Goal: Transaction & Acquisition: Purchase product/service

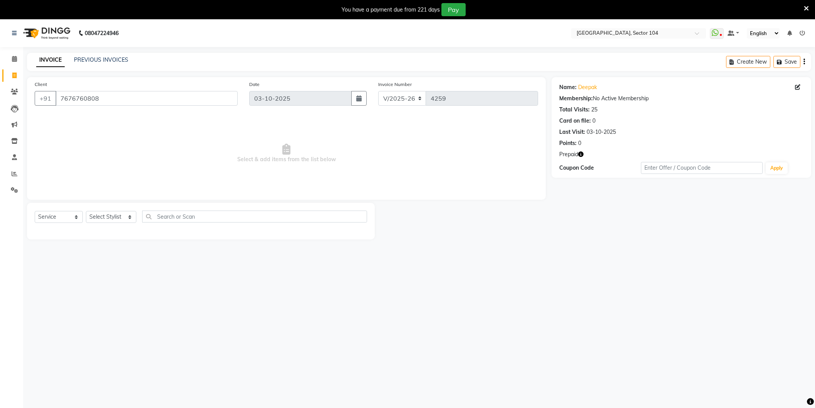
select select "4009"
select select "service"
click at [100, 96] on input "7676760808" at bounding box center [146, 95] width 182 height 15
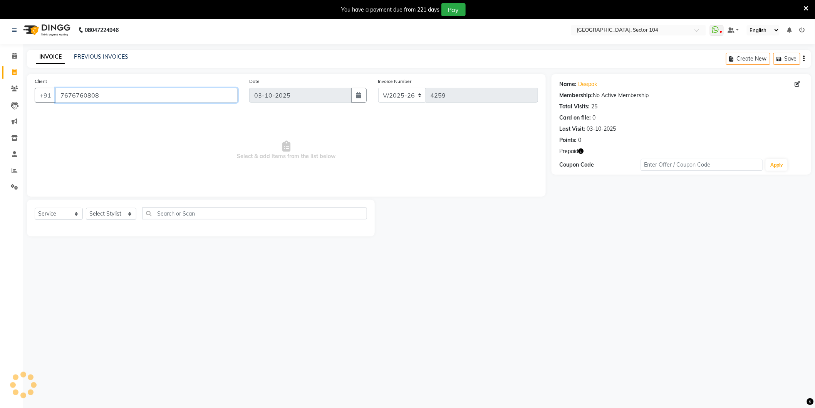
click at [100, 96] on input "7676760808" at bounding box center [146, 95] width 182 height 15
click at [107, 218] on select "Select Stylist [PERSON_NAME] [PERSON_NAME] [PERSON_NAME] [PERSON_NAME] [PERSON_…" at bounding box center [111, 214] width 50 height 12
select select "57650"
click at [86, 208] on select "Select Stylist [PERSON_NAME] [PERSON_NAME] [PERSON_NAME] [PERSON_NAME] [PERSON_…" at bounding box center [111, 214] width 50 height 12
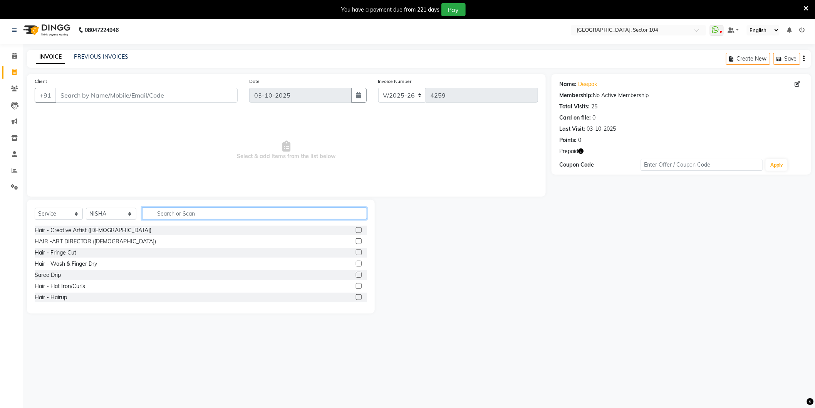
click at [244, 209] on input "text" at bounding box center [254, 213] width 225 height 12
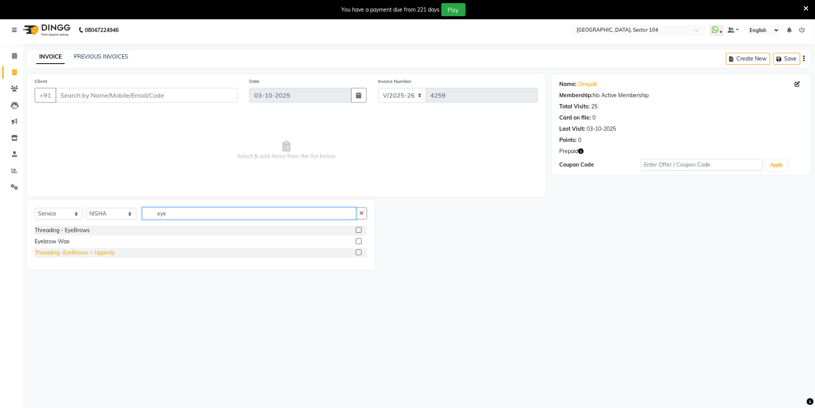
type input "eye"
click at [61, 254] on div "Threading -EyeBrows + Upperlip" at bounding box center [75, 253] width 80 height 8
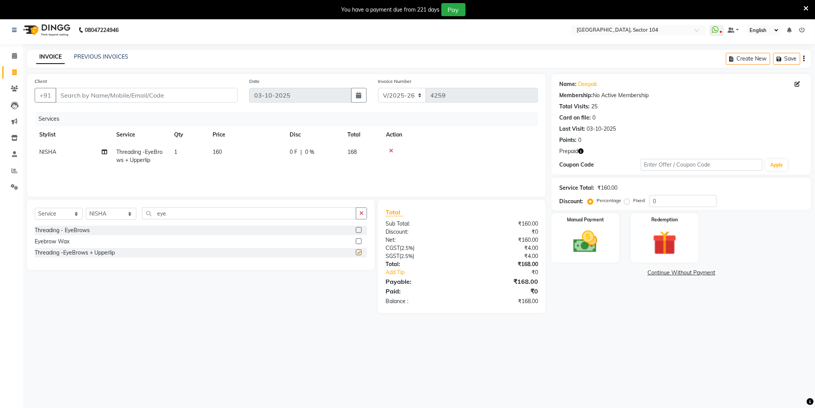
checkbox input "false"
click at [200, 216] on input "eye" at bounding box center [249, 213] width 214 height 12
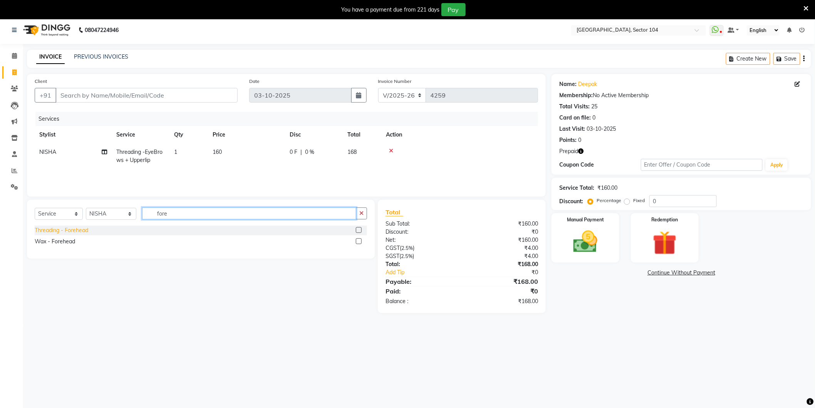
type input "fore"
click at [68, 228] on div "Threading - Forehead" at bounding box center [62, 230] width 54 height 8
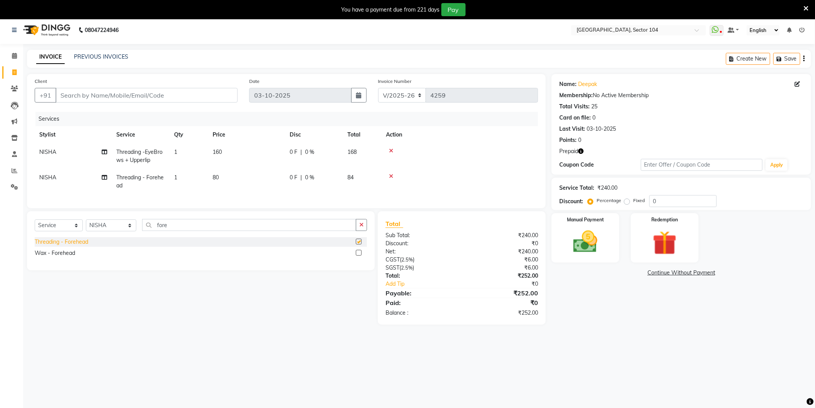
checkbox input "false"
click at [597, 336] on main "INVOICE PREVIOUS INVOICES Create New Save Client +91 Date 03-10-2025 Invoice Nu…" at bounding box center [419, 193] width 792 height 286
click at [148, 95] on input "Client" at bounding box center [146, 95] width 182 height 15
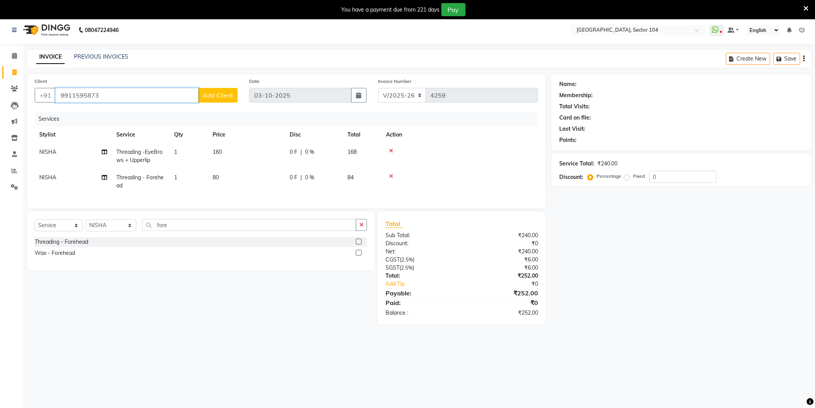
type input "9911595873"
click at [225, 92] on span "Add Client" at bounding box center [218, 95] width 30 height 8
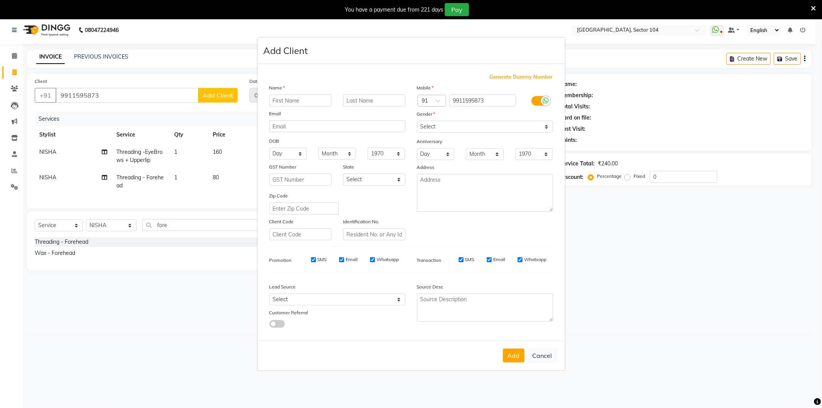
click at [305, 104] on input "text" at bounding box center [300, 100] width 62 height 12
type input "Rakhi"
click at [471, 127] on select "Select Male Female Other Prefer Not To Say" at bounding box center [485, 127] width 136 height 12
select select "female"
click at [417, 121] on select "Select Male Female Other Prefer Not To Say" at bounding box center [485, 127] width 136 height 12
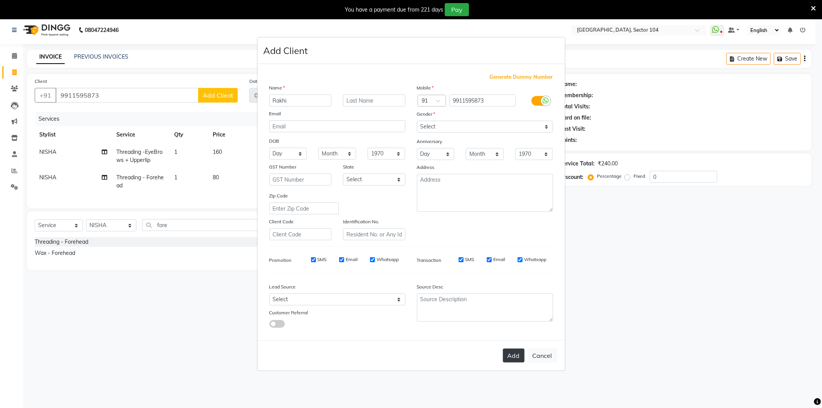
click at [518, 356] on button "Add" at bounding box center [514, 355] width 22 height 14
select select
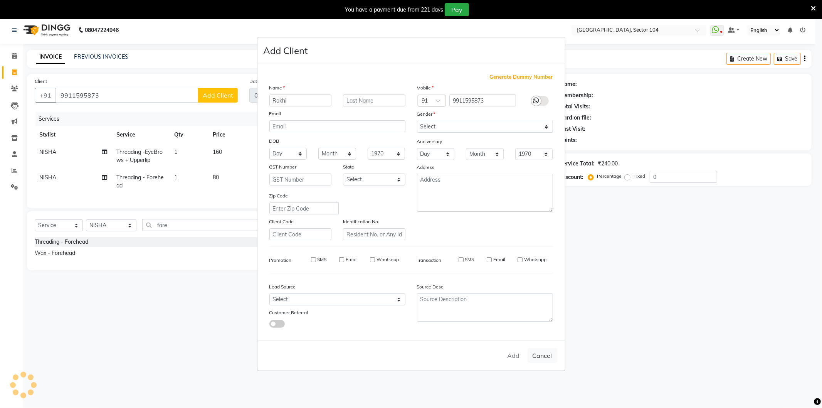
select select
checkbox input "false"
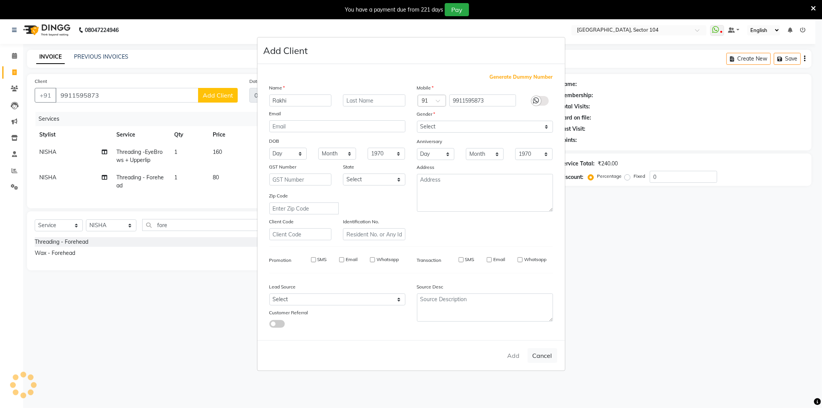
checkbox input "false"
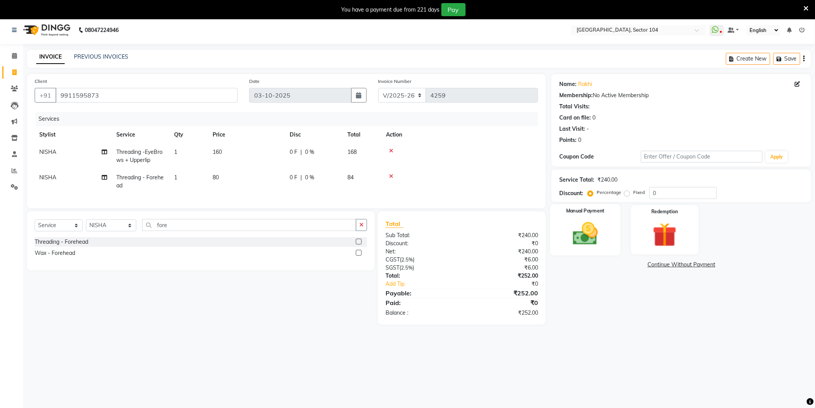
click at [578, 228] on img at bounding box center [585, 233] width 41 height 29
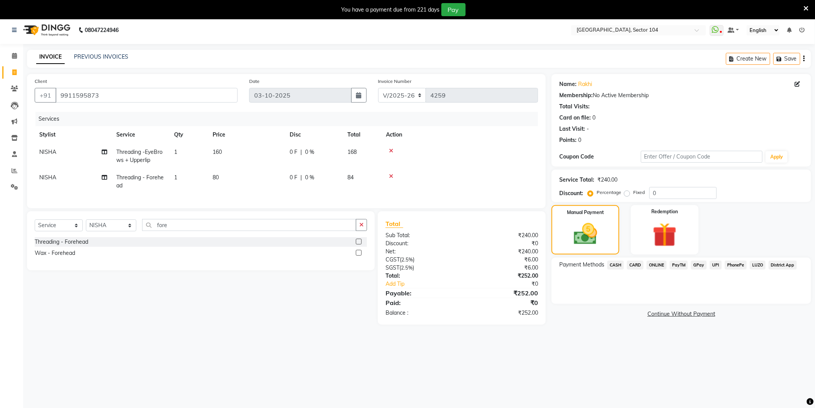
click at [613, 263] on span "CASH" at bounding box center [616, 265] width 17 height 9
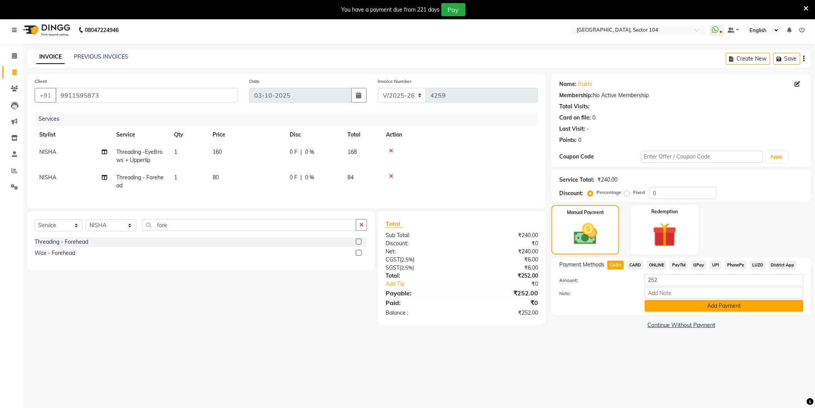
click at [700, 309] on button "Add Payment" at bounding box center [724, 306] width 159 height 12
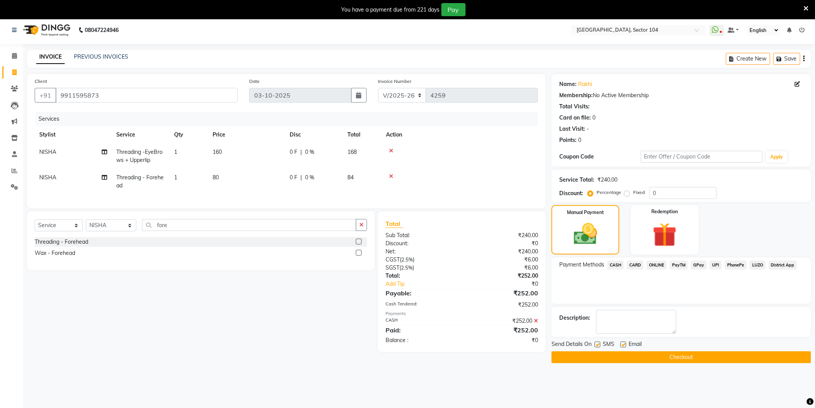
click at [670, 355] on button "Checkout" at bounding box center [682, 357] width 260 height 12
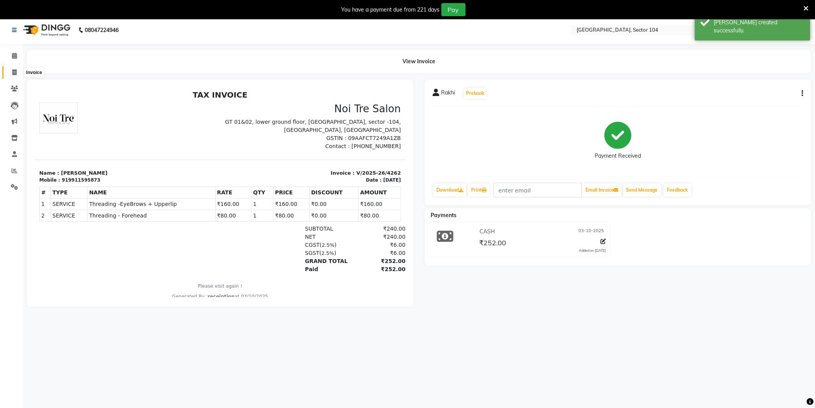
click at [12, 69] on icon at bounding box center [14, 72] width 4 height 6
select select "service"
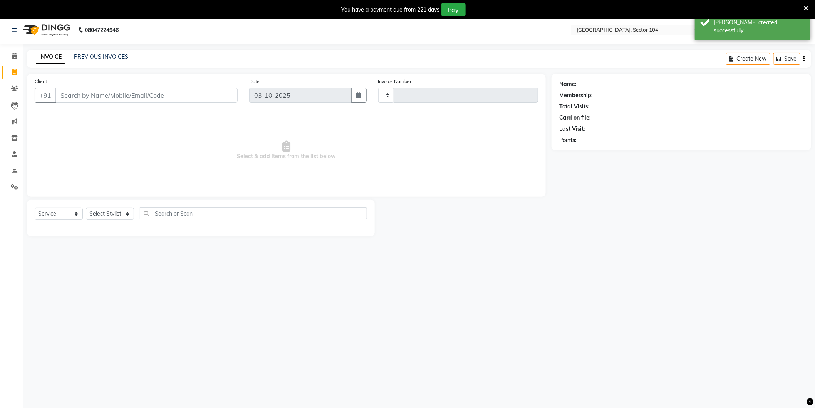
type input "4263"
select select "4009"
click at [105, 55] on link "PREVIOUS INVOICES" at bounding box center [101, 56] width 54 height 7
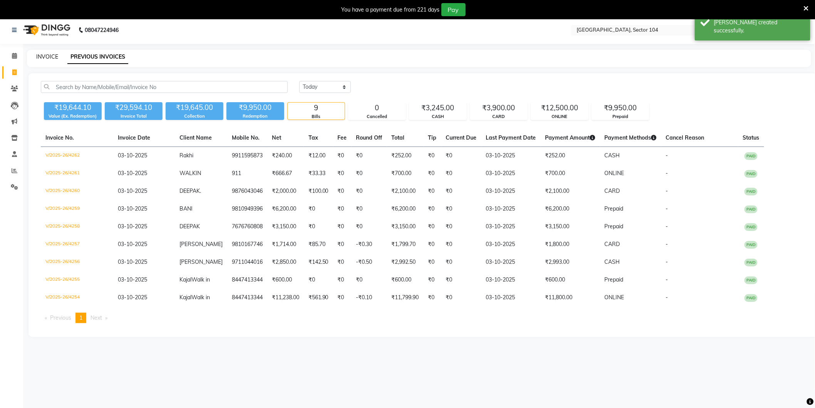
click at [41, 55] on link "INVOICE" at bounding box center [47, 56] width 22 height 7
select select "4009"
select select "service"
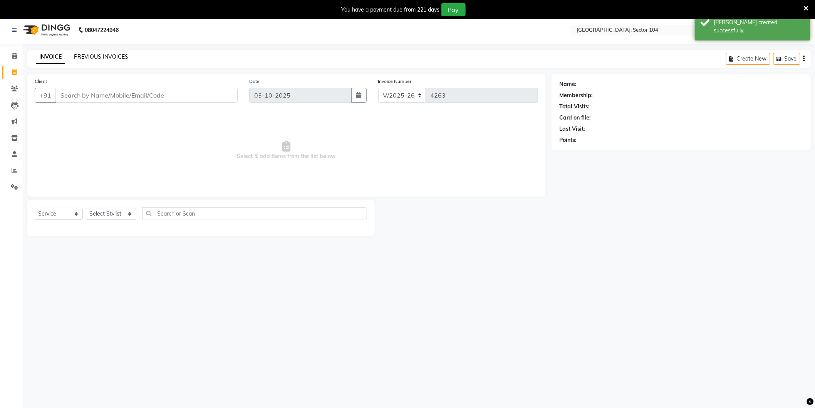
click at [103, 55] on link "PREVIOUS INVOICES" at bounding box center [101, 56] width 54 height 7
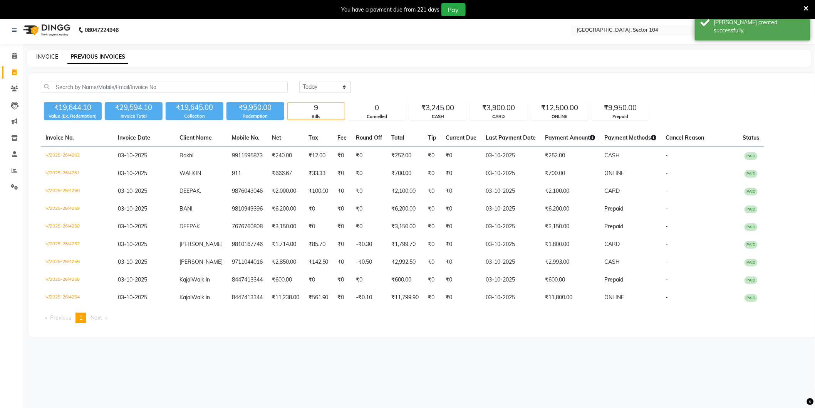
click at [47, 55] on link "INVOICE" at bounding box center [47, 56] width 22 height 7
select select "service"
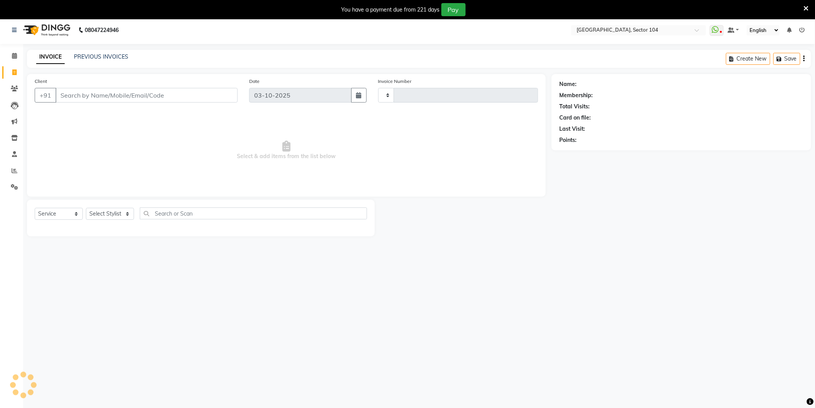
type input "4263"
select select "4009"
click at [155, 88] on input "Client" at bounding box center [146, 95] width 182 height 15
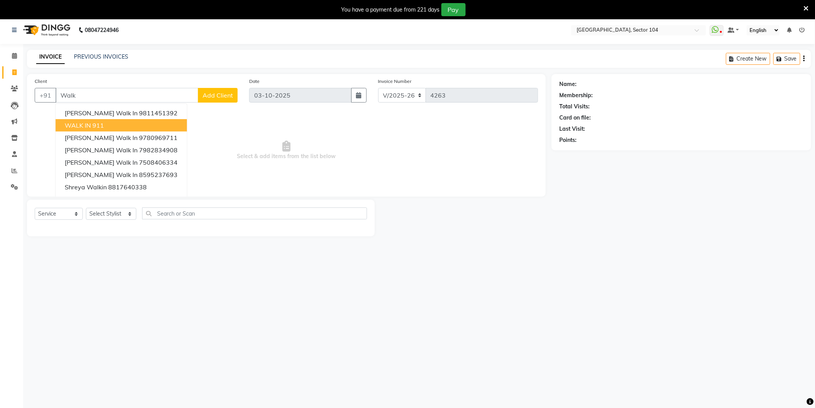
click at [140, 124] on button "WALK IN 911" at bounding box center [120, 125] width 131 height 12
type input "911"
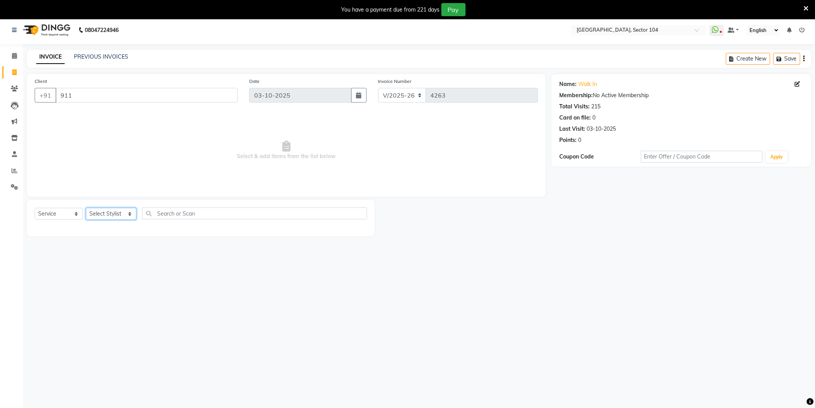
click at [118, 217] on select "Select Stylist [PERSON_NAME] [PERSON_NAME] [PERSON_NAME] [PERSON_NAME] [PERSON_…" at bounding box center [111, 214] width 50 height 12
select select "58995"
click at [86, 208] on select "Select Stylist [PERSON_NAME] [PERSON_NAME] [PERSON_NAME] [PERSON_NAME] [PERSON_…" at bounding box center [111, 214] width 50 height 12
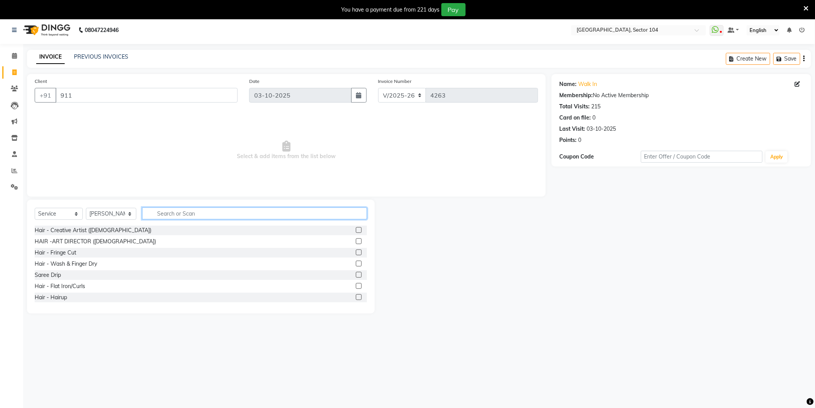
click at [188, 214] on input "text" at bounding box center [254, 213] width 225 height 12
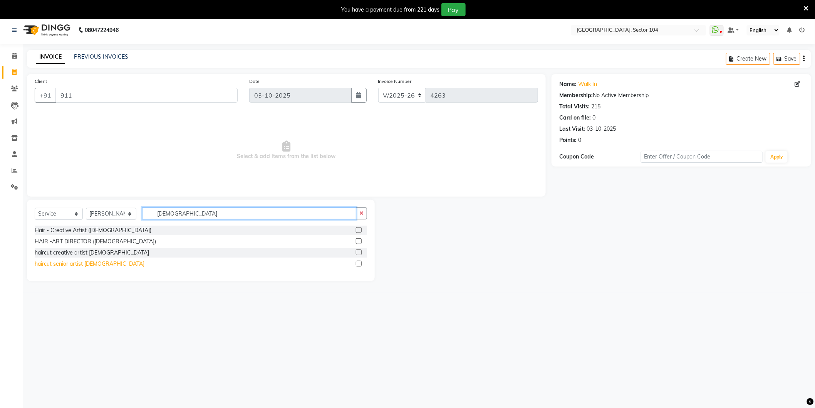
type input "[DEMOGRAPHIC_DATA]"
click at [89, 267] on div "haircut senior artist [DEMOGRAPHIC_DATA]" at bounding box center [90, 264] width 110 height 8
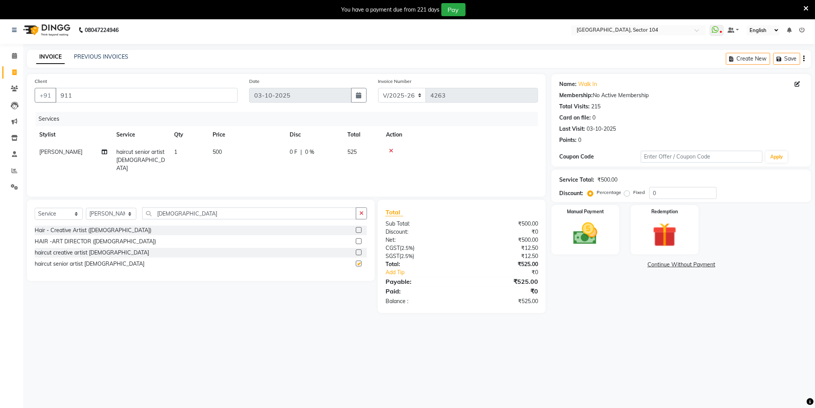
checkbox input "false"
click at [199, 208] on input "[DEMOGRAPHIC_DATA]" at bounding box center [249, 213] width 214 height 12
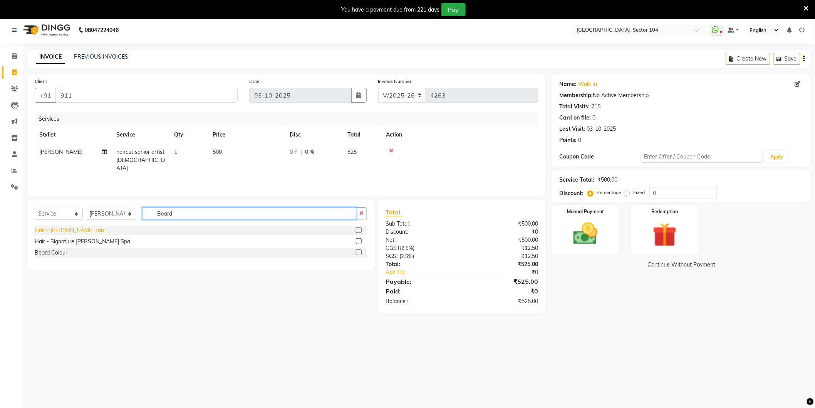
type input "Beard"
click at [58, 230] on div "Hair - [PERSON_NAME] Trim" at bounding box center [70, 230] width 71 height 8
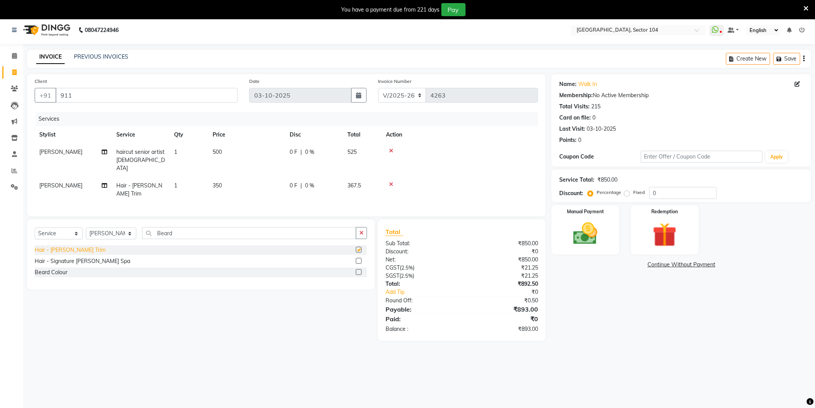
checkbox input "false"
click at [203, 227] on input "Beard" at bounding box center [249, 233] width 214 height 12
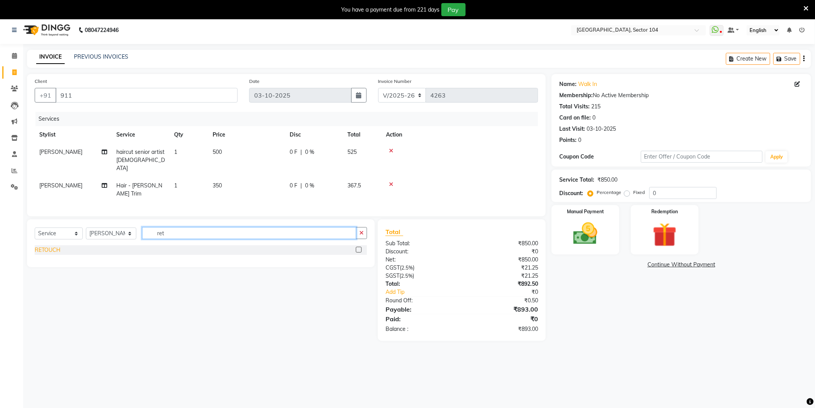
type input "ret"
click at [37, 246] on div "RETOUCH" at bounding box center [48, 250] width 26 height 8
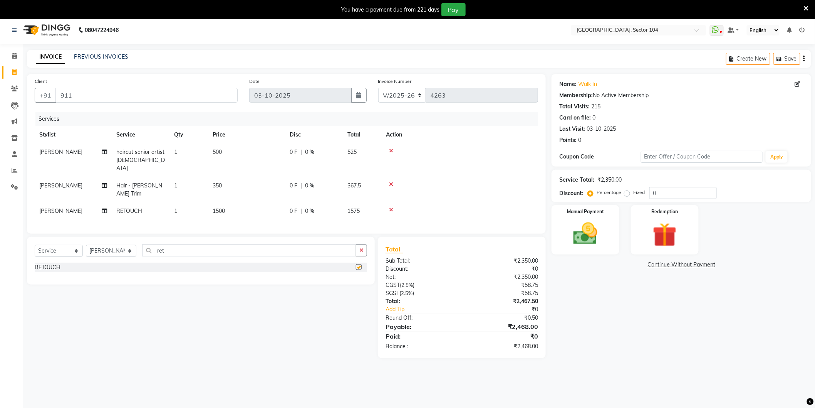
checkbox input "false"
click at [100, 245] on select "Select Stylist [PERSON_NAME] [PERSON_NAME] [PERSON_NAME] [PERSON_NAME] [PERSON_…" at bounding box center [111, 251] width 50 height 12
select select "20898"
click at [86, 245] on select "Select Stylist [PERSON_NAME] [PERSON_NAME] [PERSON_NAME] [PERSON_NAME] [PERSON_…" at bounding box center [111, 251] width 50 height 12
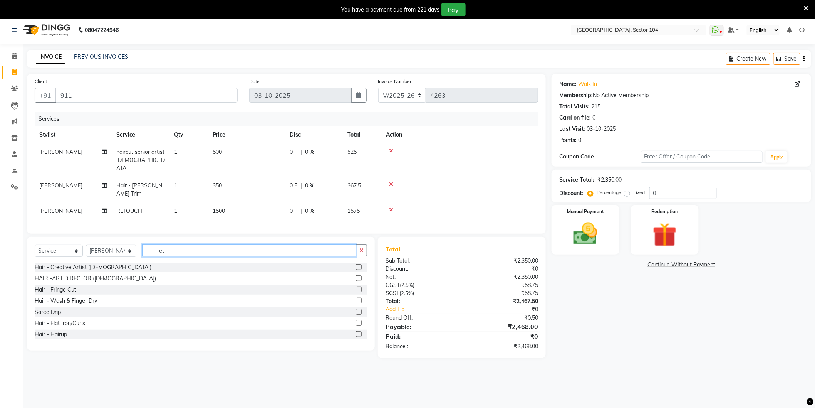
click at [259, 244] on input "ret" at bounding box center [249, 250] width 214 height 12
type input "ped"
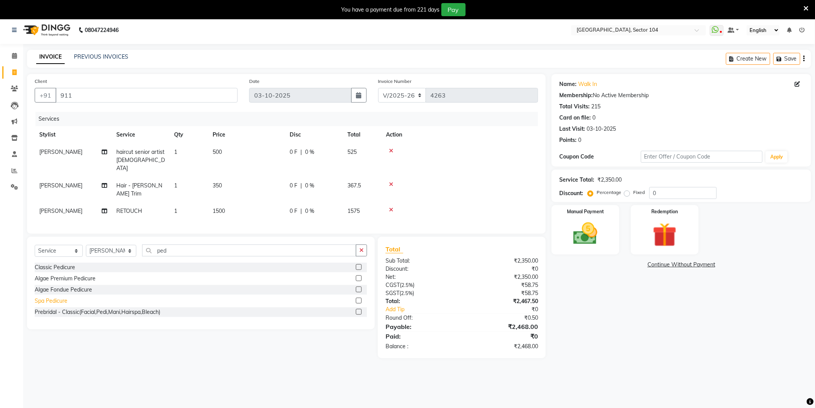
click at [44, 297] on div "Spa Pedicure" at bounding box center [51, 301] width 33 height 8
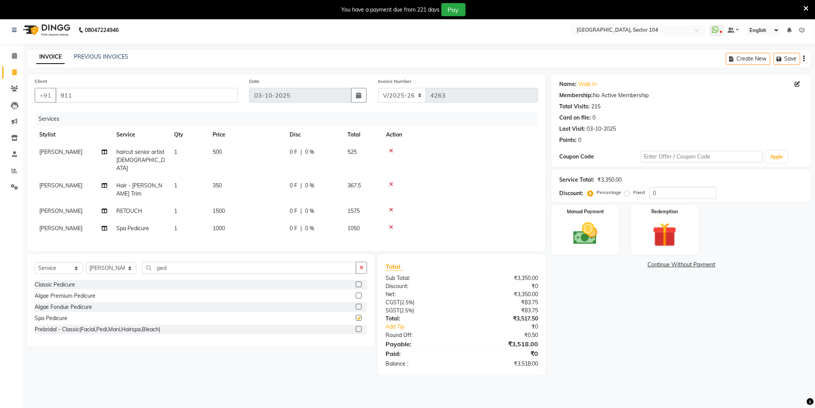
checkbox input "false"
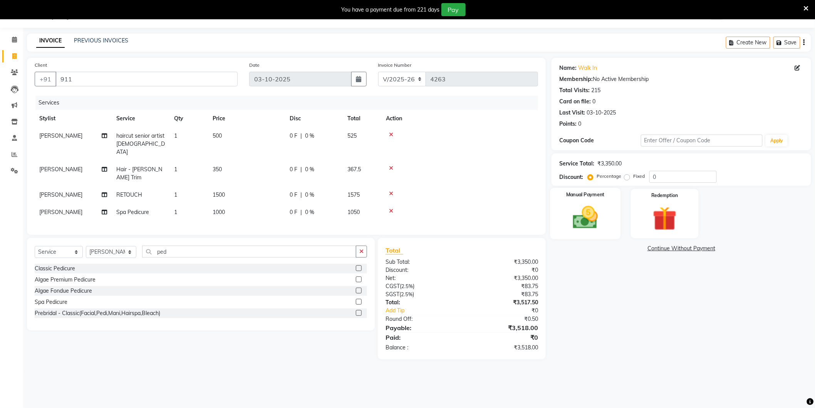
click at [594, 209] on img at bounding box center [585, 217] width 41 height 29
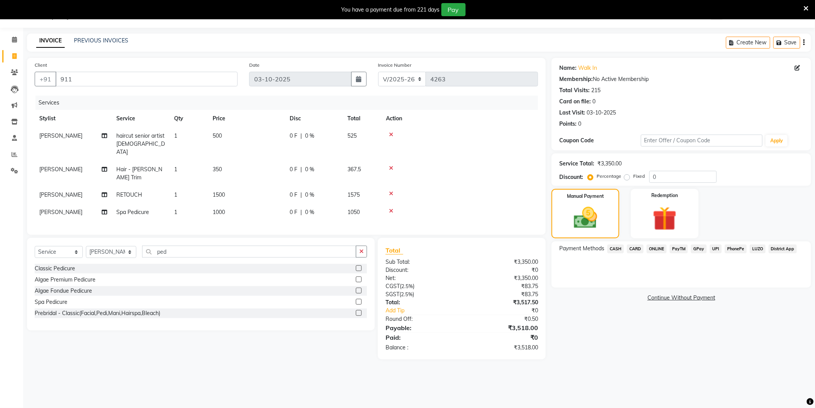
click at [654, 245] on span "ONLINE" at bounding box center [657, 248] width 20 height 9
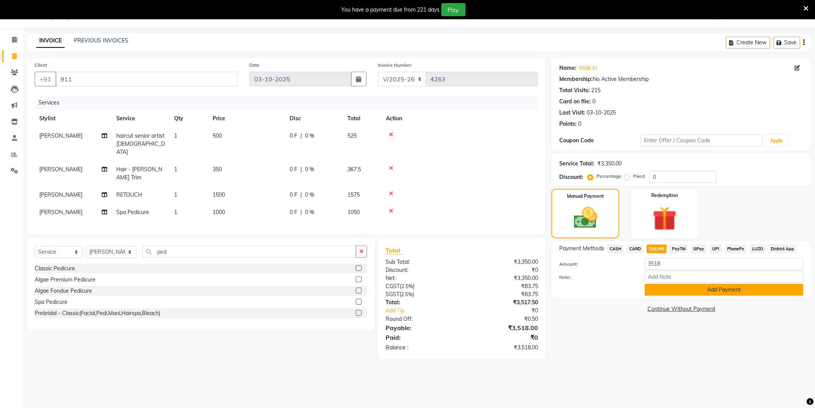
click at [693, 291] on button "Add Payment" at bounding box center [724, 290] width 159 height 12
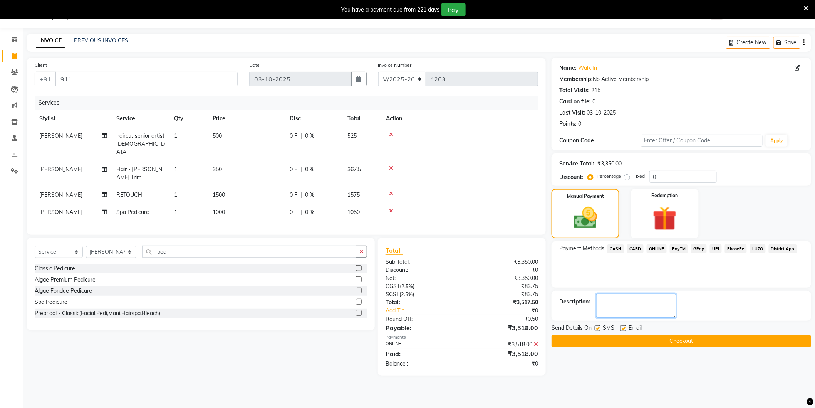
click at [636, 299] on textarea at bounding box center [637, 306] width 80 height 24
click at [711, 337] on button "Checkout" at bounding box center [682, 341] width 260 height 12
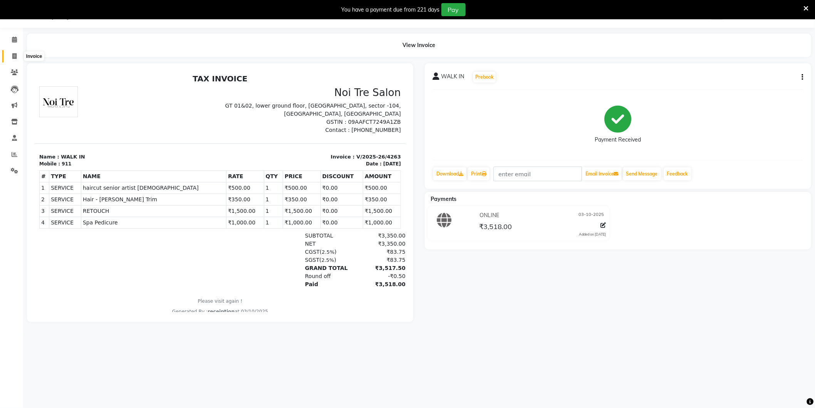
click at [13, 52] on span at bounding box center [14, 56] width 13 height 9
select select "service"
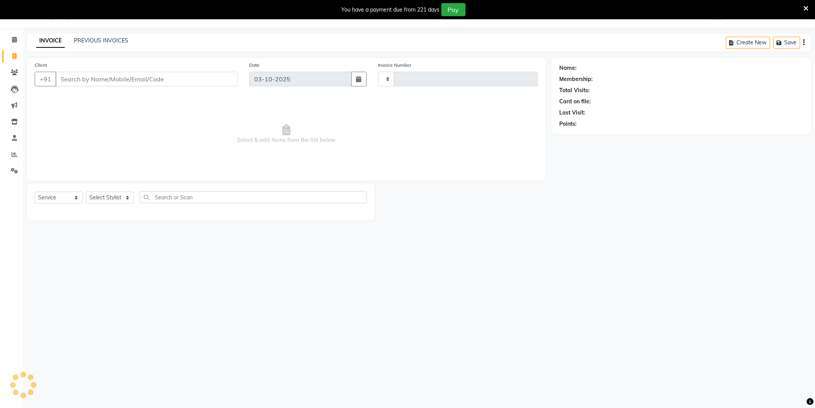
type input "4264"
select select "4009"
click at [82, 44] on link "PREVIOUS INVOICES" at bounding box center [101, 40] width 54 height 7
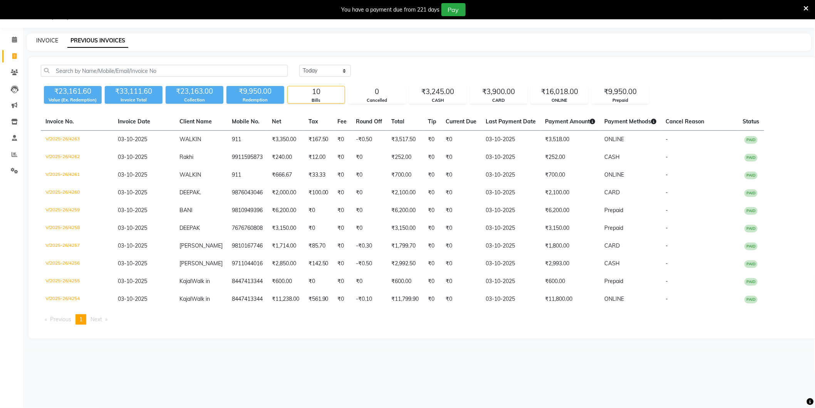
click at [44, 41] on link "INVOICE" at bounding box center [47, 40] width 22 height 7
select select "4009"
select select "service"
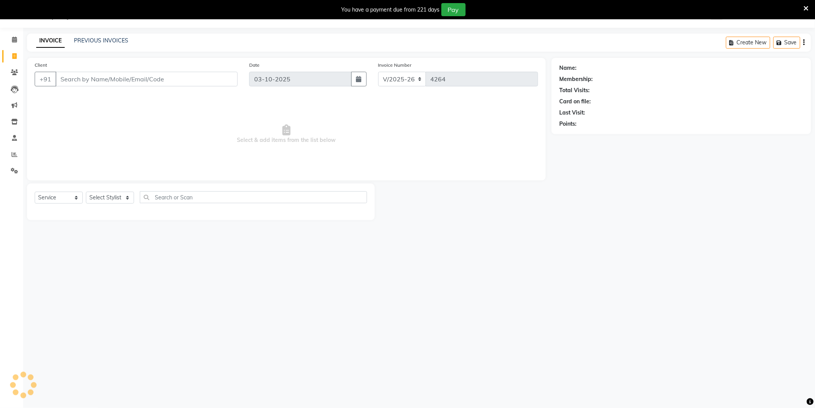
click at [98, 76] on input "Client" at bounding box center [146, 79] width 182 height 15
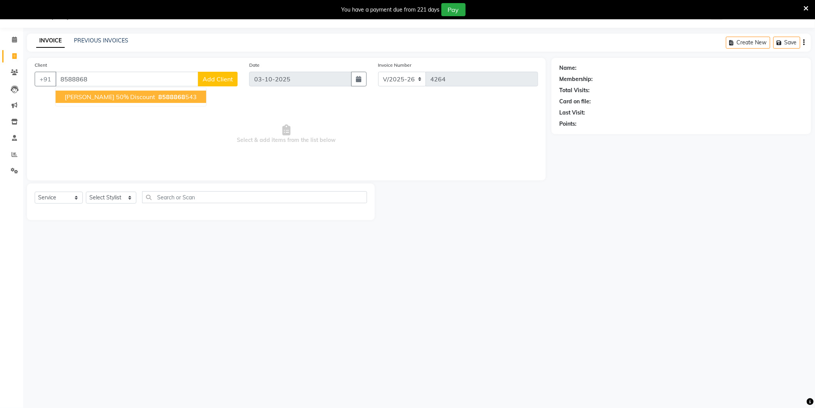
click at [106, 96] on span "divisha 50% Discount" at bounding box center [110, 97] width 91 height 8
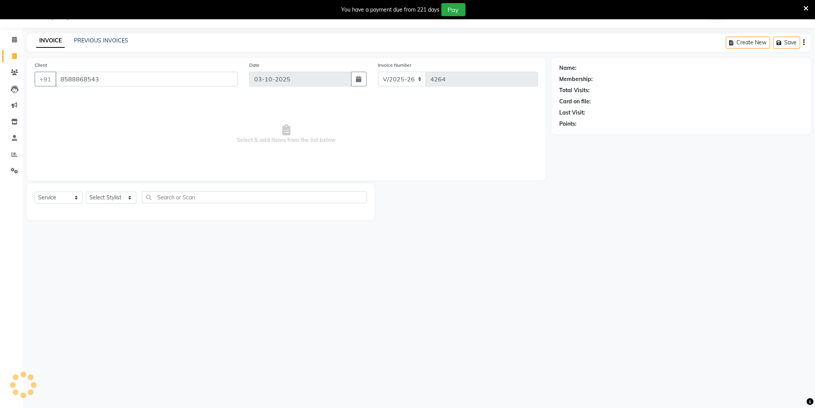
type input "8588868543"
click at [110, 197] on select "Select Stylist [PERSON_NAME] [PERSON_NAME] [PERSON_NAME] [PERSON_NAME] [PERSON_…" at bounding box center [111, 198] width 50 height 12
select select "20473"
click at [86, 192] on select "Select Stylist [PERSON_NAME] [PERSON_NAME] [PERSON_NAME] [PERSON_NAME] [PERSON_…" at bounding box center [111, 198] width 50 height 12
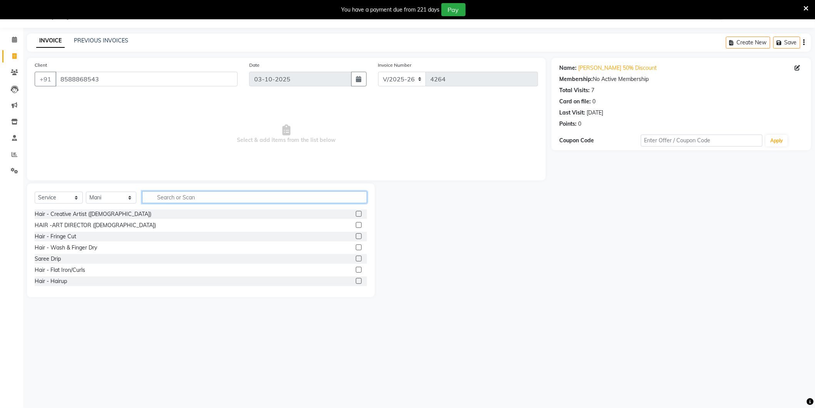
click at [183, 192] on input "text" at bounding box center [254, 197] width 225 height 12
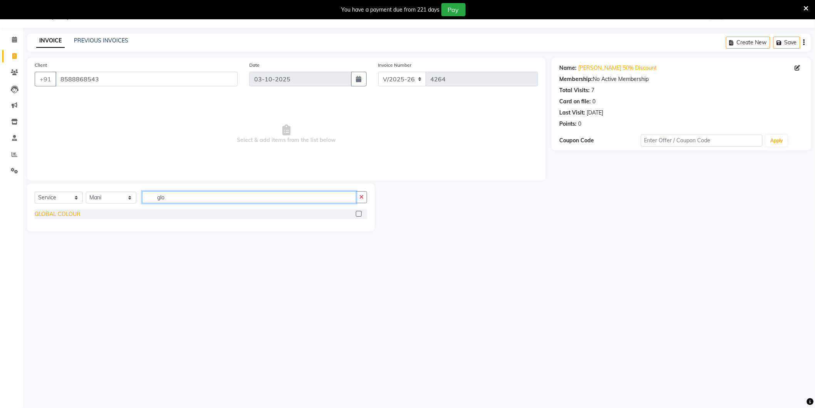
type input "glo"
click at [67, 214] on div "GLOBAL COLOUR" at bounding box center [58, 214] width 46 height 8
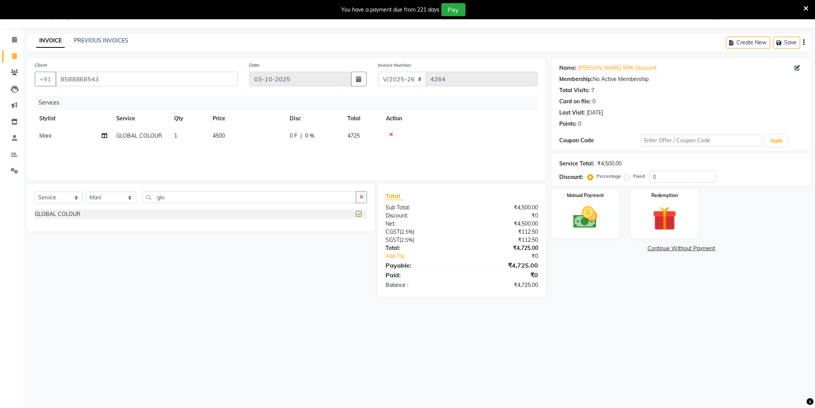
checkbox input "false"
click at [255, 141] on td "4500" at bounding box center [246, 135] width 77 height 17
select select "20473"
click at [273, 136] on input "4500" at bounding box center [283, 138] width 68 height 12
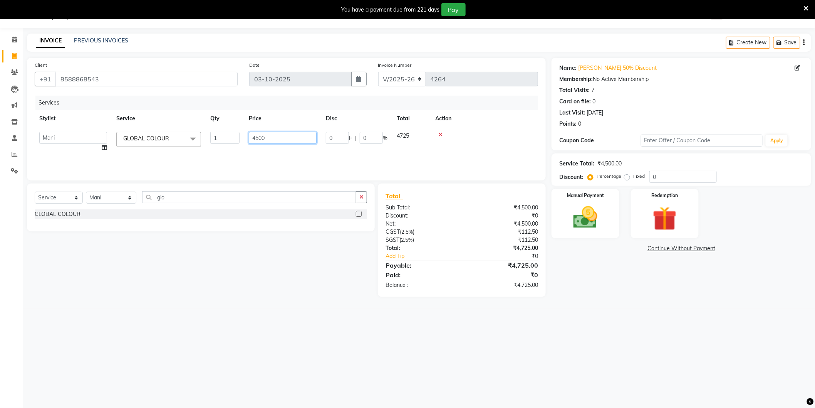
click at [273, 136] on input "4500" at bounding box center [283, 138] width 68 height 12
type input "7000"
click at [189, 200] on input "glo" at bounding box center [249, 197] width 214 height 12
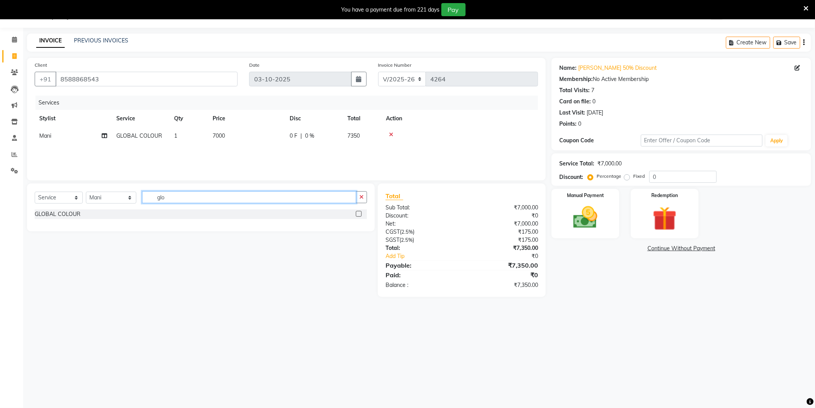
click at [189, 200] on input "glo" at bounding box center [249, 197] width 214 height 12
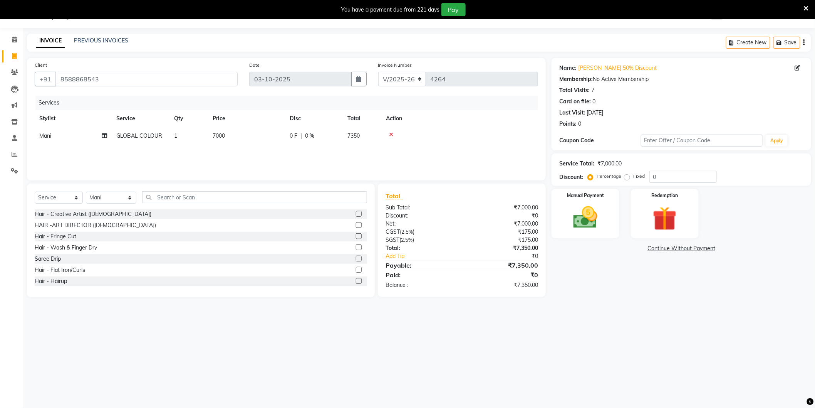
click at [247, 140] on td "7000" at bounding box center [246, 135] width 77 height 17
select select "20473"
click at [265, 138] on input "7000" at bounding box center [283, 138] width 68 height 12
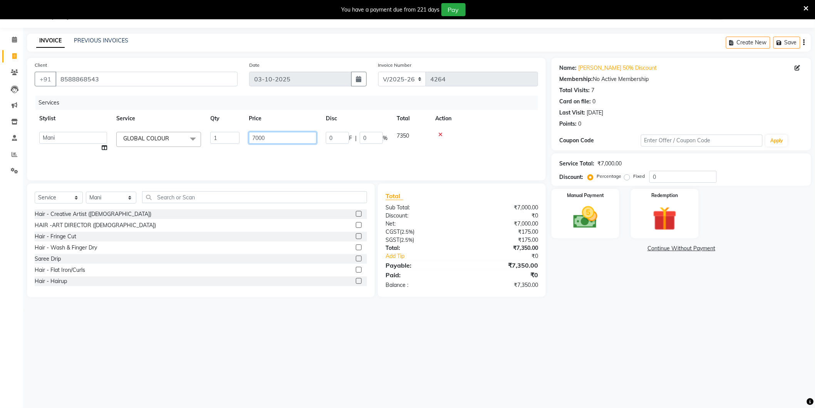
click at [265, 138] on input "7000" at bounding box center [283, 138] width 68 height 12
type input "6743"
click at [281, 336] on div "08047224946 Select Location × Noi Tre Salon, Sector 104 WhatsApp Status ✕ Statu…" at bounding box center [407, 204] width 815 height 408
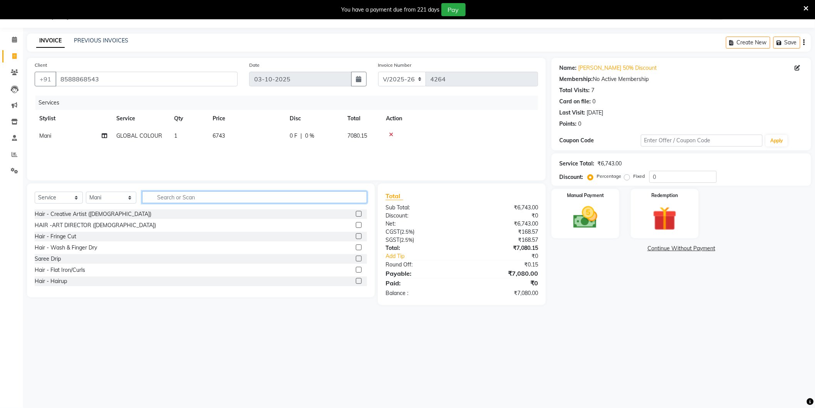
click at [188, 195] on input "text" at bounding box center [254, 197] width 225 height 12
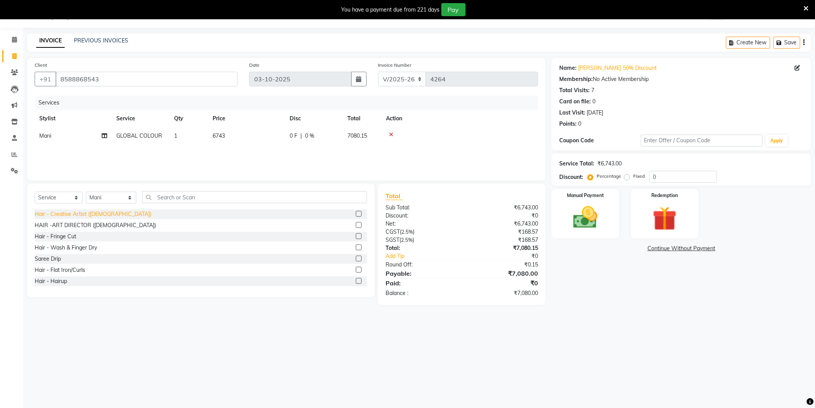
click at [99, 212] on div "Hair - Creative Artist ([DEMOGRAPHIC_DATA])" at bounding box center [93, 214] width 117 height 8
checkbox input "false"
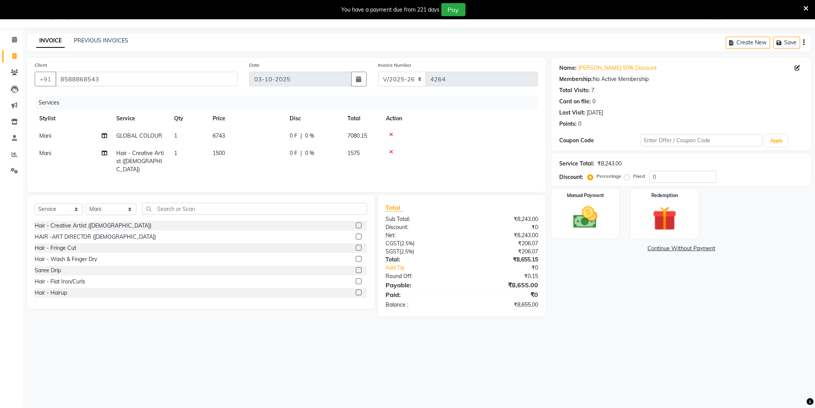
click at [249, 155] on td "1500" at bounding box center [246, 162] width 77 height 34
select select "20473"
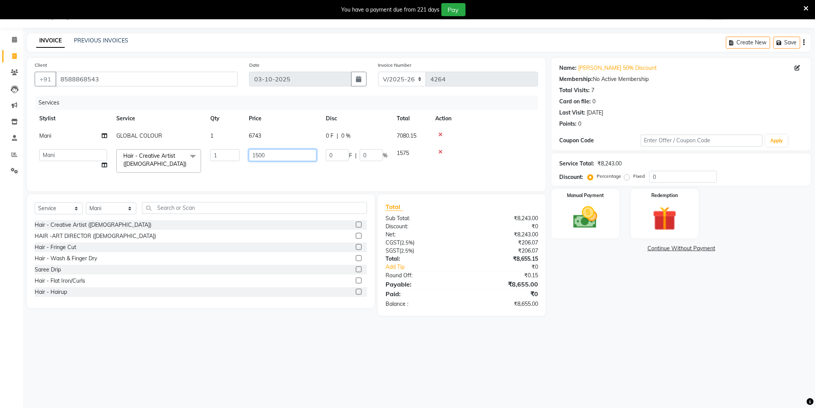
click at [266, 154] on input "1500" at bounding box center [283, 155] width 68 height 12
click at [267, 154] on input "1500" at bounding box center [283, 155] width 68 height 12
type input "1685"
click at [587, 319] on main "INVOICE PREVIOUS INVOICES Create New Save Client +91 8588868543 Date 03-10-2025…" at bounding box center [419, 181] width 792 height 294
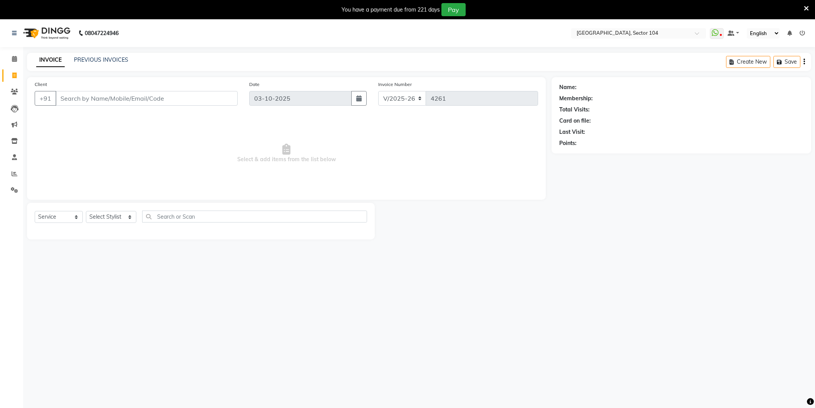
select select "4009"
select select "service"
click at [122, 99] on input "Client" at bounding box center [146, 98] width 182 height 15
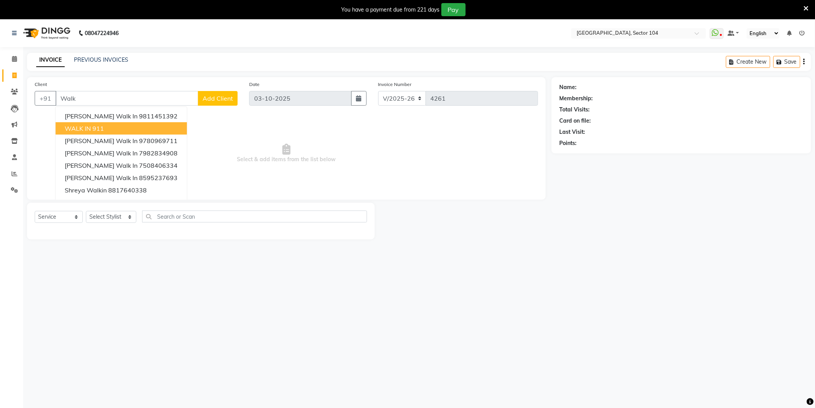
click at [124, 126] on button "WALK IN 911" at bounding box center [120, 128] width 131 height 12
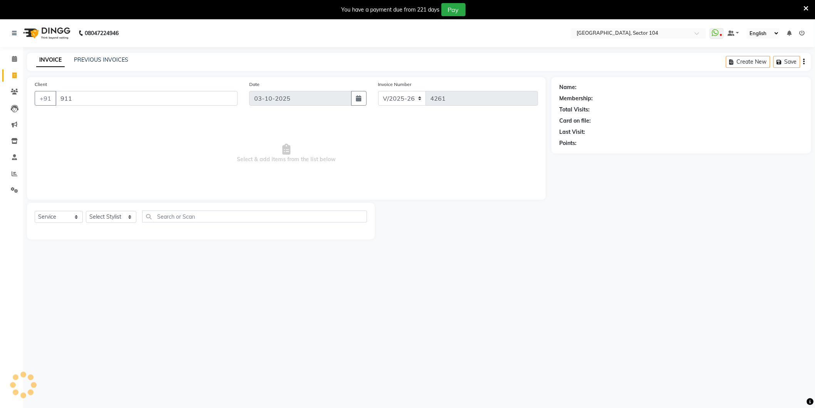
type input "911"
click at [111, 217] on select "Select Stylist [PERSON_NAME] [PERSON_NAME] [PERSON_NAME] [PERSON_NAME] [PERSON_…" at bounding box center [111, 217] width 50 height 12
select select "20899"
click at [86, 211] on select "Select Stylist [PERSON_NAME] [PERSON_NAME] [PERSON_NAME] [PERSON_NAME] [PERSON_…" at bounding box center [111, 217] width 50 height 12
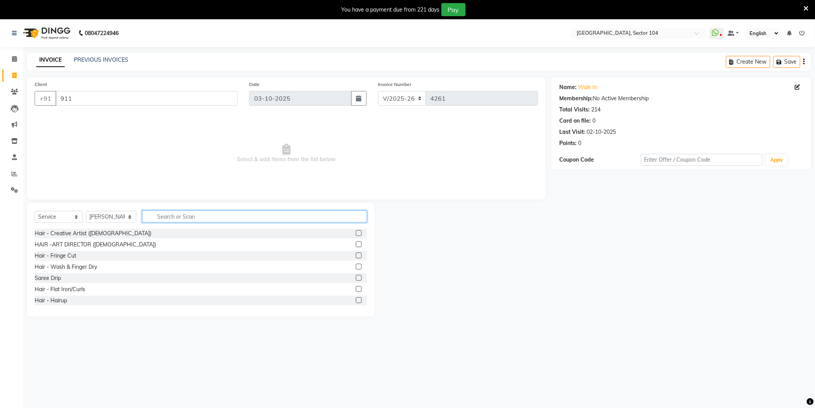
click at [231, 213] on input "text" at bounding box center [254, 216] width 225 height 12
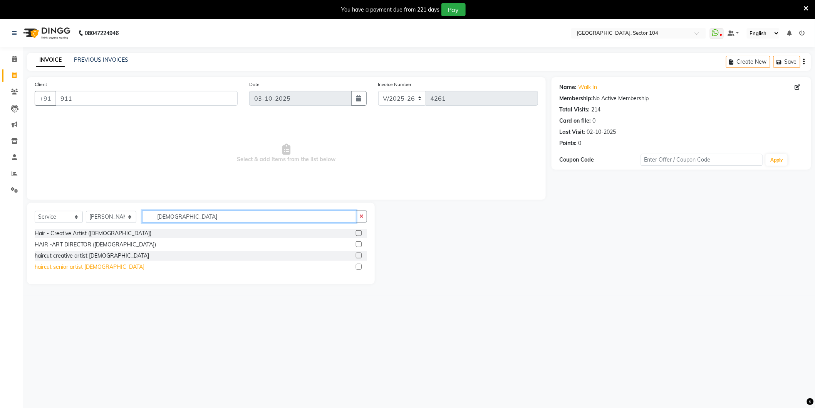
type input "[DEMOGRAPHIC_DATA]"
click at [59, 267] on div "haircut senior artist [DEMOGRAPHIC_DATA]" at bounding box center [90, 267] width 110 height 8
checkbox input "false"
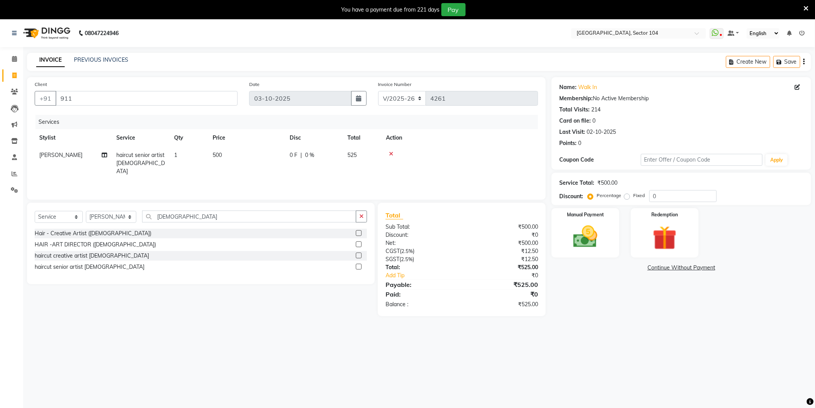
click at [676, 341] on div "08047224946 Select Location × Noi Tre Salon, Sector 104 WhatsApp Status ✕ Statu…" at bounding box center [407, 223] width 815 height 408
click at [254, 161] on td "500" at bounding box center [246, 163] width 77 height 34
click at [294, 159] on input "500" at bounding box center [283, 157] width 68 height 12
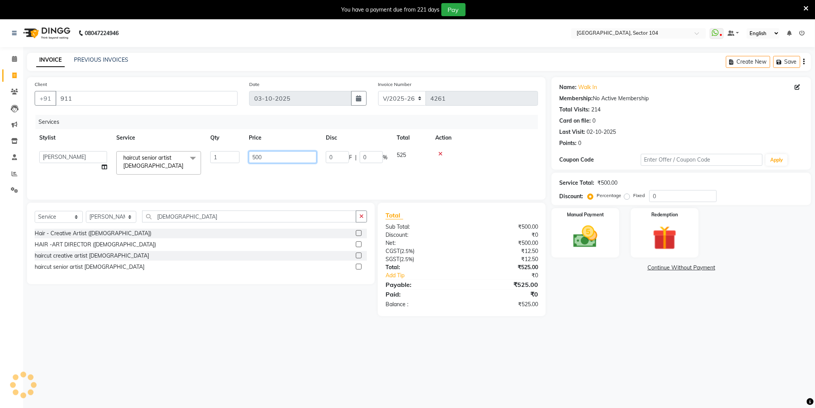
click at [294, 159] on input "500" at bounding box center [283, 157] width 68 height 12
type input "700"
click at [679, 375] on div "08047224946 Select Location × Noi Tre Salon, Sector 104 WhatsApp Status ✕ Statu…" at bounding box center [407, 223] width 815 height 408
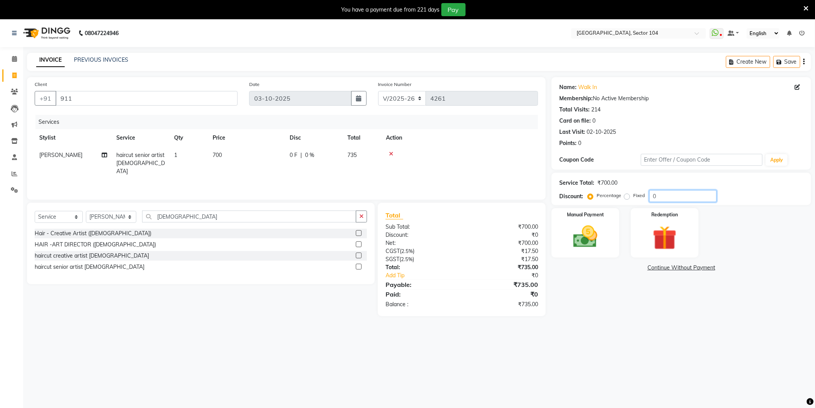
click at [673, 193] on input "0" at bounding box center [683, 196] width 67 height 12
type input "4.761"
click at [590, 338] on div "08047224946 Select Location × Noi Tre Salon, Sector 104 WhatsApp Status ✕ Statu…" at bounding box center [407, 223] width 815 height 408
click at [601, 243] on img at bounding box center [585, 236] width 41 height 29
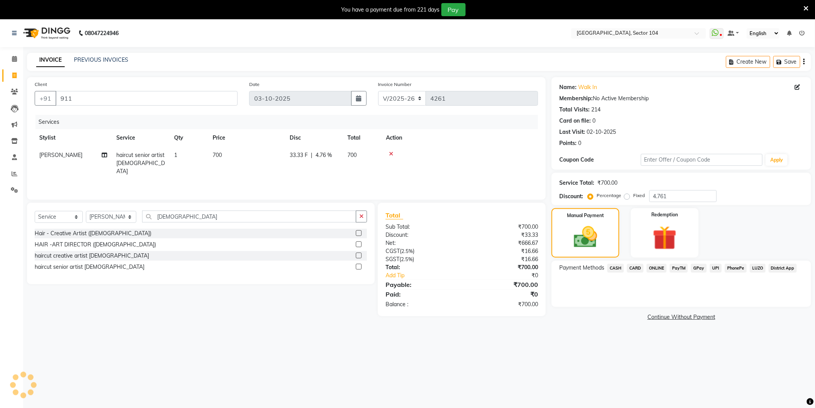
click at [616, 269] on span "CASH" at bounding box center [616, 268] width 17 height 9
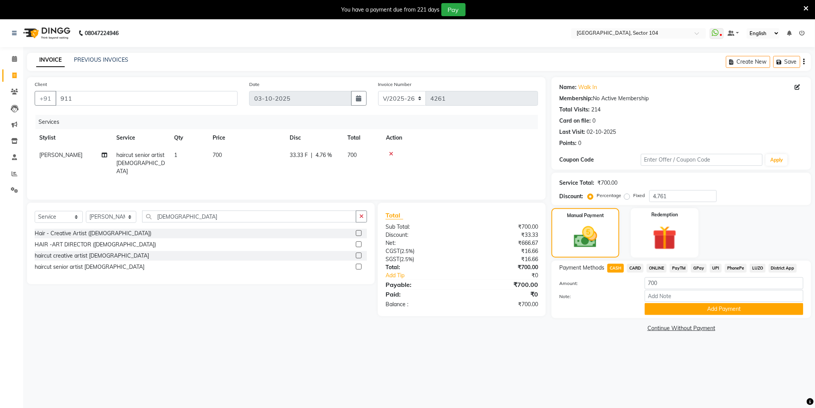
click at [653, 262] on div "Payment Methods CASH CARD ONLINE PayTM GPay UPI PhonePe LUZO District App Amoun…" at bounding box center [682, 289] width 260 height 57
click at [656, 265] on span "ONLINE" at bounding box center [657, 268] width 20 height 9
click at [673, 312] on button "Add Payment" at bounding box center [724, 309] width 159 height 12
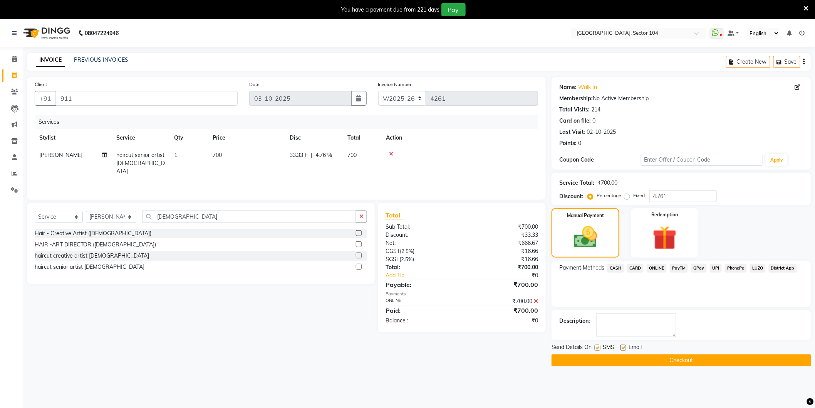
click at [598, 361] on button "Checkout" at bounding box center [682, 360] width 260 height 12
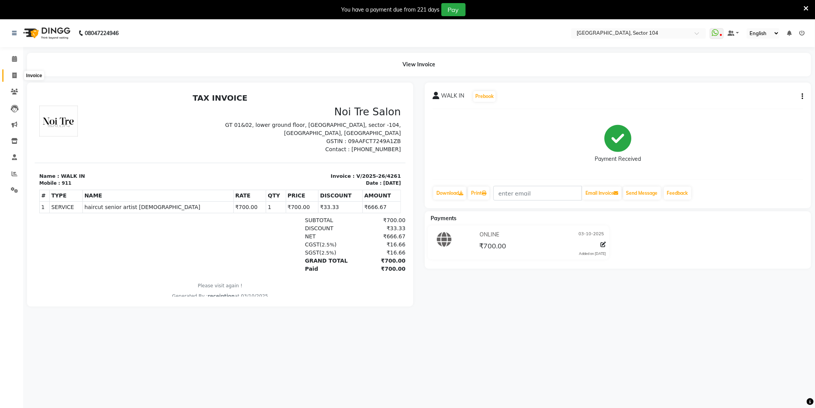
click at [17, 76] on span at bounding box center [14, 75] width 13 height 9
select select "service"
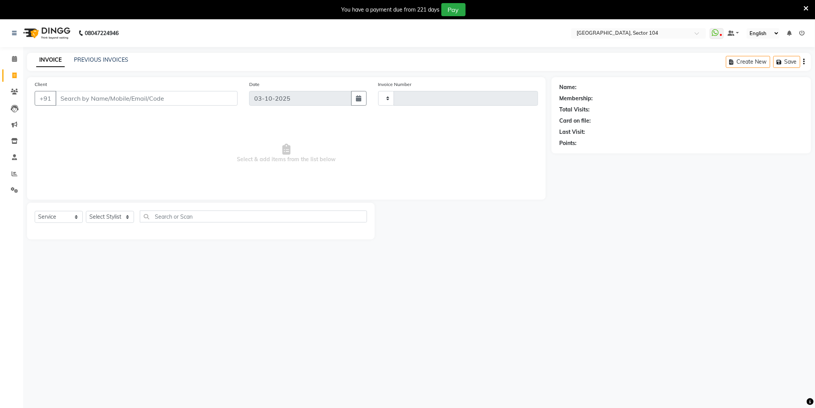
type input "4264"
select select "4009"
click at [112, 221] on select "Select Stylist" at bounding box center [110, 217] width 48 height 12
select select "20473"
click at [86, 211] on select "Select Stylist [PERSON_NAME] [PERSON_NAME] [PERSON_NAME] [PERSON_NAME] [PERSON_…" at bounding box center [111, 217] width 50 height 12
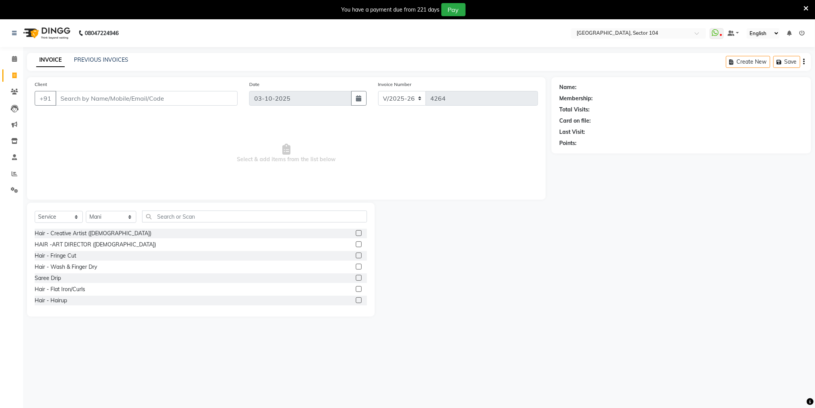
click at [178, 225] on div "Select Service Product Membership Package Voucher Prepaid Gift Card Select Styl…" at bounding box center [201, 219] width 333 height 18
click at [187, 217] on input "text" at bounding box center [254, 216] width 225 height 12
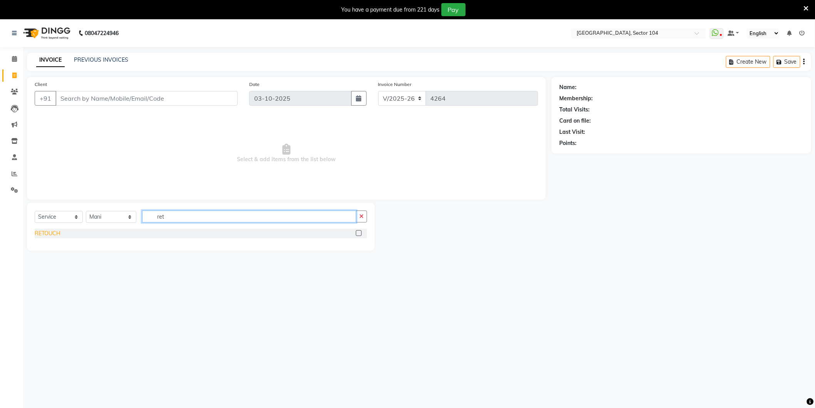
type input "ret"
click at [53, 233] on div "RETOUCH" at bounding box center [48, 233] width 26 height 8
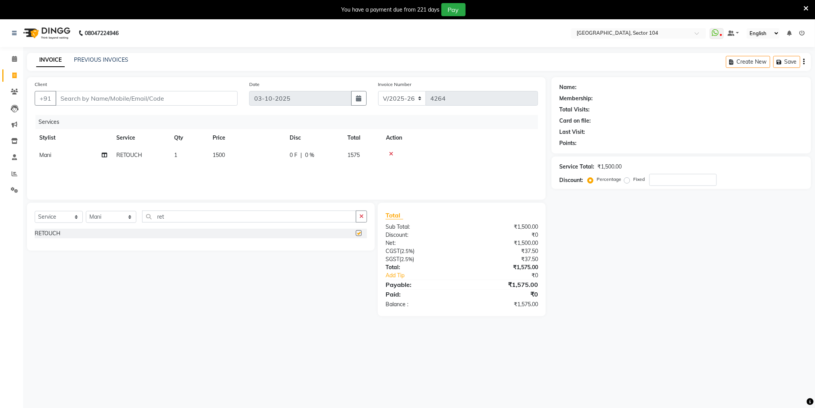
checkbox input "false"
click at [175, 221] on input "ret" at bounding box center [249, 216] width 214 height 12
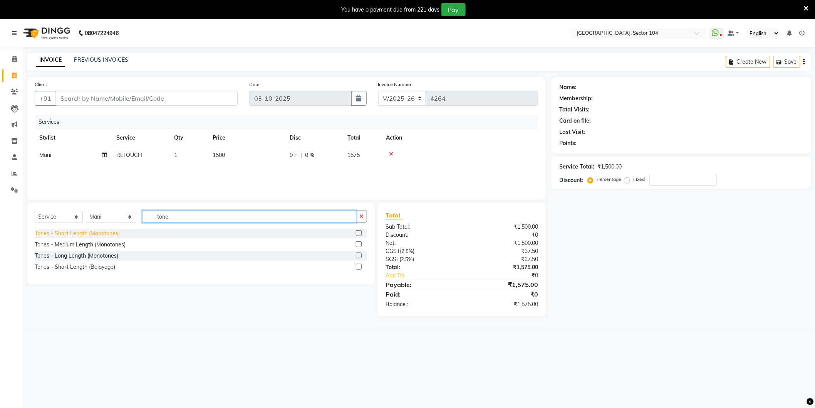
type input "tone"
click at [113, 235] on div "Tones - Short Length (Monotones)" at bounding box center [77, 233] width 85 height 8
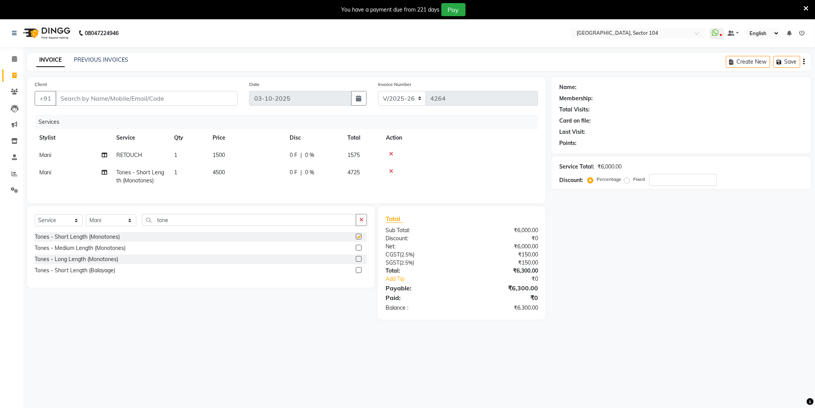
checkbox input "false"
click at [255, 175] on td "4500" at bounding box center [246, 176] width 77 height 25
select select "20473"
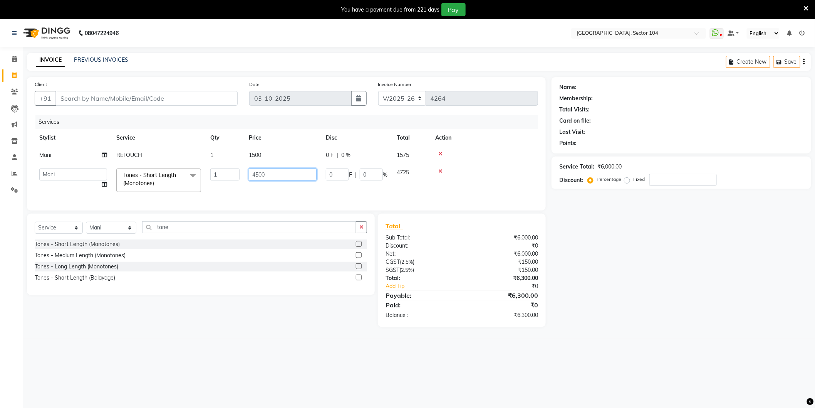
click at [272, 177] on input "4500" at bounding box center [283, 174] width 68 height 12
type input "3500"
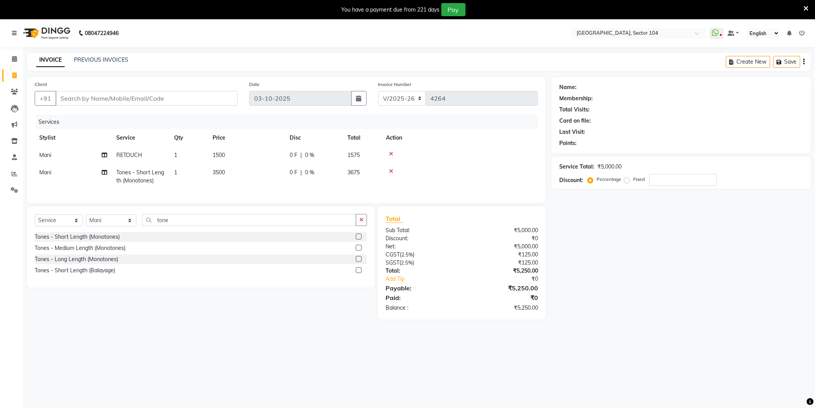
click at [271, 152] on td "1500" at bounding box center [246, 154] width 77 height 17
select select "20473"
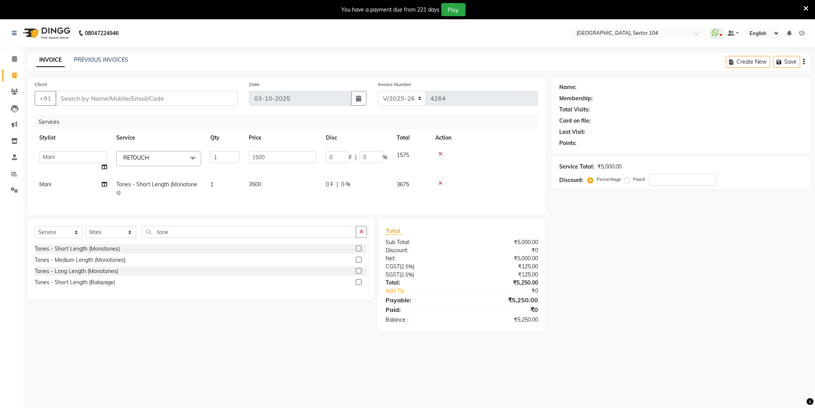
click at [291, 163] on td "1500" at bounding box center [282, 160] width 77 height 29
click at [291, 157] on input "1500" at bounding box center [283, 157] width 68 height 12
click at [291, 156] on input "1500" at bounding box center [283, 157] width 68 height 12
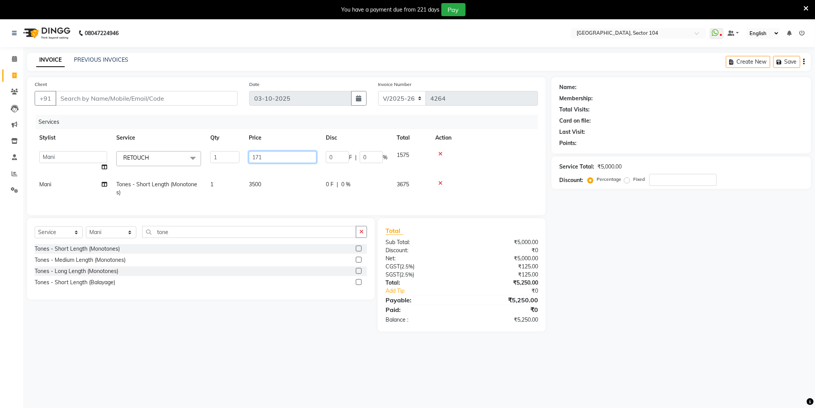
type input "1714"
click at [675, 291] on div "Name: Membership: Total Visits: Card on file: Last Visit: Points: Service Total…" at bounding box center [685, 204] width 266 height 254
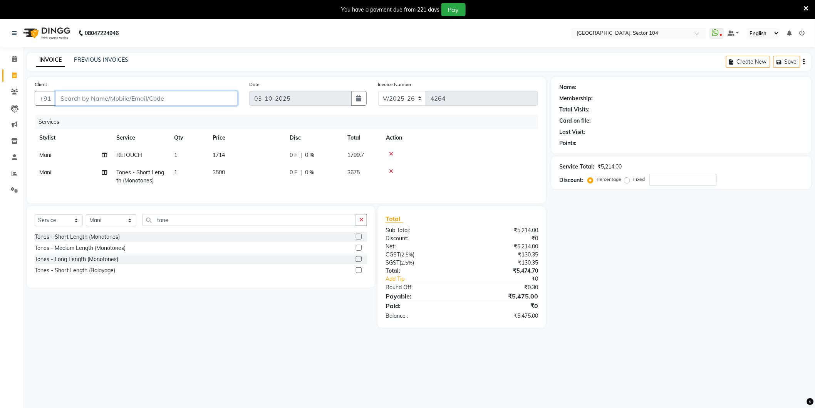
click at [94, 102] on input "Client" at bounding box center [146, 98] width 182 height 15
type input "9"
type input "0"
click at [81, 118] on span "[PERSON_NAME]" at bounding box center [90, 116] width 50 height 8
type input "9873010912"
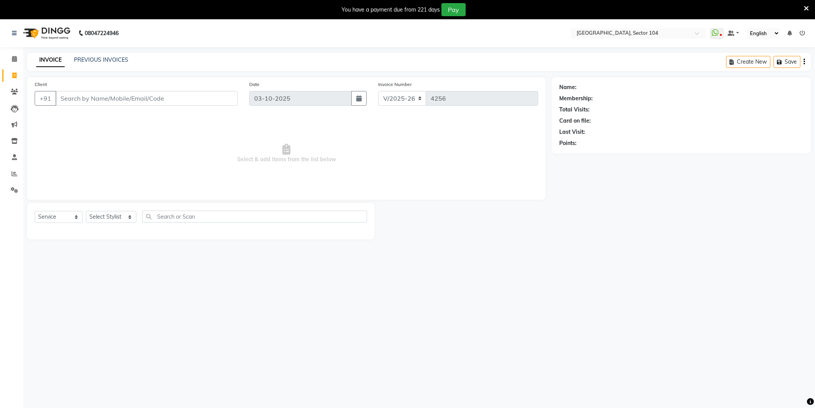
select select "4009"
select select "service"
click at [106, 100] on input "Client" at bounding box center [146, 98] width 182 height 15
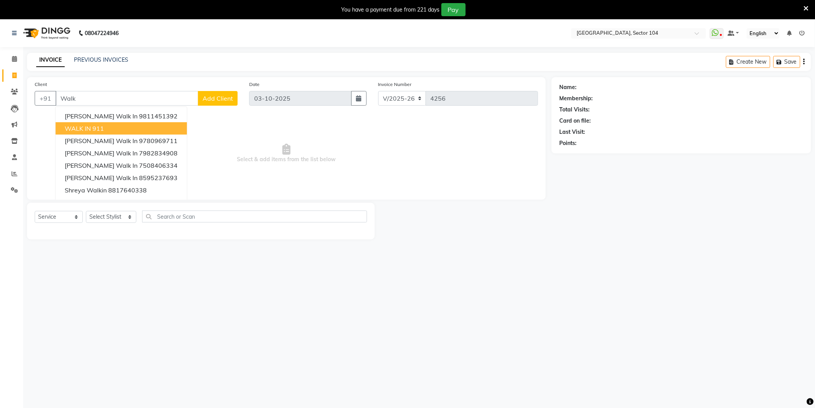
click at [99, 129] on ngb-highlight "911" at bounding box center [98, 128] width 12 height 8
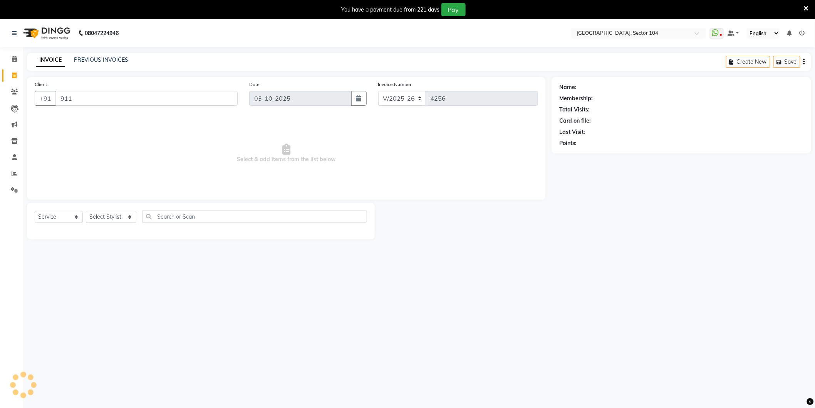
type input "911"
click at [103, 214] on select "Select Stylist [PERSON_NAME] [PERSON_NAME] [PERSON_NAME] [PERSON_NAME] [PERSON_…" at bounding box center [111, 217] width 50 height 12
select select "58995"
click at [86, 211] on select "Select Stylist [PERSON_NAME] [PERSON_NAME] [PERSON_NAME] [PERSON_NAME] [PERSON_…" at bounding box center [111, 217] width 50 height 12
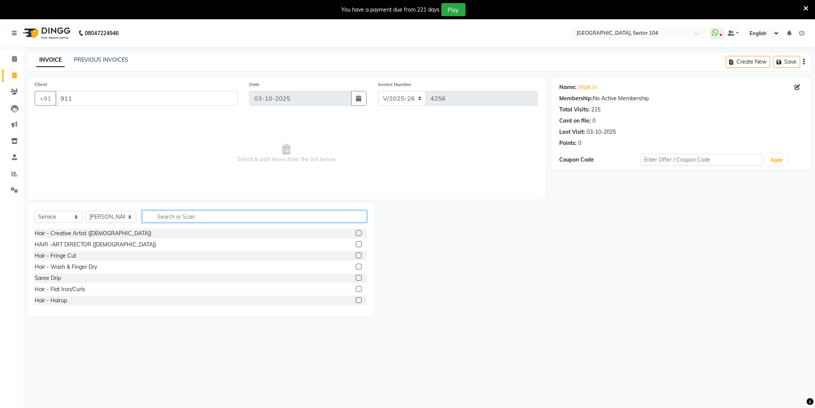
click at [170, 217] on input "text" at bounding box center [254, 216] width 225 height 12
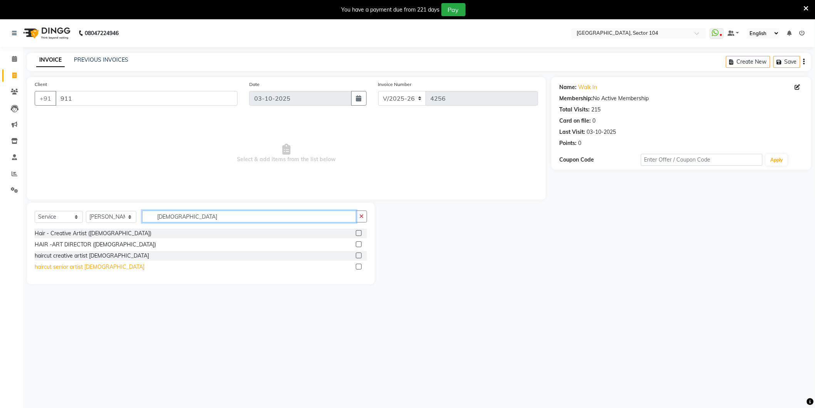
type input "[DEMOGRAPHIC_DATA]"
click at [85, 264] on div "haircut senior artist [DEMOGRAPHIC_DATA]" at bounding box center [90, 267] width 110 height 8
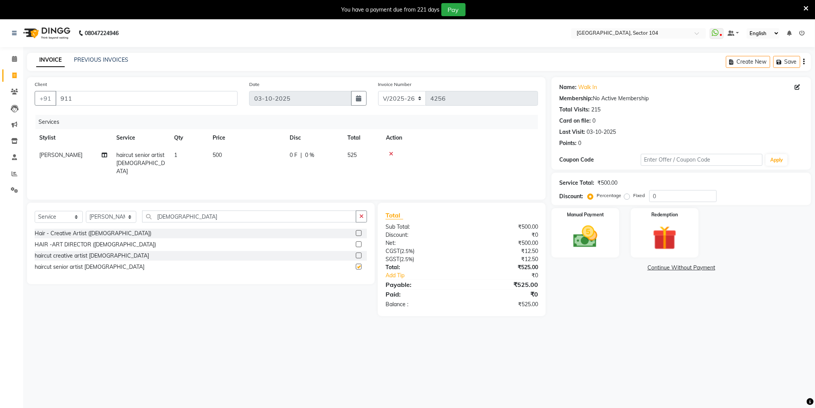
checkbox input "false"
click at [183, 220] on input "[DEMOGRAPHIC_DATA]" at bounding box center [249, 216] width 214 height 12
click at [183, 219] on input "[DEMOGRAPHIC_DATA]" at bounding box center [249, 216] width 214 height 12
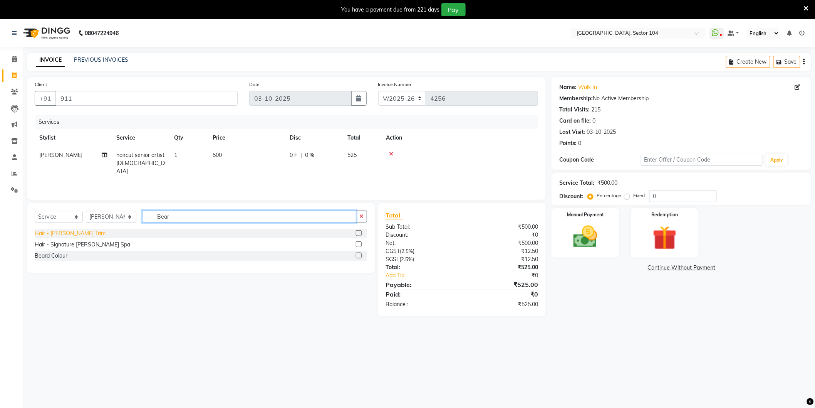
type input "Bear"
click at [62, 234] on div "Hair - [PERSON_NAME] Trim" at bounding box center [70, 233] width 71 height 8
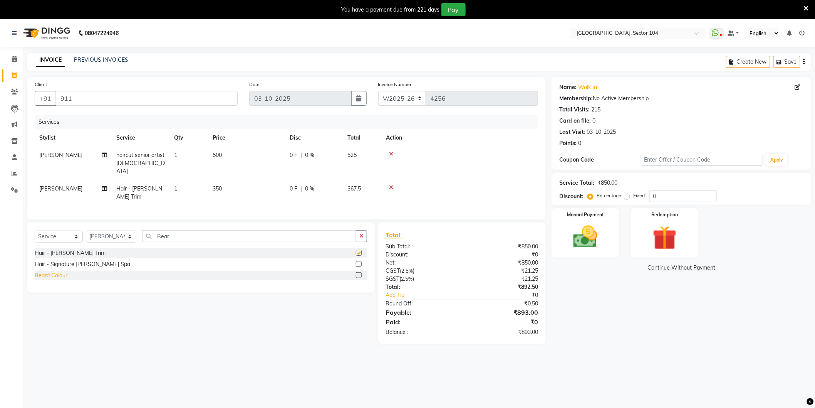
checkbox input "false"
click at [61, 271] on div "Beard Colour" at bounding box center [51, 275] width 33 height 8
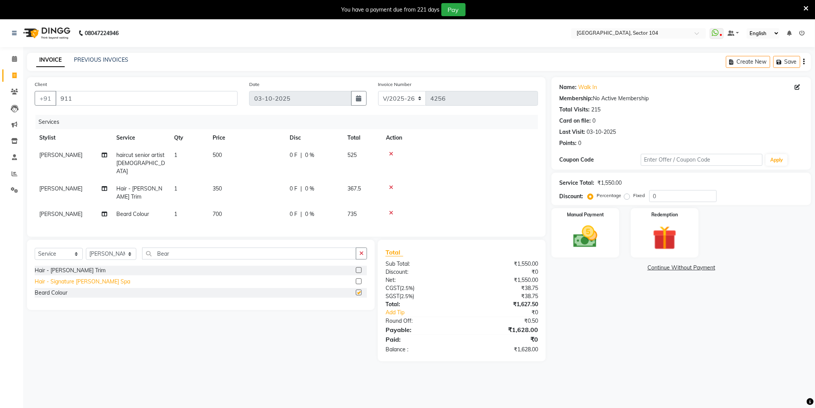
checkbox input "false"
click at [391, 185] on icon at bounding box center [391, 187] width 4 height 5
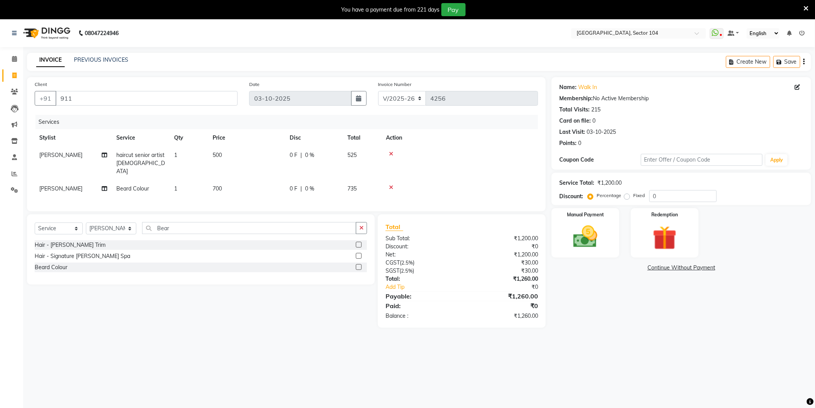
click at [245, 180] on td "700" at bounding box center [246, 188] width 77 height 17
select select "58995"
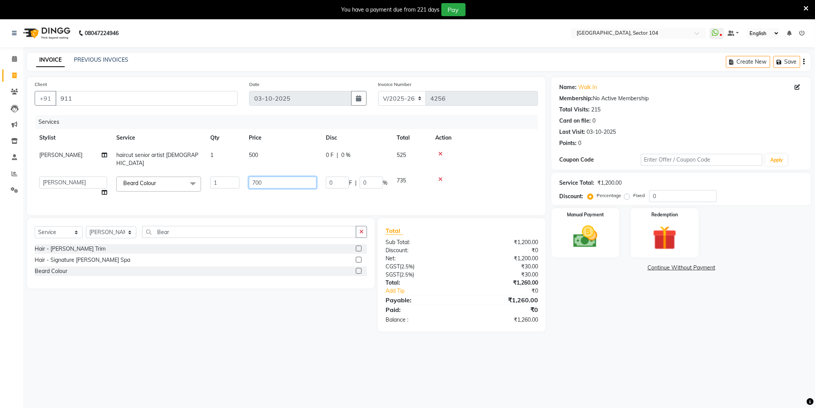
click at [281, 177] on input "700" at bounding box center [283, 183] width 68 height 12
type input "750"
click at [653, 340] on main "INVOICE PREVIOUS INVOICES Create New Save Client +91 911 Date 03-10-2025 Invoic…" at bounding box center [419, 198] width 792 height 290
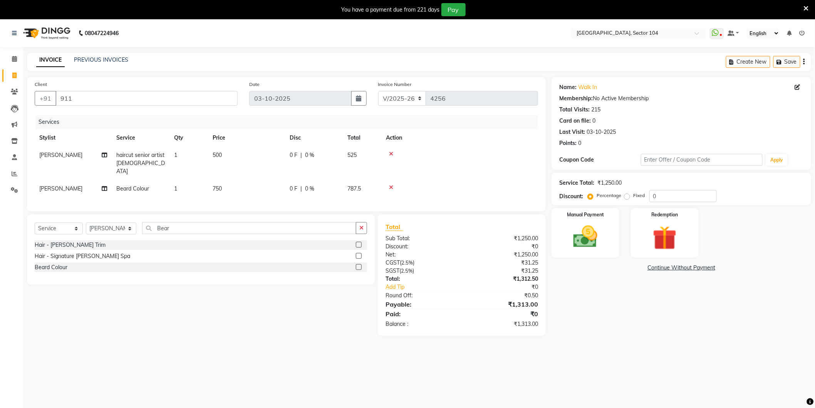
click at [260, 182] on td "750" at bounding box center [246, 188] width 77 height 17
select select "58995"
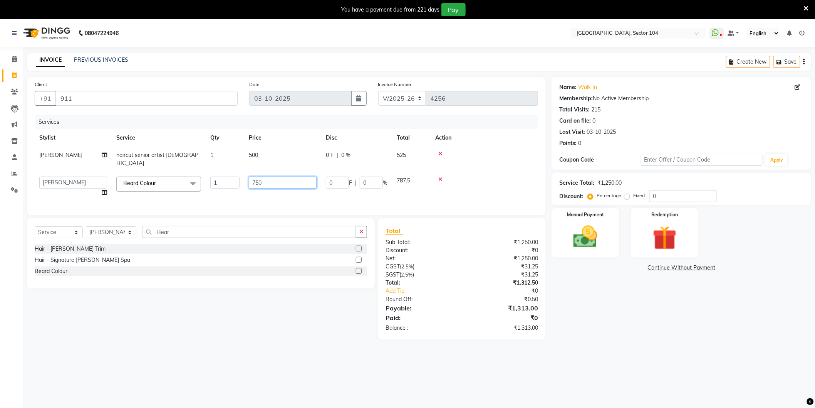
click at [288, 177] on input "750" at bounding box center [283, 183] width 68 height 12
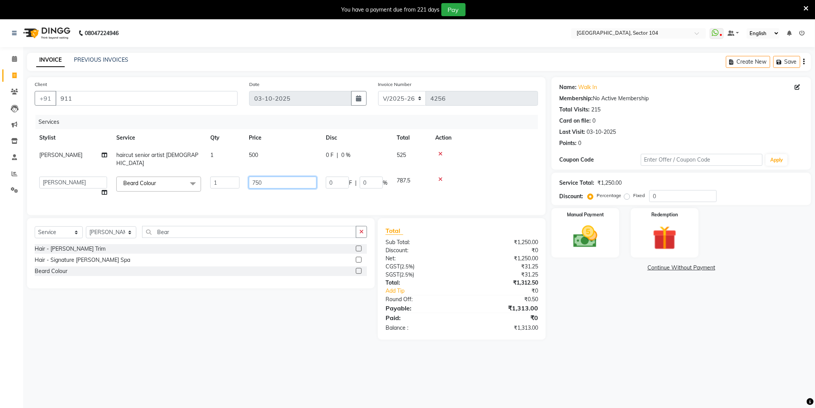
click at [287, 177] on input "750" at bounding box center [283, 183] width 68 height 12
type input "700"
click at [287, 158] on tr "MEERUT SAMEER haircut senior artist male 1 500 0 F | 0 % 525" at bounding box center [287, 158] width 504 height 25
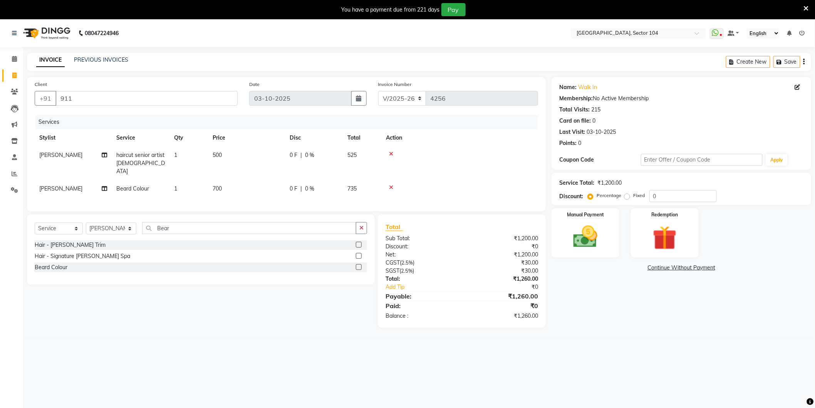
click at [283, 152] on td "500" at bounding box center [246, 163] width 77 height 34
select select "58995"
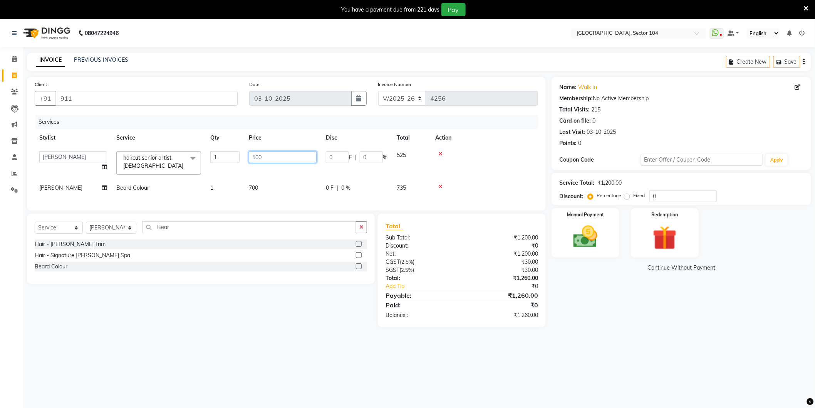
click at [283, 152] on input "500" at bounding box center [283, 157] width 68 height 12
type input "600"
click at [634, 353] on div "08047224946 Select Location × Noi Tre Salon, Sector 104 WhatsApp Status ✕ Statu…" at bounding box center [407, 223] width 815 height 408
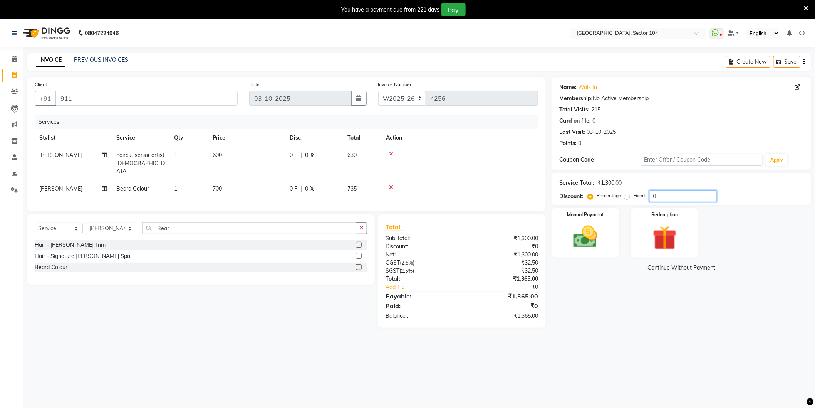
click at [665, 193] on input "0" at bounding box center [683, 196] width 67 height 12
type input "4.761"
click at [587, 244] on img at bounding box center [585, 236] width 41 height 29
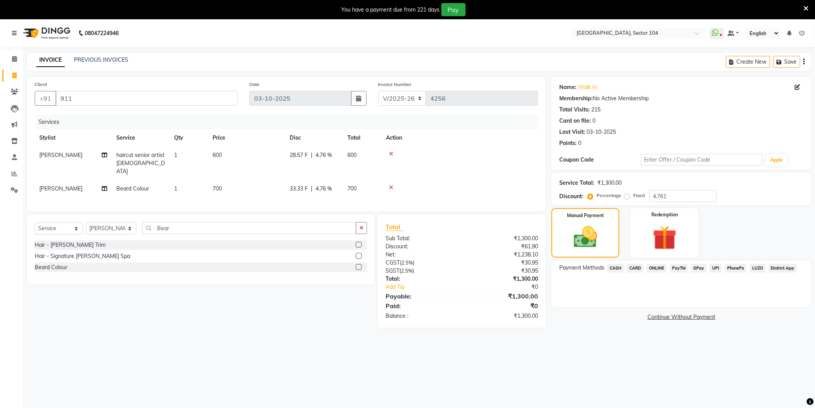
click at [614, 270] on span "CASH" at bounding box center [616, 268] width 17 height 9
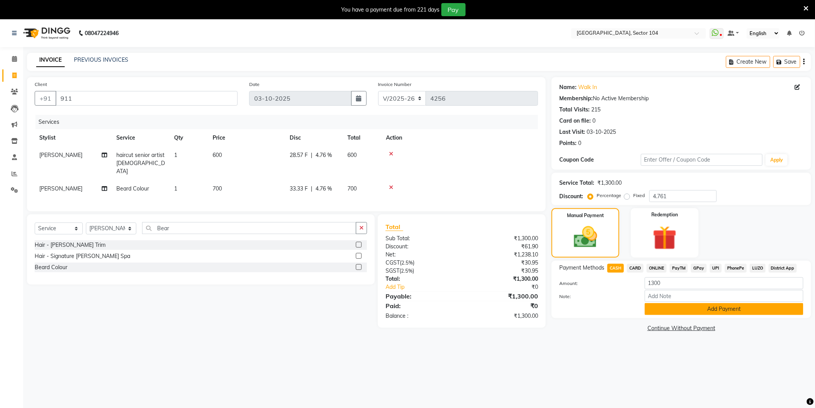
click at [669, 305] on button "Add Payment" at bounding box center [724, 309] width 159 height 12
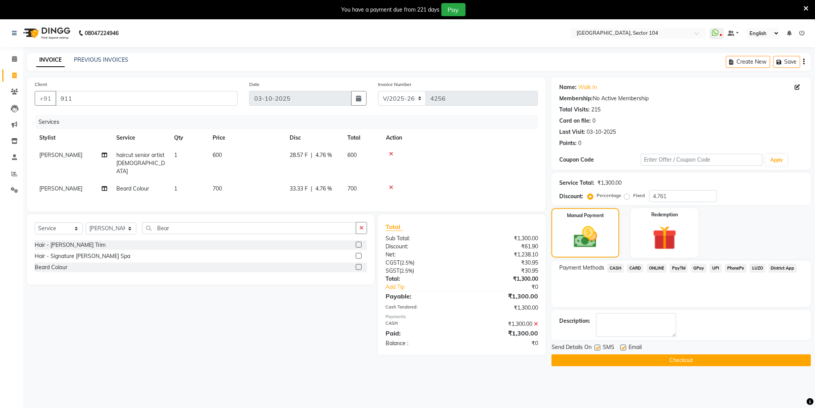
click at [662, 356] on button "Checkout" at bounding box center [682, 360] width 260 height 12
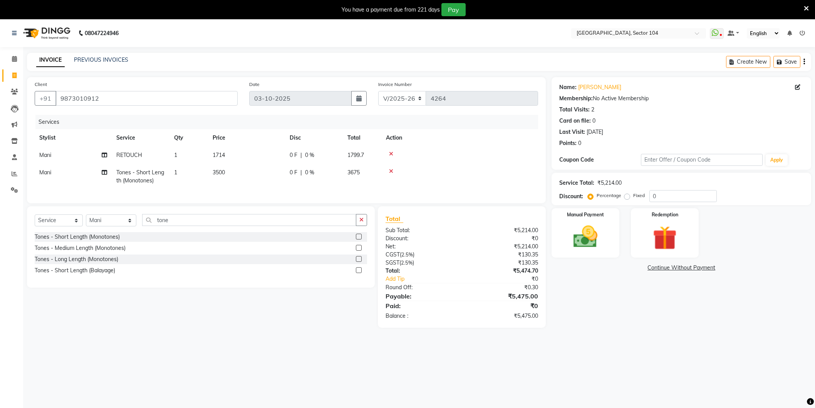
select select "4009"
select select "service"
select select "20473"
click at [601, 239] on img at bounding box center [585, 236] width 41 height 29
click at [636, 265] on span "CARD" at bounding box center [635, 268] width 17 height 9
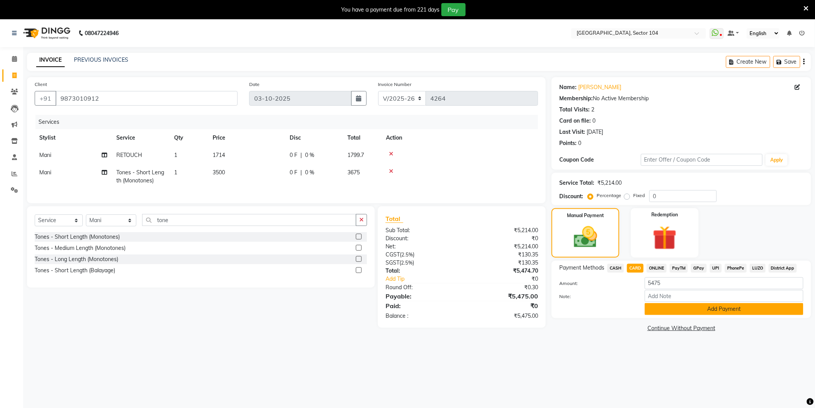
click at [730, 307] on button "Add Payment" at bounding box center [724, 309] width 159 height 12
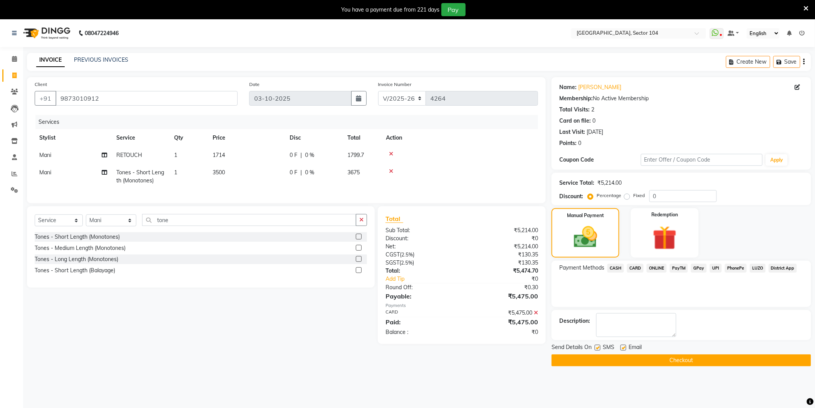
click at [784, 382] on div "08047224946 Select Location × [GEOGRAPHIC_DATA], Sector 104 WhatsApp Status ✕ S…" at bounding box center [407, 223] width 815 height 408
click at [708, 363] on button "Checkout" at bounding box center [682, 360] width 260 height 12
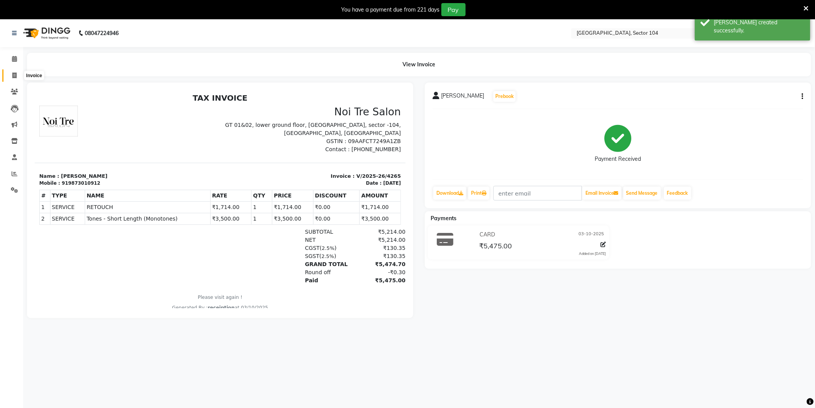
click at [12, 74] on icon at bounding box center [14, 75] width 4 height 6
select select "service"
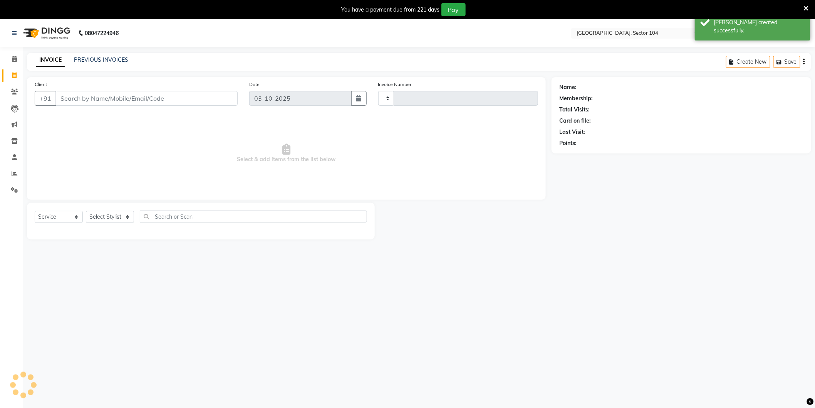
type input "4266"
select select "4009"
click at [79, 59] on link "PREVIOUS INVOICES" at bounding box center [101, 59] width 54 height 7
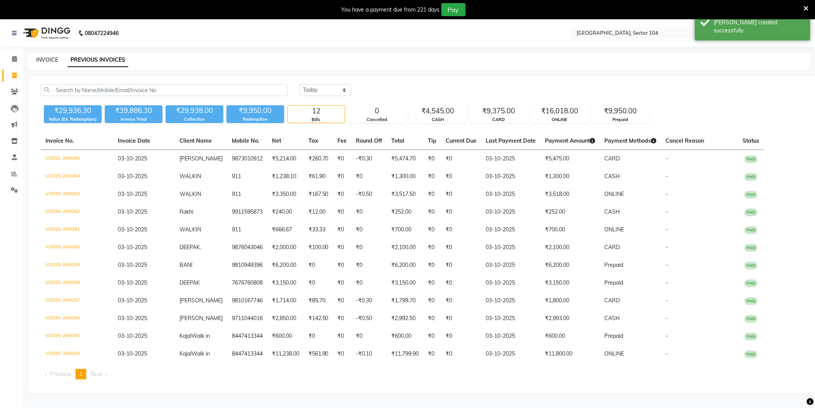
click at [49, 61] on link "INVOICE" at bounding box center [47, 59] width 22 height 7
select select "service"
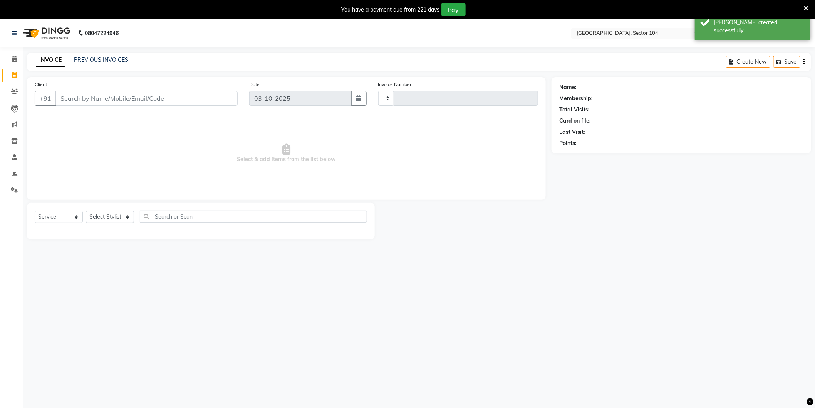
scroll to position [19, 0]
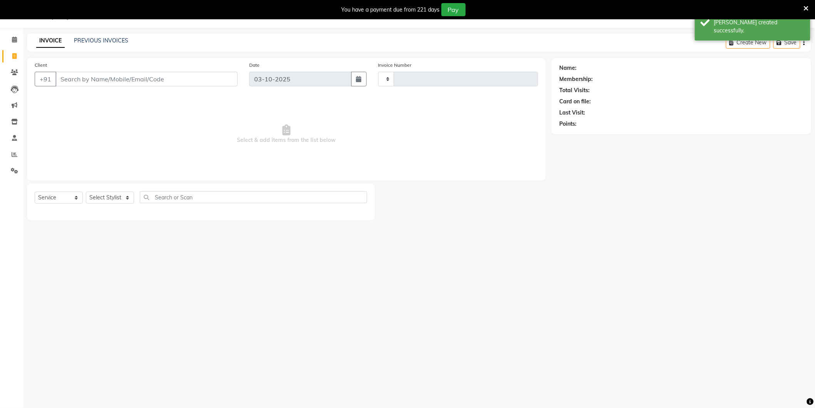
type input "4266"
select select "4009"
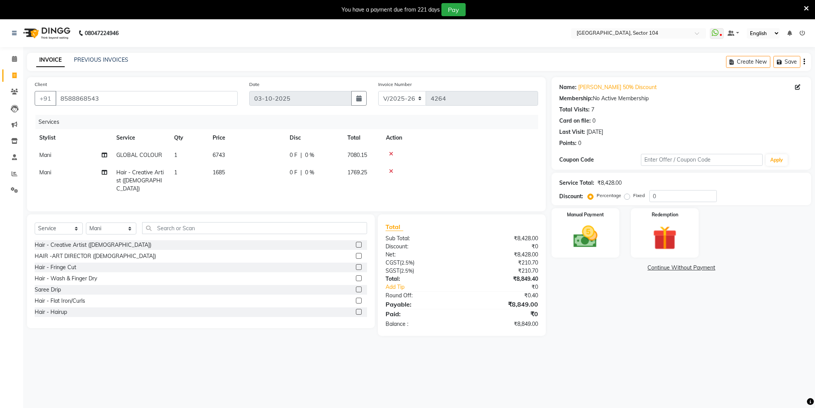
select select "4009"
select select "service"
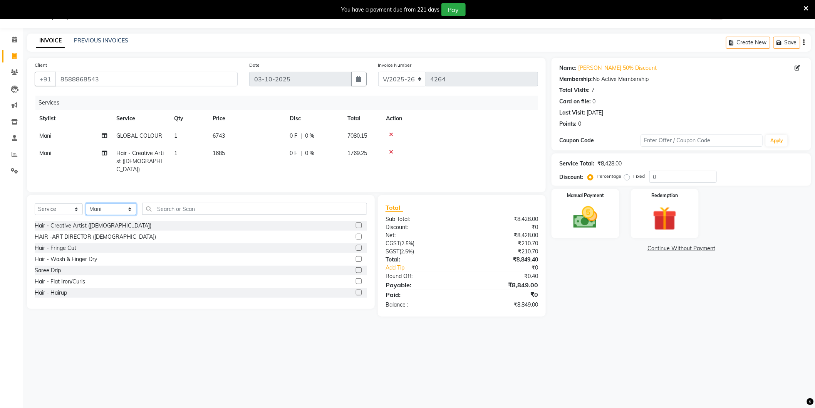
click at [119, 208] on select "Select Stylist [PERSON_NAME] [PERSON_NAME] [PERSON_NAME] [PERSON_NAME] [PERSON_…" at bounding box center [111, 209] width 50 height 12
select select "37308"
click at [86, 203] on select "Select Stylist [PERSON_NAME] [PERSON_NAME] [PERSON_NAME] [PERSON_NAME] [PERSON_…" at bounding box center [111, 209] width 50 height 12
click at [168, 208] on input "text" at bounding box center [254, 209] width 225 height 12
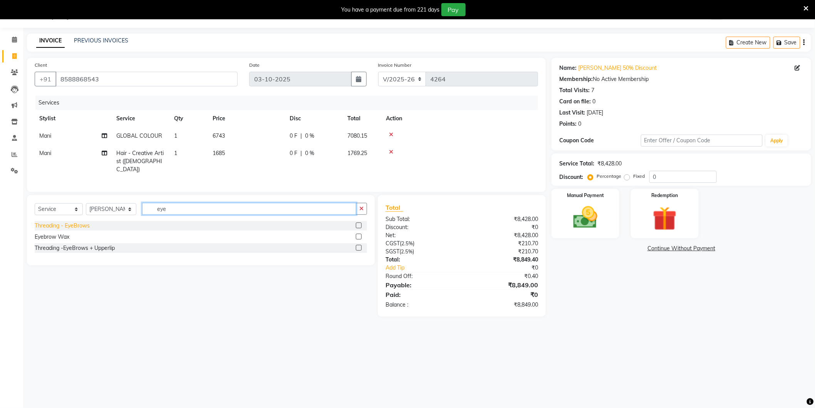
type input "eye"
click at [86, 226] on div "Threading - EyeBrows" at bounding box center [62, 226] width 55 height 8
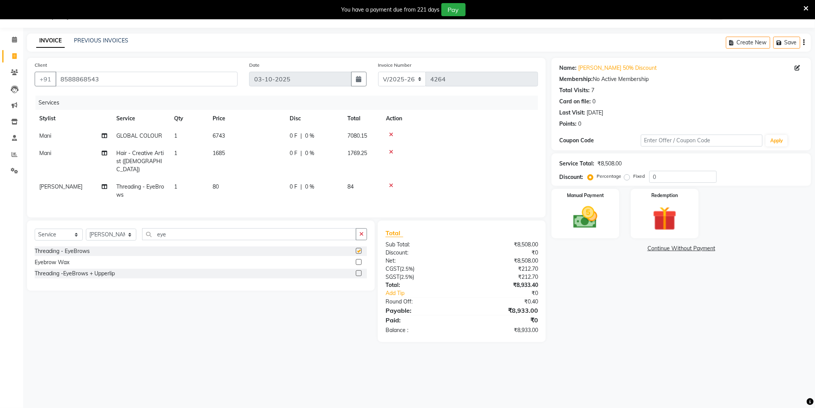
checkbox input "false"
click at [239, 187] on td "80" at bounding box center [246, 190] width 77 height 25
select select "37308"
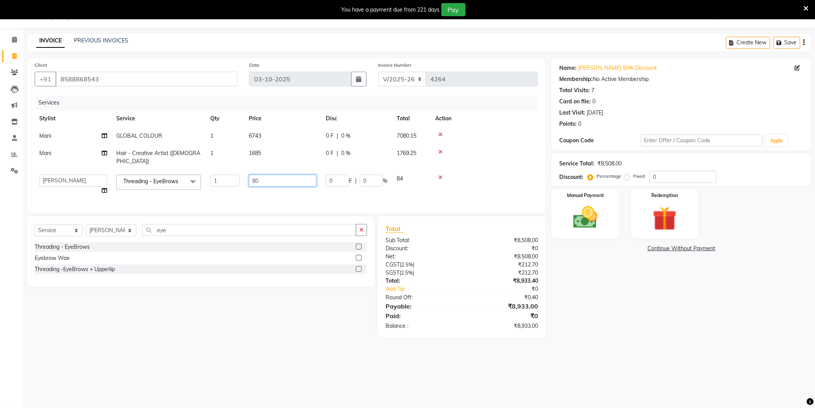
click at [289, 175] on input "80" at bounding box center [283, 181] width 68 height 12
type input "90"
click at [634, 320] on div "Name: Divisha 50% Discount Membership: No Active Membership Total Visits: 7 Car…" at bounding box center [685, 198] width 266 height 280
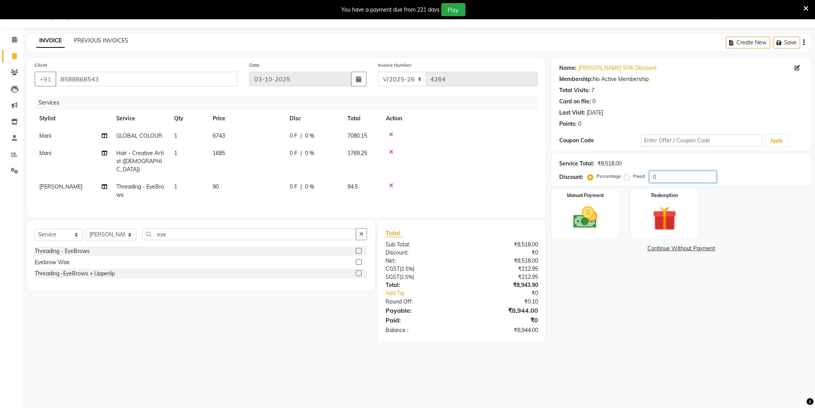
click at [698, 172] on input "0" at bounding box center [683, 177] width 67 height 12
type input "50"
click at [390, 150] on icon at bounding box center [391, 151] width 4 height 5
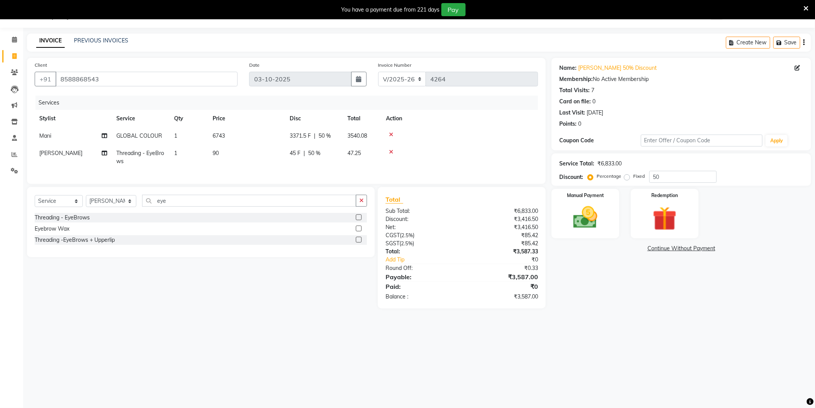
drag, startPoint x: 694, startPoint y: 339, endPoint x: 696, endPoint y: 348, distance: 8.7
click at [695, 341] on div "08047224946 Select Location × Noi Tre Salon, Sector 104 WhatsApp Status ✕ Statu…" at bounding box center [407, 204] width 815 height 408
click at [594, 219] on img at bounding box center [585, 217] width 41 height 29
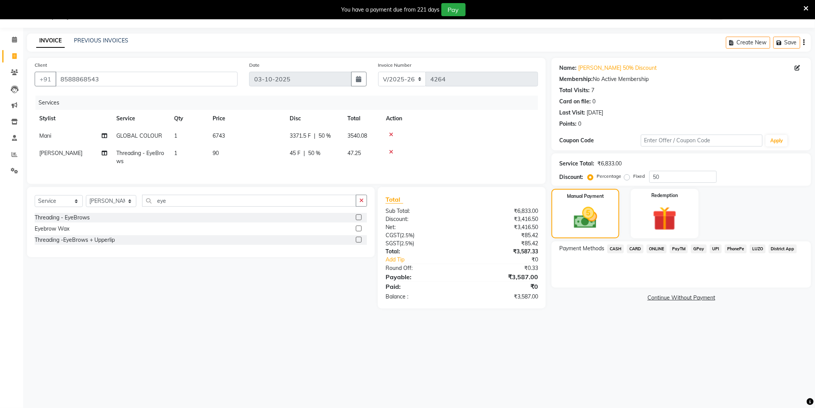
click at [658, 247] on span "ONLINE" at bounding box center [657, 248] width 20 height 9
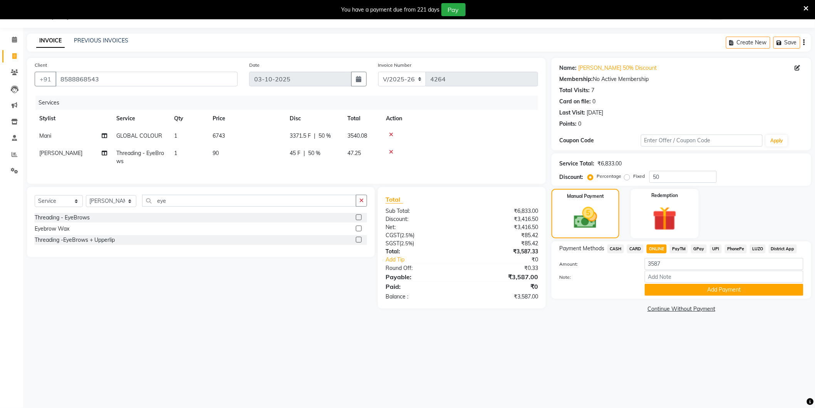
click at [639, 248] on span "CARD" at bounding box center [635, 248] width 17 height 9
click at [684, 294] on button "Add Payment" at bounding box center [724, 290] width 159 height 12
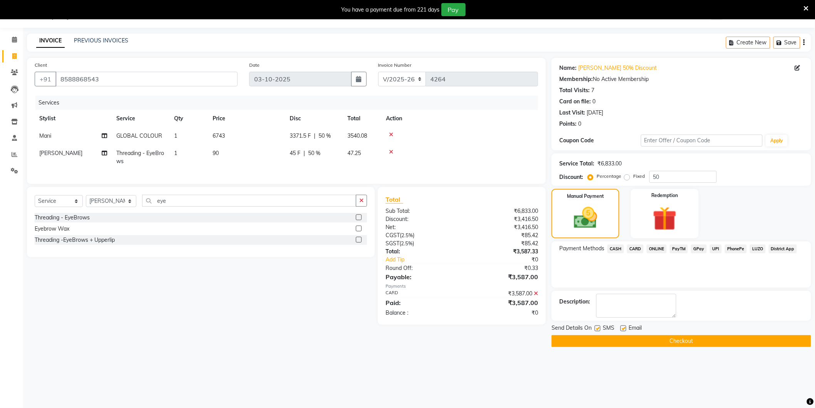
click at [690, 265] on div "Payment Methods CASH CARD ONLINE PayTM GPay UPI PhonePe LUZO District App" at bounding box center [682, 264] width 260 height 46
click at [661, 344] on button "Checkout" at bounding box center [682, 341] width 260 height 12
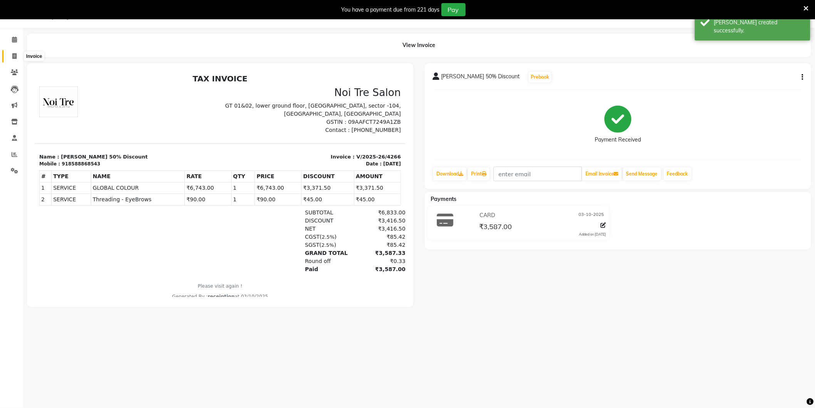
click at [16, 57] on icon at bounding box center [14, 56] width 4 height 6
select select "service"
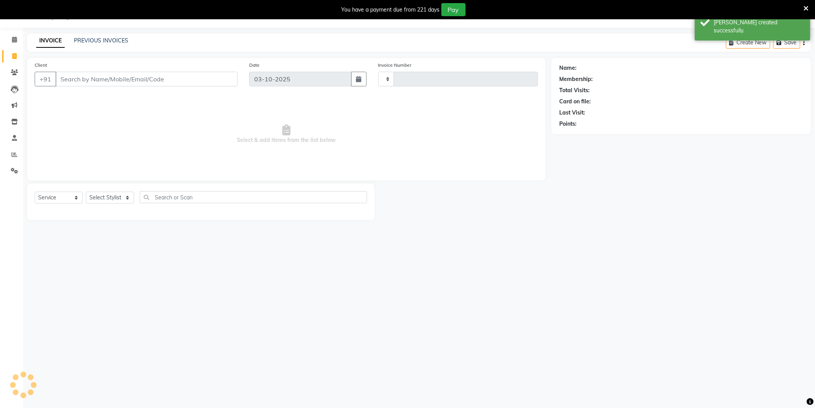
type input "4267"
select select "4009"
click at [79, 39] on link "PREVIOUS INVOICES" at bounding box center [101, 40] width 54 height 7
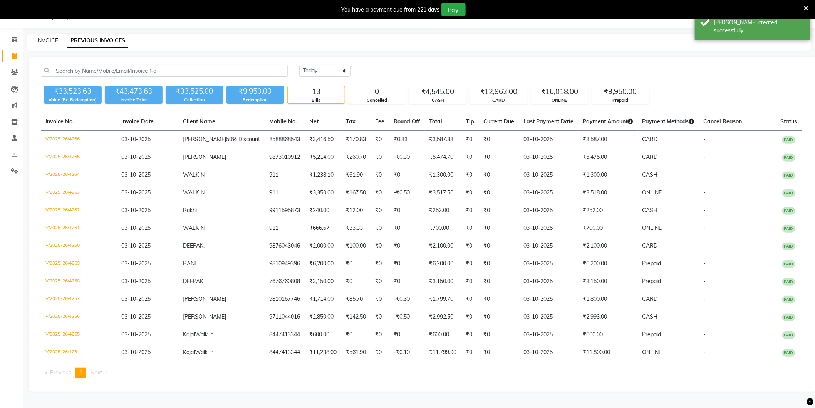
click at [52, 37] on link "INVOICE" at bounding box center [47, 40] width 22 height 7
select select "service"
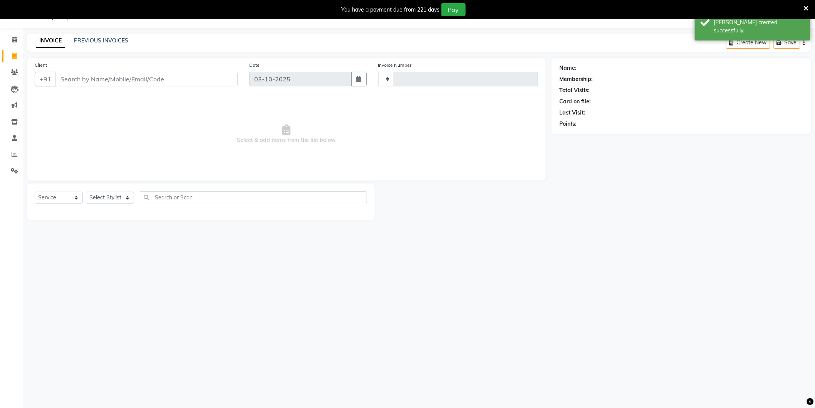
type input "4267"
select select "4009"
click at [89, 39] on link "PREVIOUS INVOICES" at bounding box center [101, 40] width 54 height 7
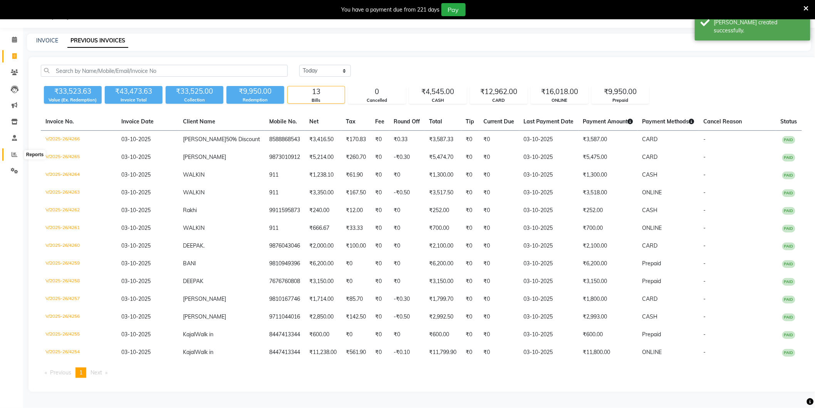
click at [17, 151] on span at bounding box center [14, 154] width 13 height 9
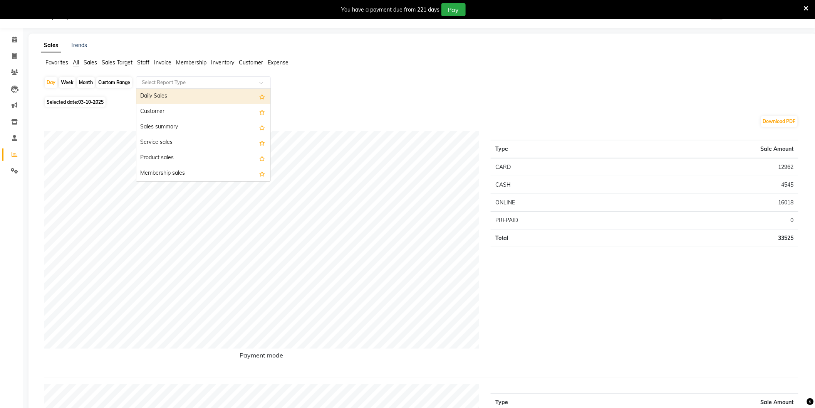
click at [184, 86] on input "text" at bounding box center [195, 83] width 111 height 8
type input "Staff"
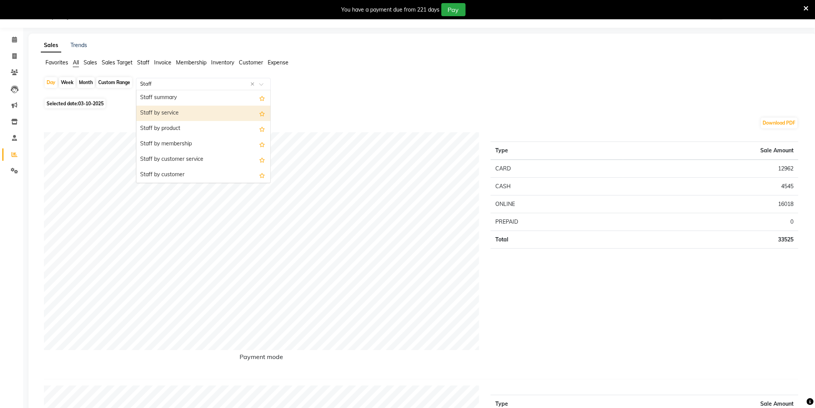
click at [185, 112] on div "Staff by service" at bounding box center [203, 113] width 134 height 15
select select "full_report"
select select "csv"
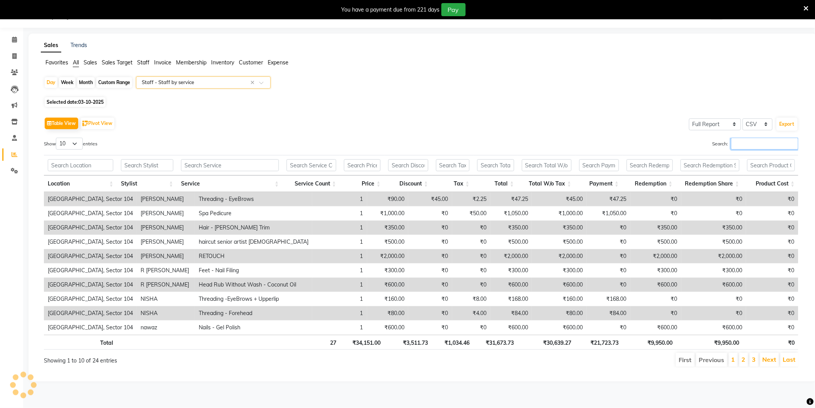
click at [741, 147] on input "Search:" at bounding box center [764, 144] width 67 height 12
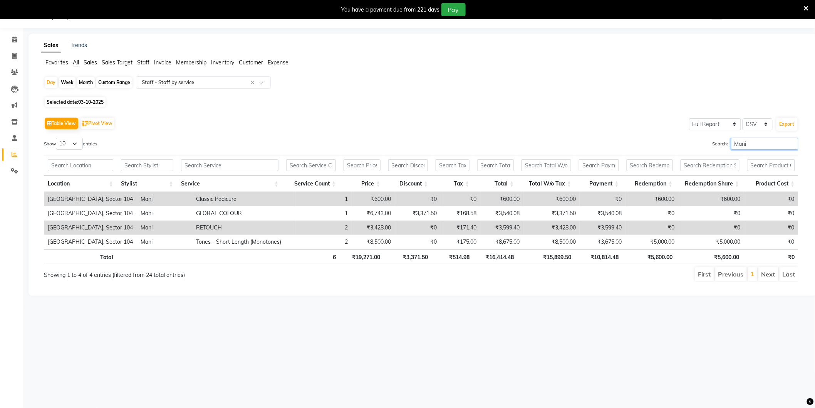
type input "Mani"
click at [552, 260] on th "₹15,899.50" at bounding box center [546, 256] width 57 height 15
click at [598, 325] on div "08047224946 Select Location × Noi Tre Salon, Sector 104 WhatsApp Status ✕ Statu…" at bounding box center [407, 204] width 815 height 408
click at [15, 56] on icon at bounding box center [14, 56] width 4 height 6
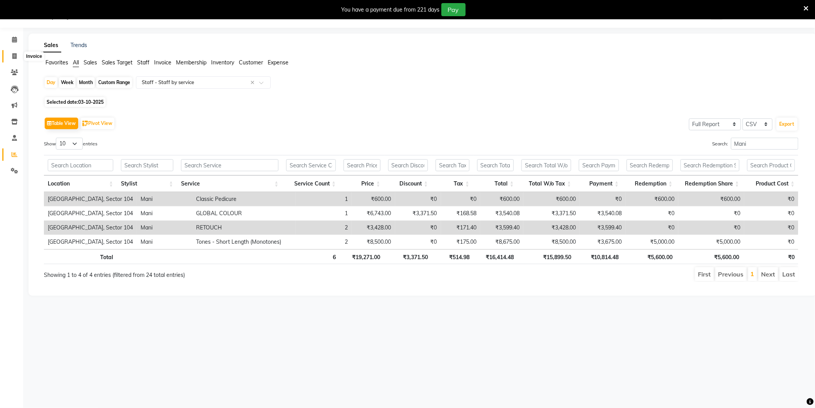
select select "service"
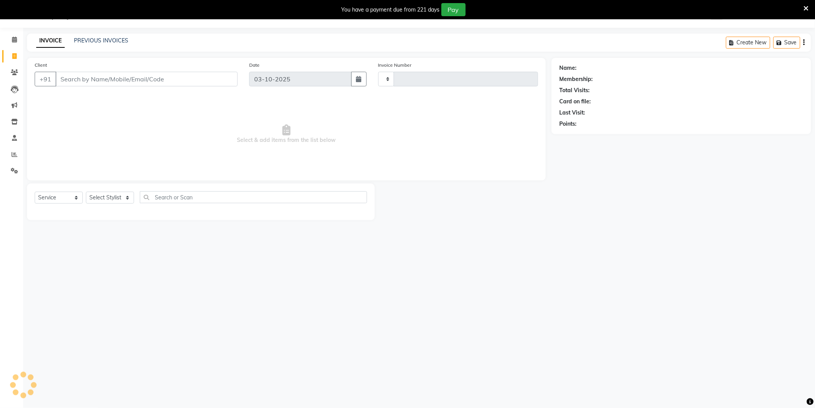
type input "4267"
select select "4009"
click at [110, 43] on link "PREVIOUS INVOICES" at bounding box center [101, 40] width 54 height 7
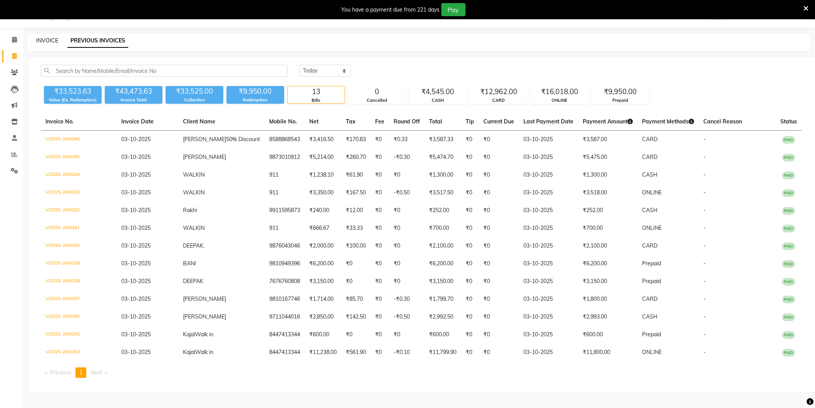
click at [43, 38] on link "INVOICE" at bounding box center [47, 40] width 22 height 7
select select "service"
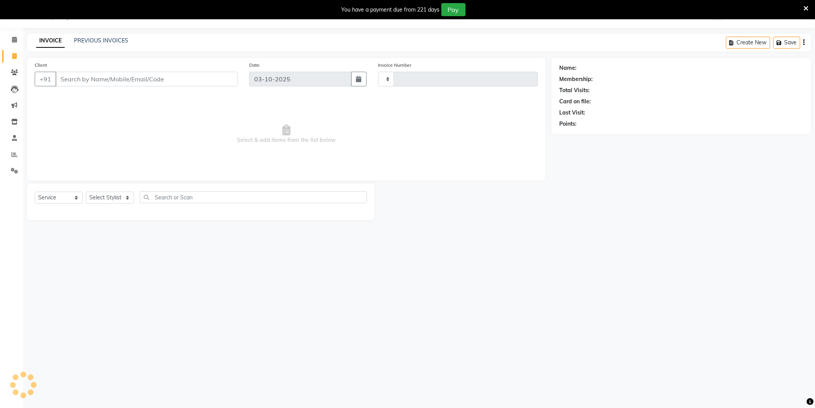
type input "4267"
select select "4009"
click at [8, 150] on span at bounding box center [14, 154] width 13 height 9
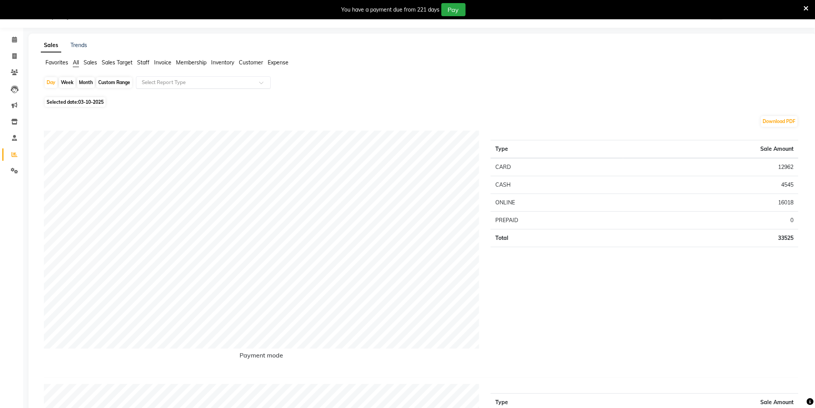
click at [189, 87] on div "Select Report Type" at bounding box center [203, 82] width 135 height 12
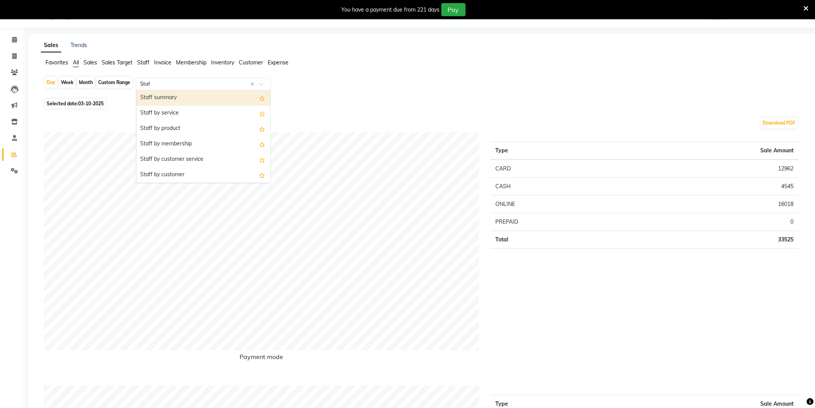
type input "Staff"
click at [197, 114] on div "Staff by service" at bounding box center [203, 113] width 134 height 15
select select "full_report"
select select "csv"
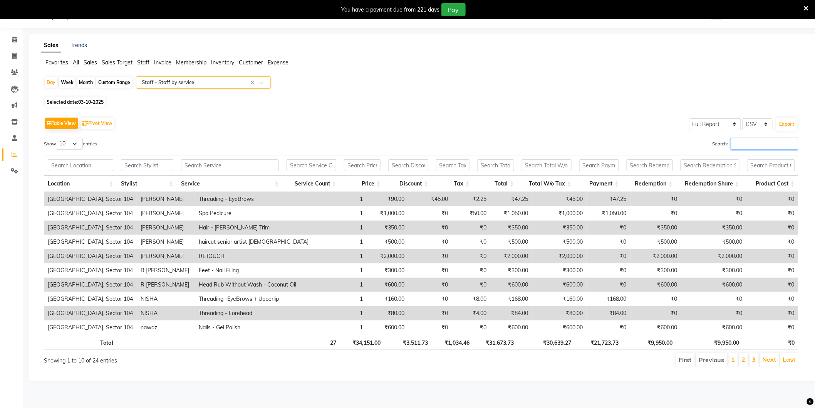
click at [737, 140] on input "Search:" at bounding box center [764, 144] width 67 height 12
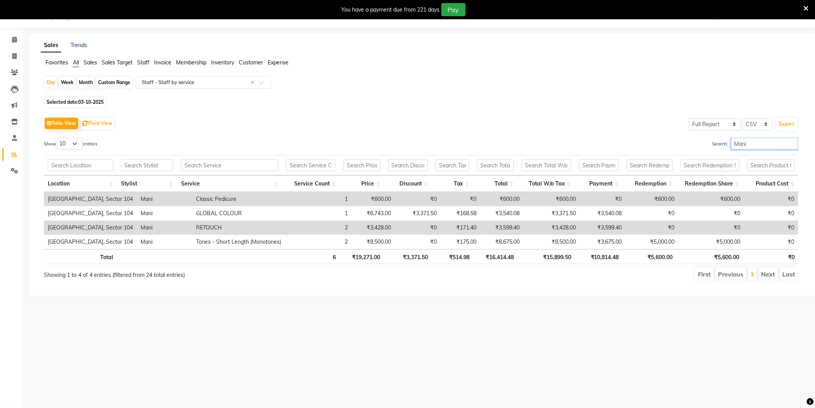
type input "Mani"
click at [172, 85] on input "text" at bounding box center [195, 83] width 111 height 8
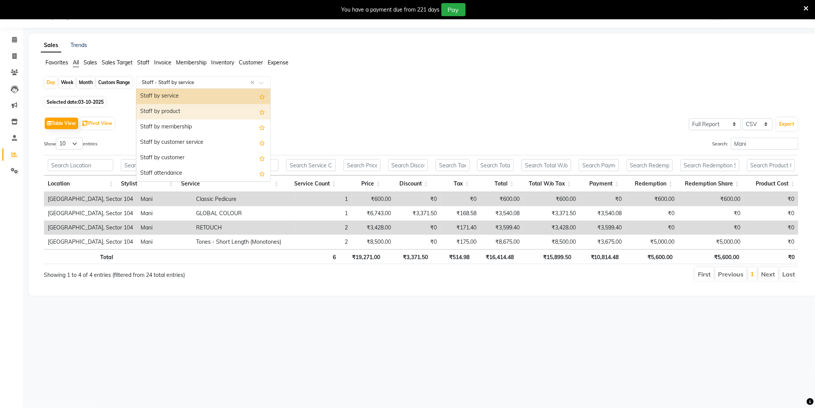
click at [175, 106] on div "Staff by product" at bounding box center [203, 111] width 134 height 15
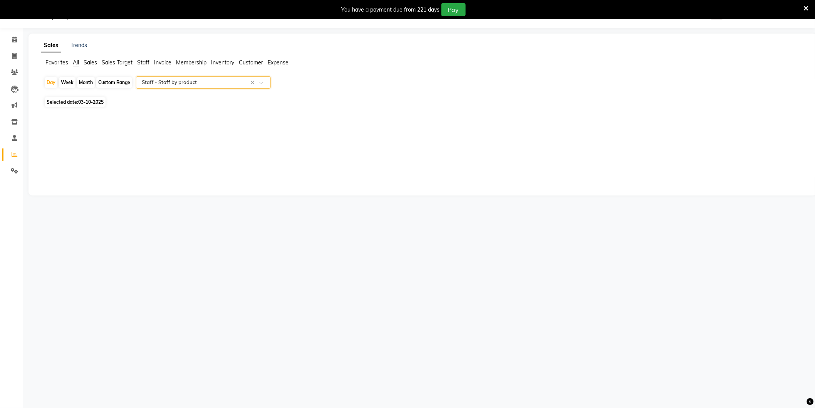
click at [220, 85] on input "text" at bounding box center [195, 83] width 111 height 8
click at [15, 52] on span at bounding box center [14, 56] width 13 height 9
select select "4009"
select select "service"
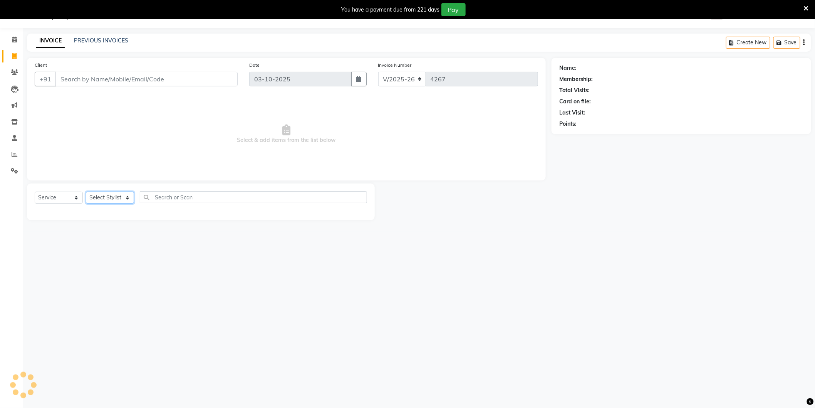
click at [109, 202] on select "Select Stylist" at bounding box center [110, 198] width 48 height 12
select select "20898"
click at [86, 192] on select "Select Stylist [PERSON_NAME] [PERSON_NAME] [PERSON_NAME] [PERSON_NAME] [PERSON_…" at bounding box center [111, 198] width 50 height 12
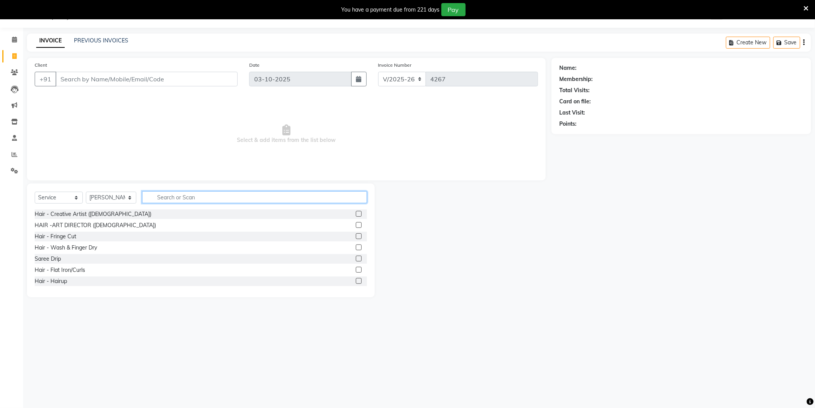
click at [230, 198] on input "text" at bounding box center [254, 197] width 225 height 12
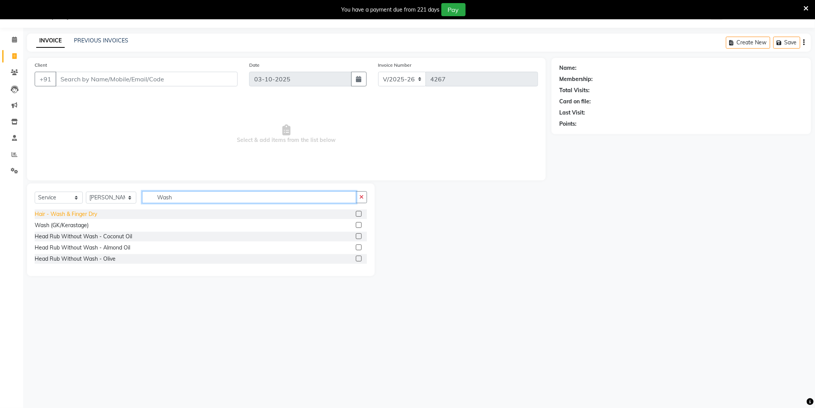
type input "Wash"
click at [81, 211] on div "Hair - Wash & Finger Dry" at bounding box center [66, 214] width 62 height 8
checkbox input "false"
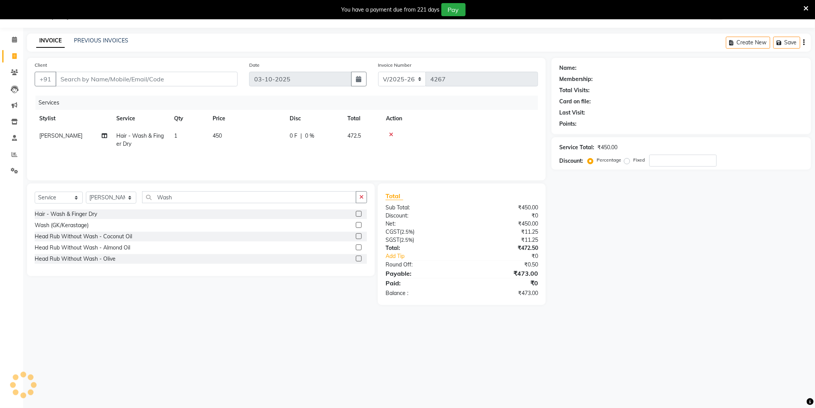
click at [261, 133] on td "450" at bounding box center [246, 139] width 77 height 25
select select "20898"
click at [274, 138] on input "450" at bounding box center [283, 138] width 68 height 12
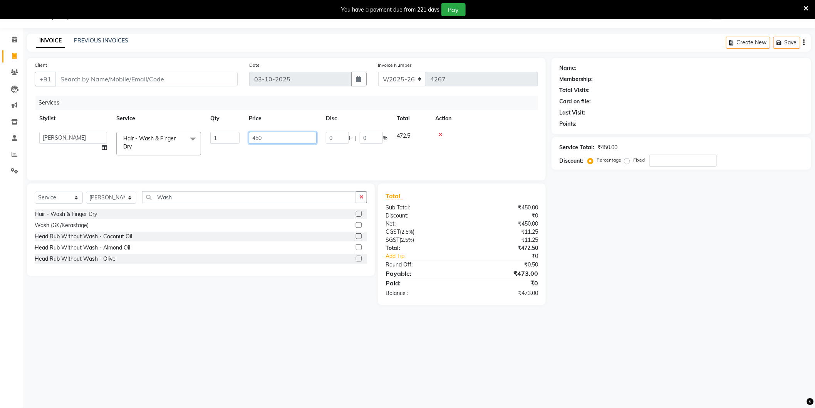
click at [274, 138] on input "450" at bounding box center [283, 138] width 68 height 12
type input "500"
click at [603, 254] on div "Name: Membership: Total Visits: Card on file: Last Visit: Points: Service Total…" at bounding box center [685, 181] width 266 height 247
click at [135, 75] on input "Client" at bounding box center [146, 79] width 182 height 15
click at [131, 73] on input "Client" at bounding box center [146, 79] width 182 height 15
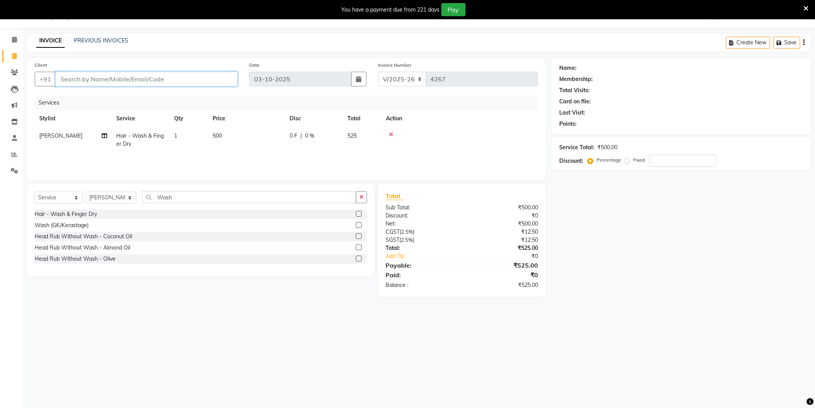
click at [133, 83] on input "Client" at bounding box center [146, 79] width 182 height 15
click at [241, 136] on td "500" at bounding box center [246, 139] width 77 height 25
select select "20898"
click at [261, 139] on input "500" at bounding box center [283, 138] width 68 height 12
type input "531"
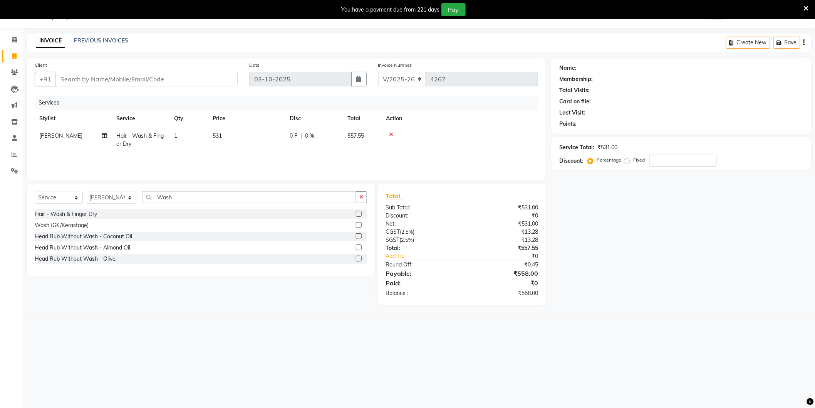
click at [595, 217] on div "Name: Membership: Total Visits: Card on file: Last Visit: Points: Service Total…" at bounding box center [685, 181] width 266 height 247
click at [180, 75] on input "Client" at bounding box center [146, 79] width 182 height 15
type input "w"
type input "0"
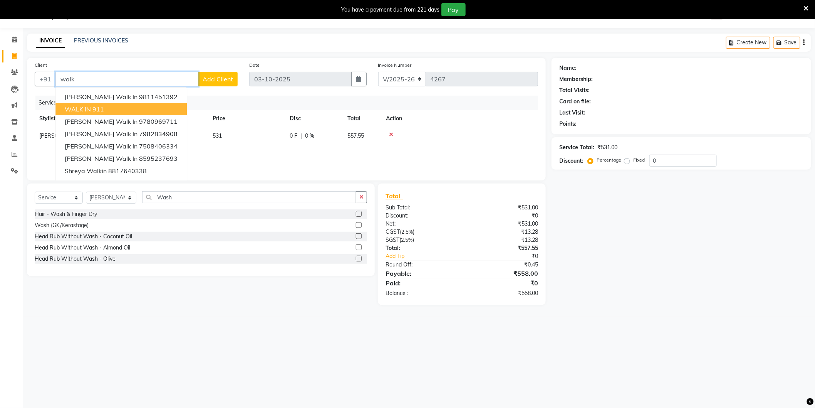
click at [135, 105] on button "WALK IN 911" at bounding box center [120, 109] width 131 height 12
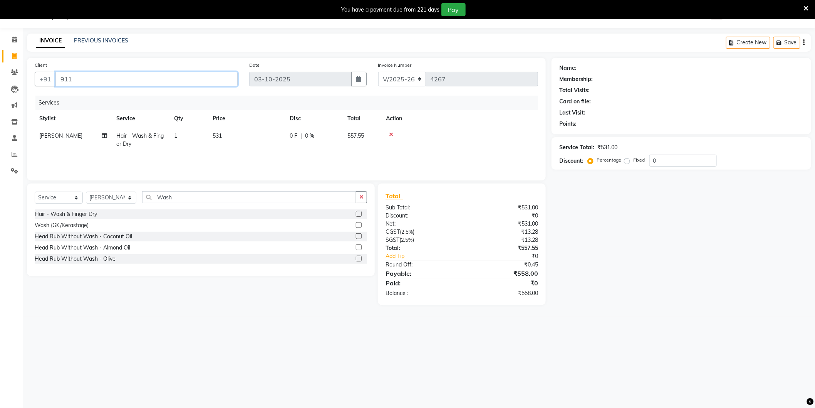
type input "911"
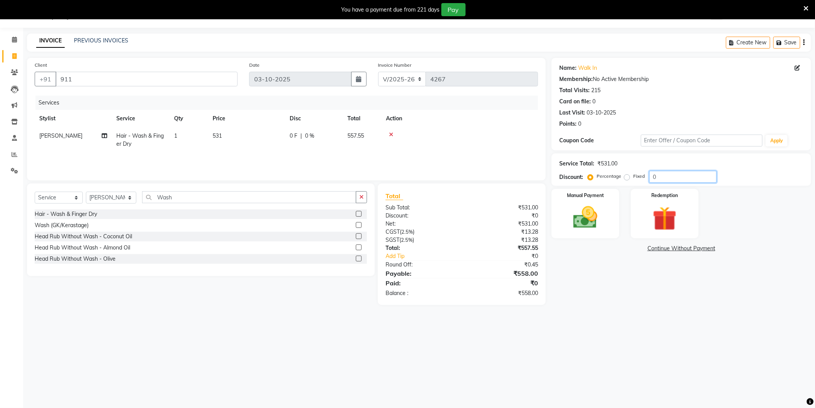
click at [691, 173] on input "0" at bounding box center [683, 177] width 67 height 12
type input "4.761"
click at [602, 311] on main "INVOICE PREVIOUS INVOICES Create New Save Client +91 911 Date 03-10-2025 Invoic…" at bounding box center [419, 175] width 792 height 283
click at [599, 224] on img at bounding box center [585, 217] width 41 height 29
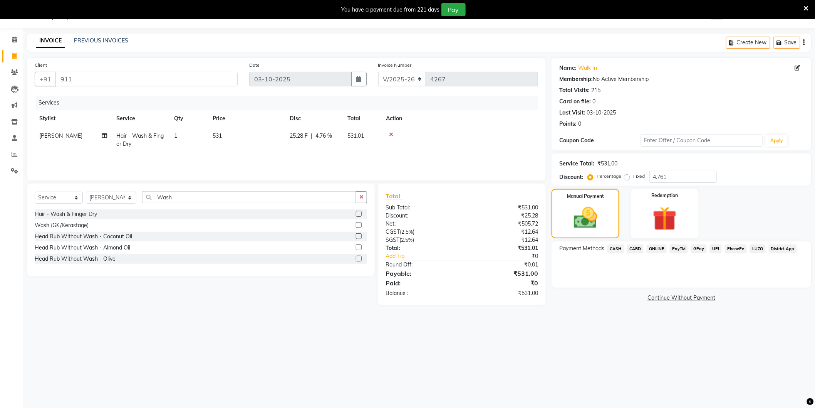
click at [654, 248] on span "ONLINE" at bounding box center [657, 248] width 20 height 9
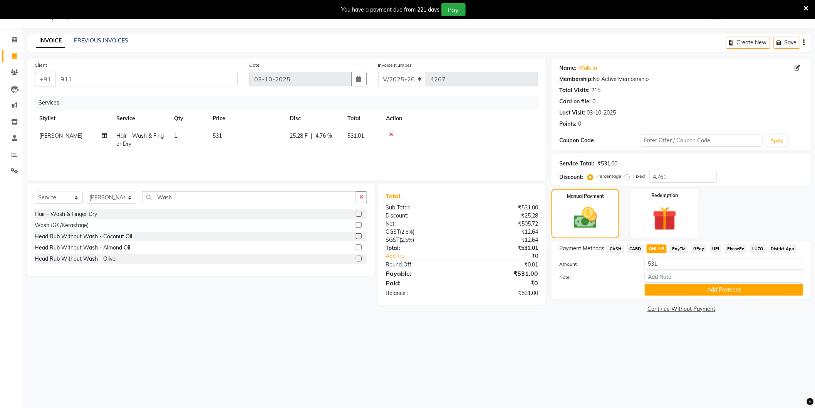
click at [655, 298] on div "Payment Methods CASH CARD ONLINE PayTM GPay UPI PhonePe LUZO District App Amoun…" at bounding box center [682, 269] width 260 height 57
click at [672, 286] on button "Add Payment" at bounding box center [724, 290] width 159 height 12
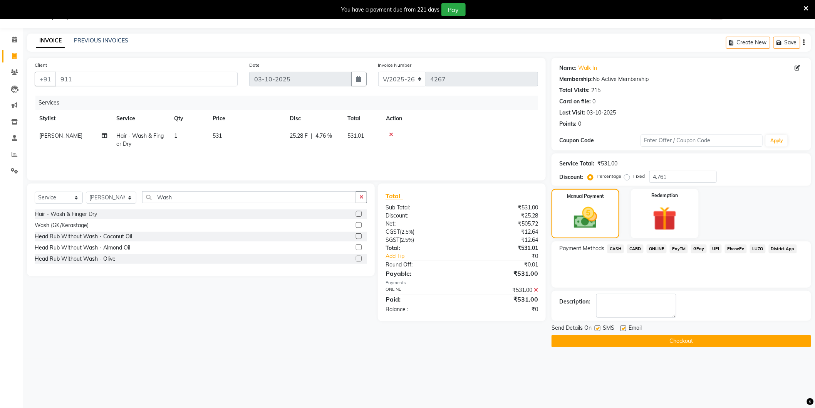
click at [647, 343] on button "Checkout" at bounding box center [682, 341] width 260 height 12
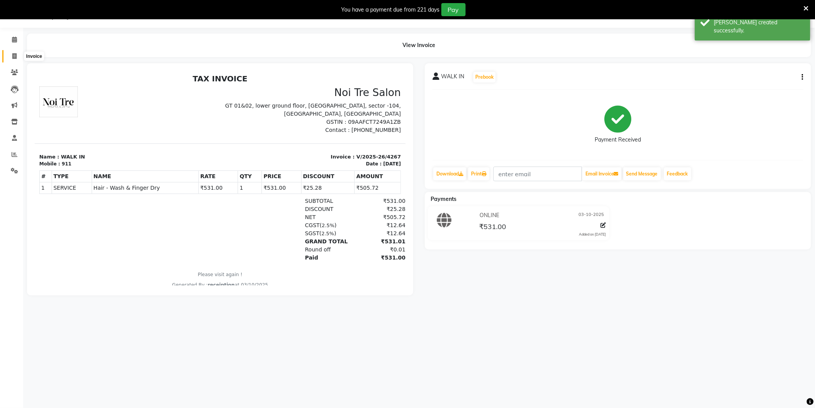
click at [17, 57] on span at bounding box center [14, 56] width 13 height 9
select select "4009"
select select "service"
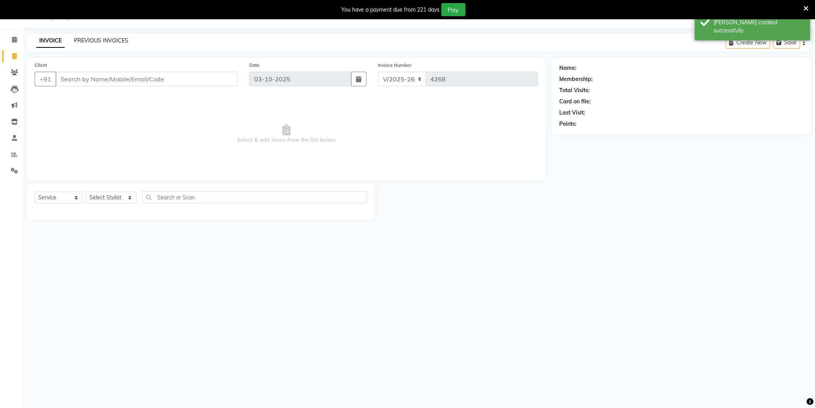
click at [92, 43] on link "PREVIOUS INVOICES" at bounding box center [101, 40] width 54 height 7
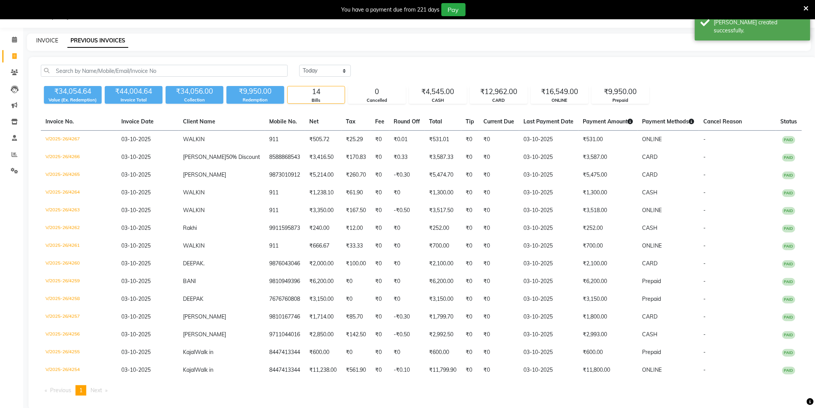
click at [47, 40] on link "INVOICE" at bounding box center [47, 40] width 22 height 7
select select "service"
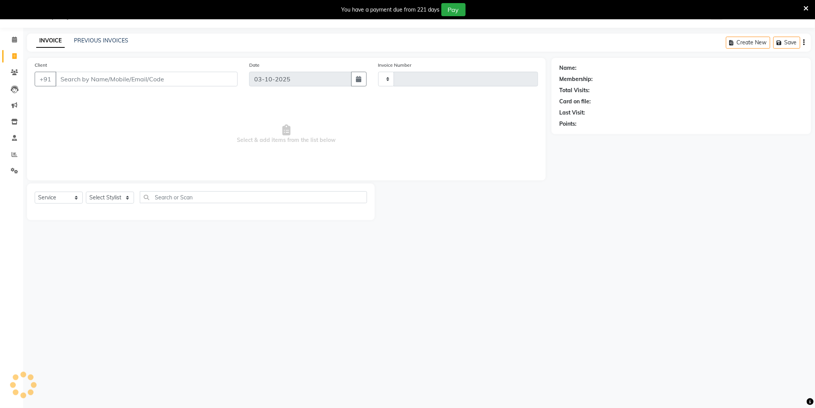
type input "4268"
select select "4009"
click at [172, 76] on input "Client" at bounding box center [146, 79] width 182 height 15
click at [172, 82] on input "Client" at bounding box center [146, 79] width 182 height 15
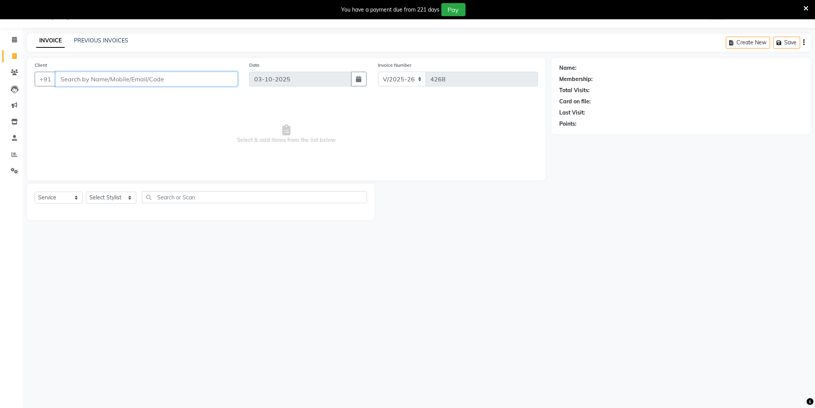
click at [148, 79] on input "Client" at bounding box center [146, 79] width 182 height 15
click at [113, 195] on select "Select Stylist AAMIR Aashis ajay AJEET akram Ali Alic ashok vihar Alice makeup …" at bounding box center [111, 198] width 50 height 12
select select "57650"
click at [86, 192] on select "Select Stylist AAMIR Aashis ajay AJEET akram Ali Alic ashok vihar Alice makeup …" at bounding box center [111, 198] width 50 height 12
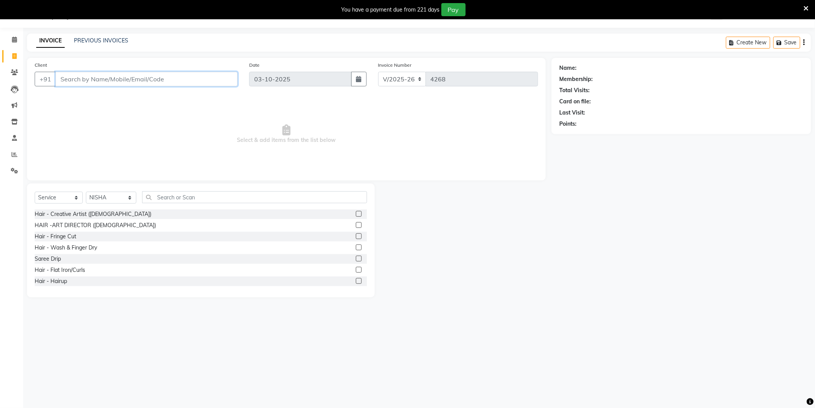
click at [138, 75] on input "Client" at bounding box center [146, 79] width 182 height 15
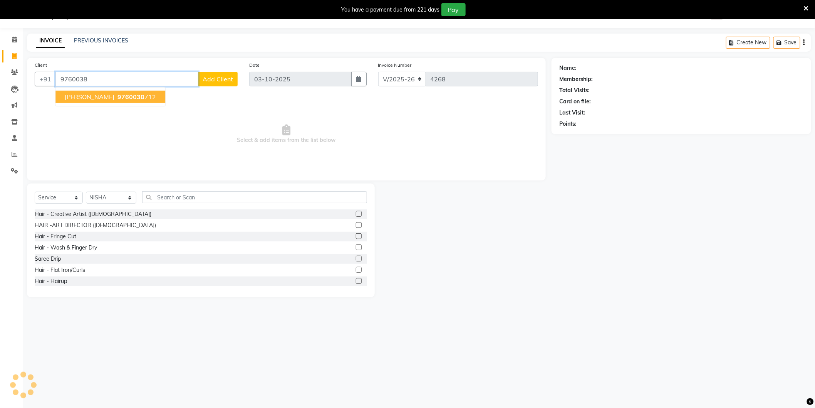
click at [121, 91] on button "Ishita 9760038 712" at bounding box center [110, 97] width 110 height 12
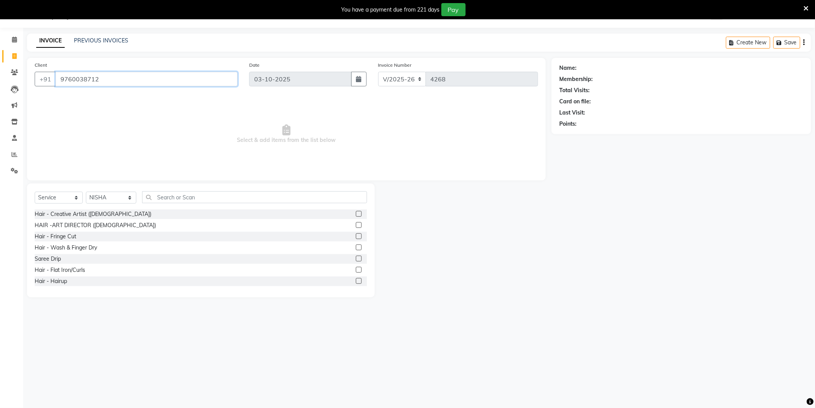
type input "9760038712"
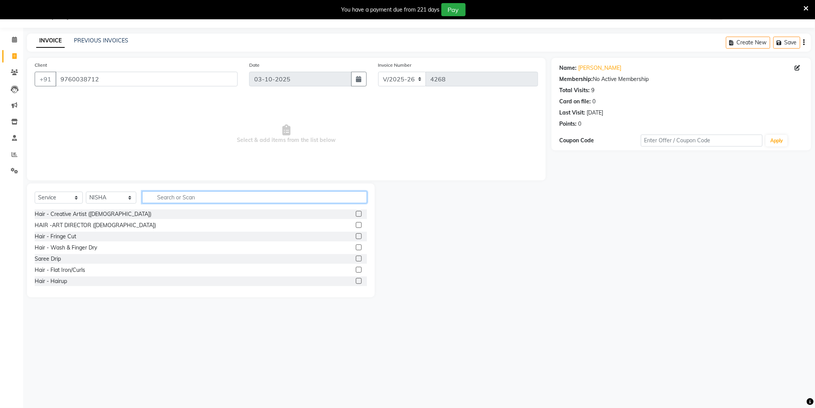
click at [175, 194] on input "text" at bounding box center [254, 197] width 225 height 12
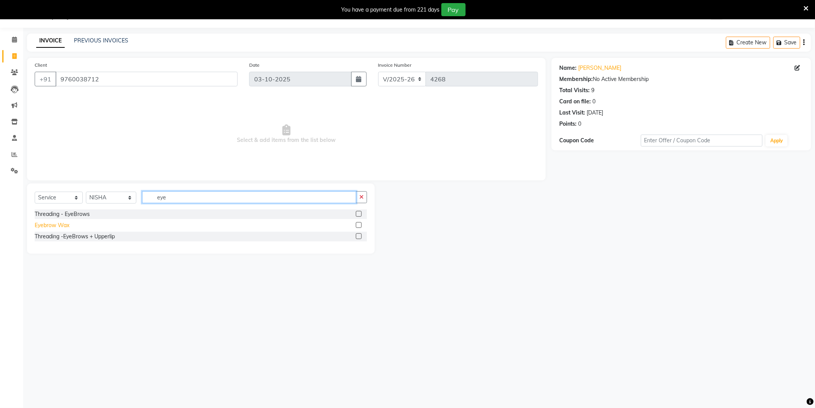
type input "eye"
click at [67, 225] on div "Eyebrow Wax" at bounding box center [52, 225] width 35 height 8
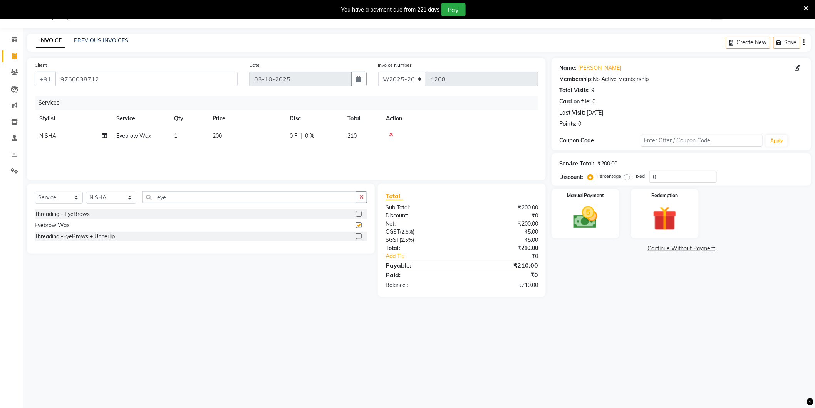
checkbox input "false"
click at [200, 198] on input "eye" at bounding box center [249, 197] width 214 height 12
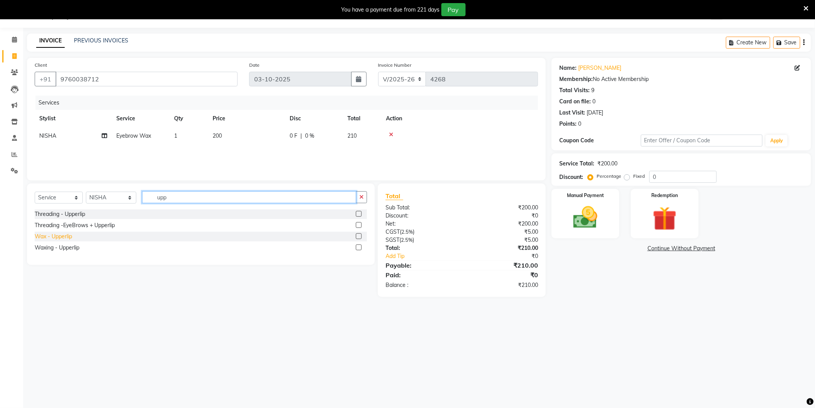
type input "upp"
click at [67, 234] on div "Wax - Upperlip" at bounding box center [53, 236] width 37 height 8
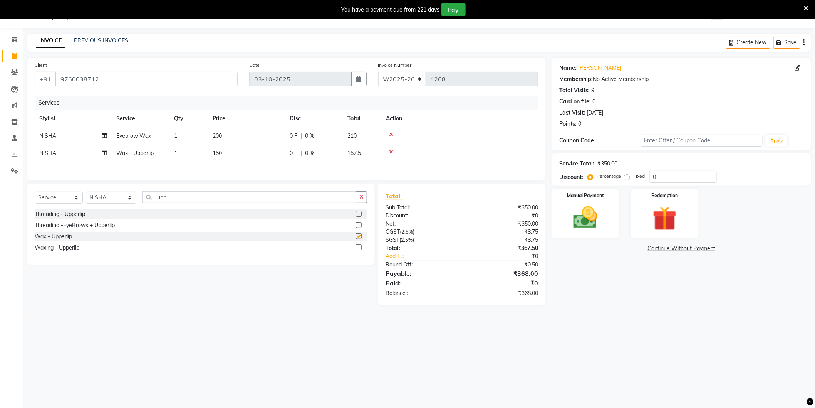
checkbox input "false"
click at [198, 196] on input "upp" at bounding box center [249, 197] width 214 height 12
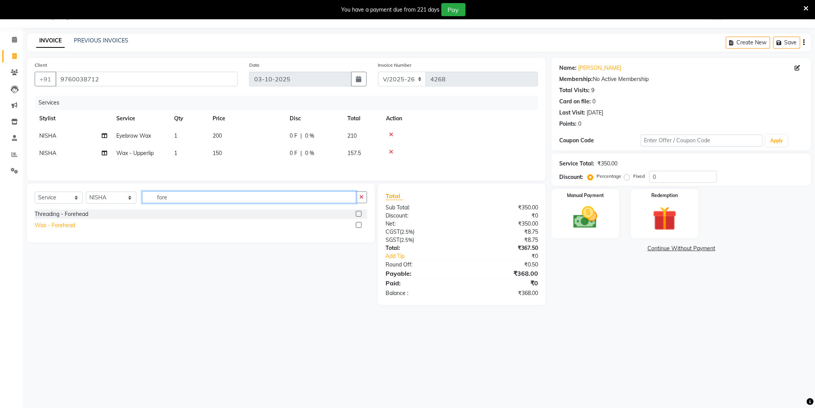
type input "fore"
click at [70, 229] on div "Wax - Forehead" at bounding box center [55, 225] width 40 height 8
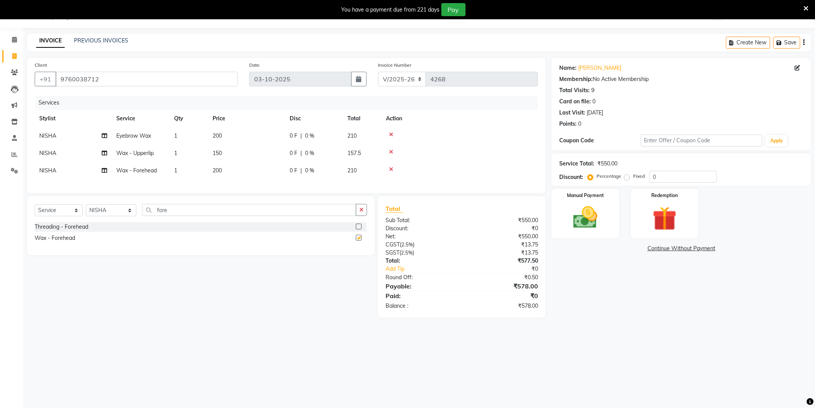
checkbox input "false"
click at [265, 135] on td "200" at bounding box center [246, 135] width 77 height 17
select select "57650"
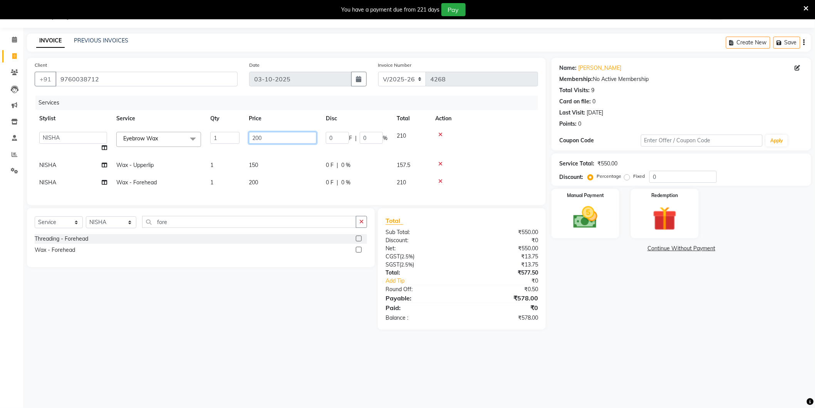
click at [279, 140] on input "200" at bounding box center [283, 138] width 68 height 12
type input "250"
click at [276, 169] on tbody "AAMIR Aashis ajay AJEET akram Ali Alic ashok vihar Alice makeup alisha Alisha A…" at bounding box center [287, 159] width 504 height 64
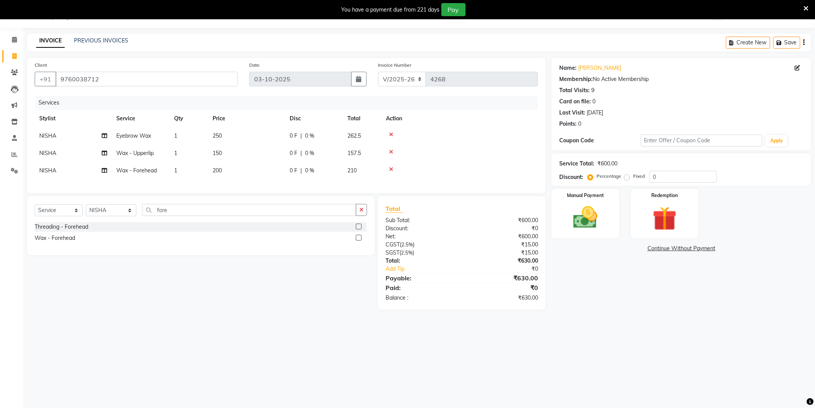
click at [269, 174] on td "200" at bounding box center [246, 170] width 77 height 17
select select "57650"
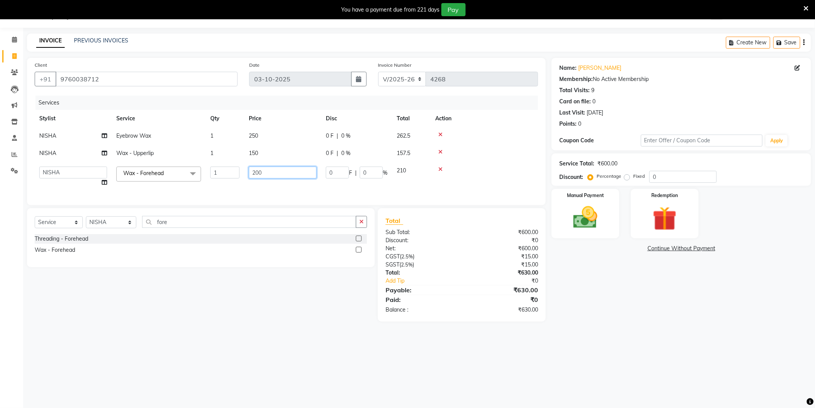
click at [269, 173] on input "200" at bounding box center [283, 172] width 68 height 12
click at [276, 137] on td "250" at bounding box center [282, 135] width 77 height 17
select select "57650"
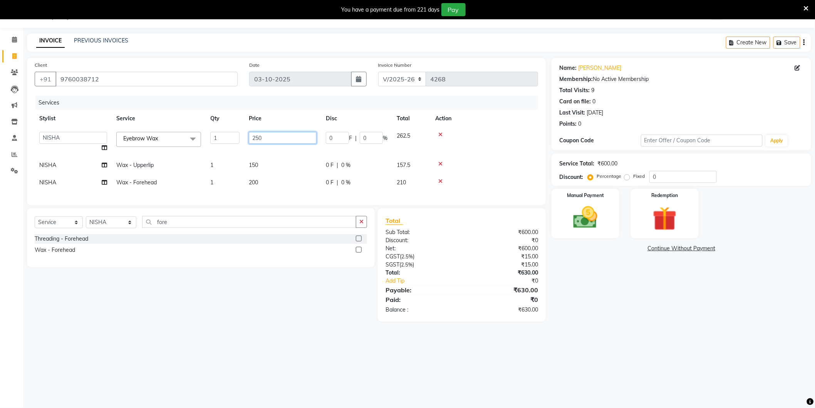
click at [297, 135] on input "250" at bounding box center [283, 138] width 68 height 12
type input "200"
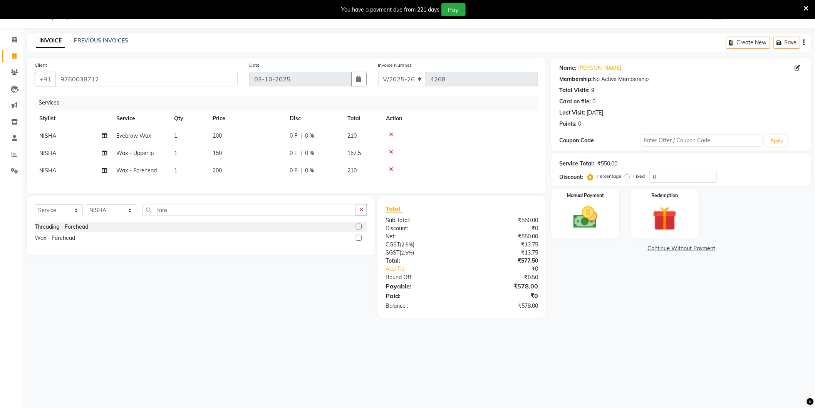
click at [267, 336] on div "08047224946 Select Location × Noi Tre Salon, Sector 104 WhatsApp Status ✕ Statu…" at bounding box center [407, 204] width 815 height 408
click at [97, 216] on select "Select Stylist AAMIR Aashis ajay AJEET akram Ali Alic ashok vihar Alice makeup …" at bounding box center [111, 210] width 50 height 12
select select "44687"
click at [86, 211] on select "Select Stylist AAMIR Aashis ajay AJEET akram Ali Alic ashok vihar Alice makeup …" at bounding box center [111, 210] width 50 height 12
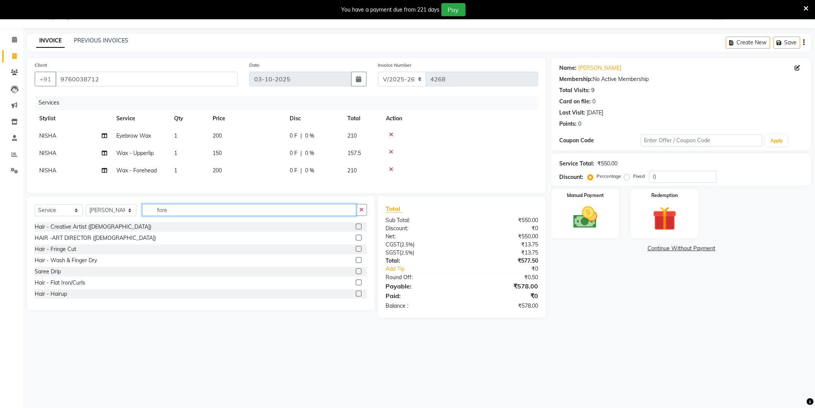
click at [178, 213] on input "fore" at bounding box center [249, 210] width 214 height 12
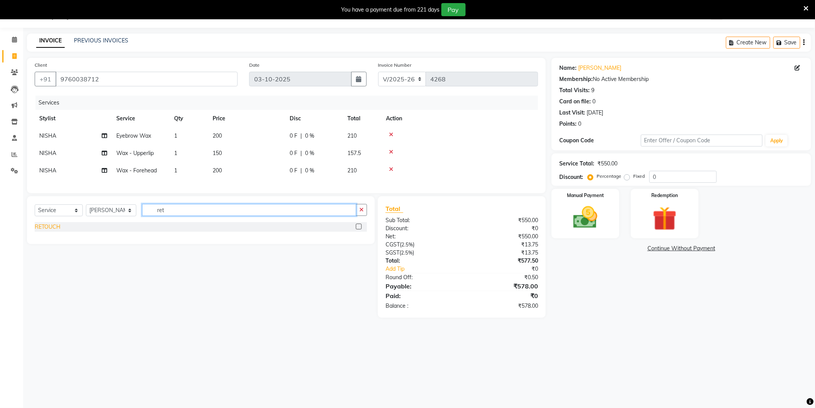
type input "ret"
click at [55, 231] on div "RETOUCH" at bounding box center [48, 227] width 26 height 8
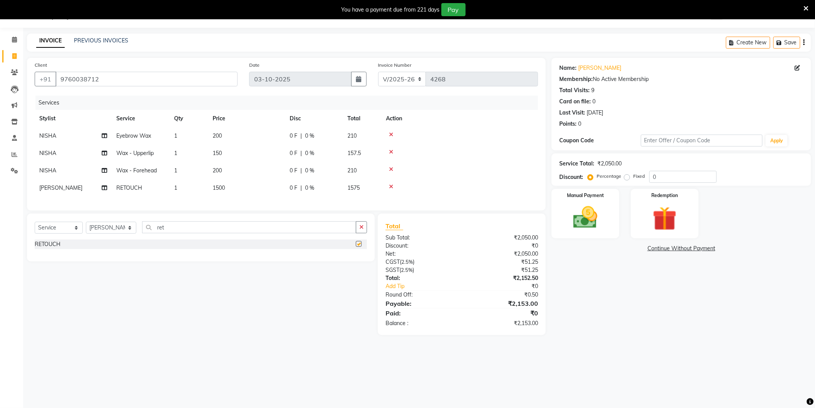
checkbox input "false"
click at [224, 233] on input "ret" at bounding box center [249, 227] width 214 height 12
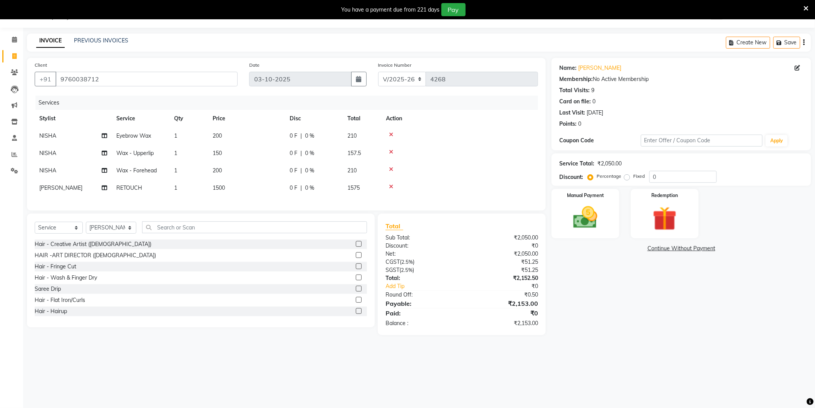
click at [603, 321] on div "Name: Ishita Membership: No Active Membership Total Visits: 9 Card on file: 0 L…" at bounding box center [685, 196] width 266 height 277
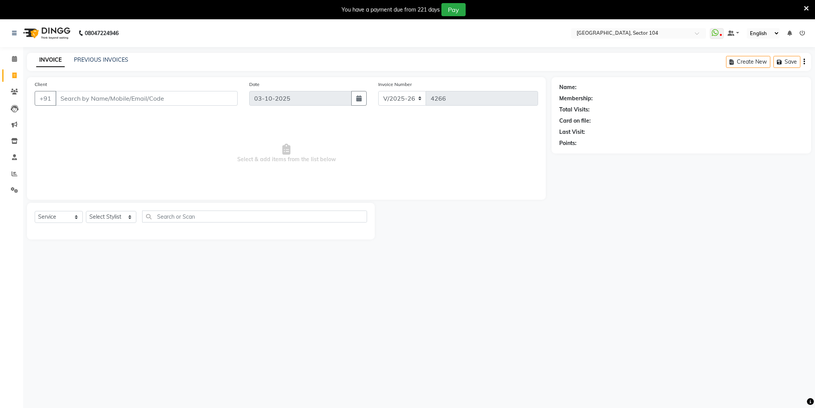
select select "4009"
select select "service"
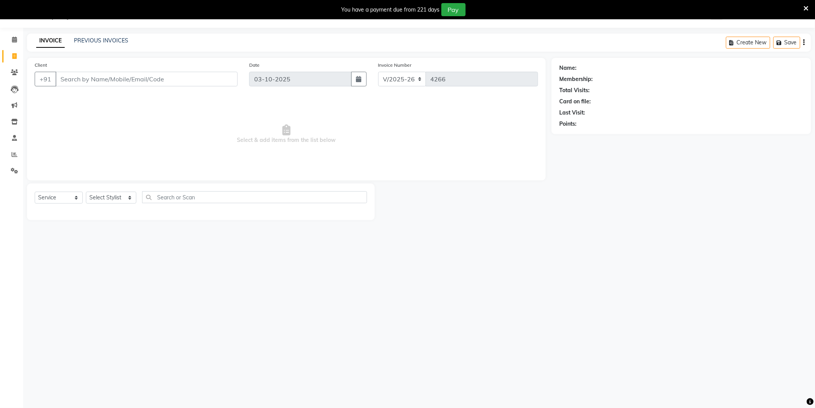
click at [170, 76] on input "Client" at bounding box center [146, 79] width 182 height 15
click at [118, 193] on select "Select Stylist [PERSON_NAME] [PERSON_NAME] [PERSON_NAME] [PERSON_NAME] [PERSON_…" at bounding box center [111, 198] width 50 height 12
select select "57650"
click at [86, 192] on select "Select Stylist [PERSON_NAME] [PERSON_NAME] [PERSON_NAME] [PERSON_NAME] [PERSON_…" at bounding box center [111, 198] width 50 height 12
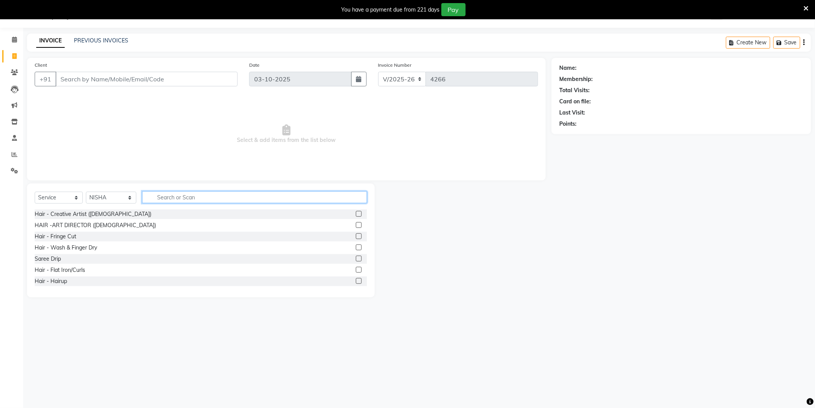
click at [162, 200] on input "text" at bounding box center [254, 197] width 225 height 12
click at [197, 197] on input "Face" at bounding box center [249, 197] width 214 height 12
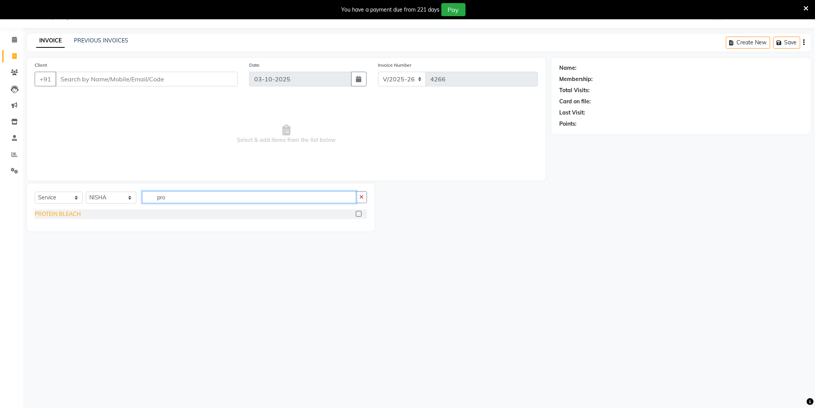
type input "pro"
click at [40, 214] on div "PROTEIN BLEACH" at bounding box center [58, 214] width 46 height 8
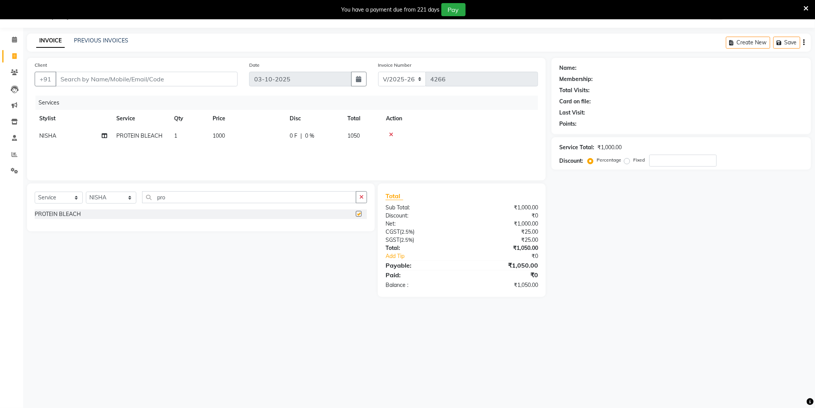
checkbox input "false"
click at [189, 195] on input "pro" at bounding box center [249, 197] width 214 height 12
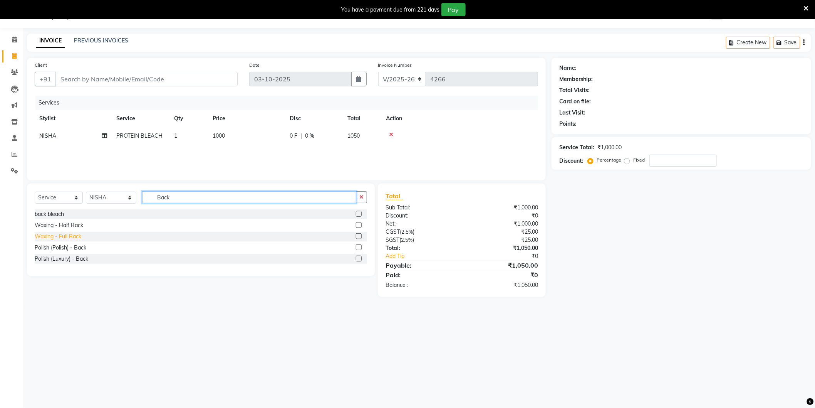
type input "Back"
click at [79, 236] on div "Waxing - Full Back" at bounding box center [58, 236] width 47 height 8
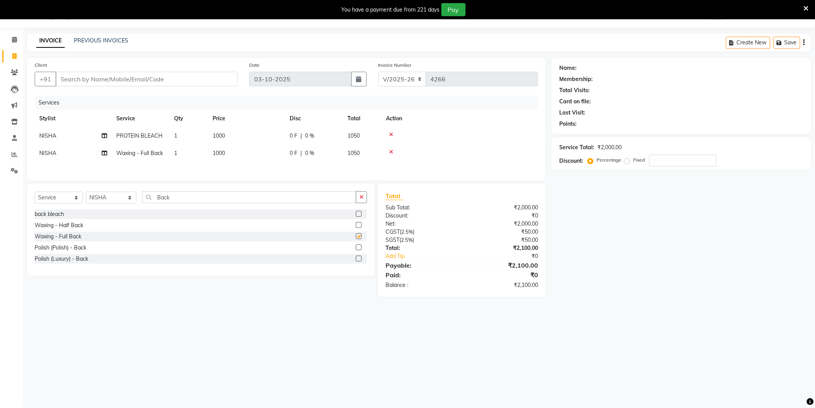
checkbox input "false"
click at [193, 197] on input "Back" at bounding box center [249, 197] width 214 height 12
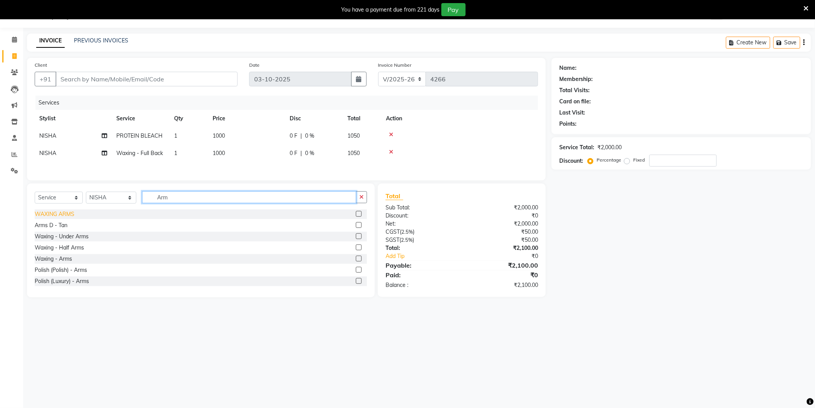
type input "Arm"
click at [62, 214] on div "WAXING ARMS" at bounding box center [55, 214] width 40 height 8
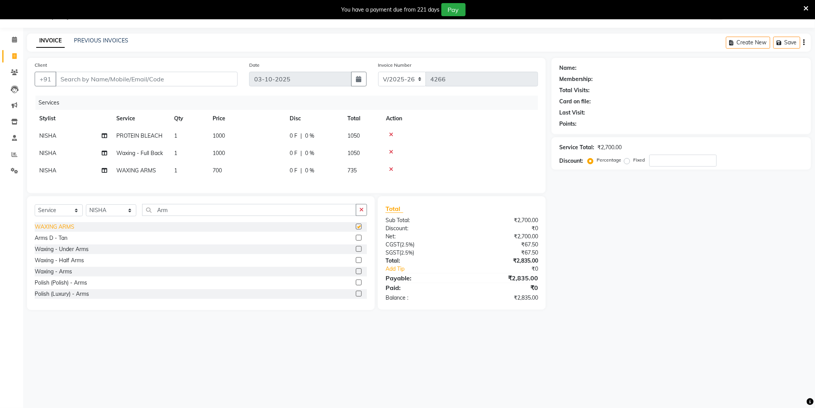
checkbox input "false"
click at [71, 253] on div "Waxing - Under Arms" at bounding box center [62, 249] width 54 height 8
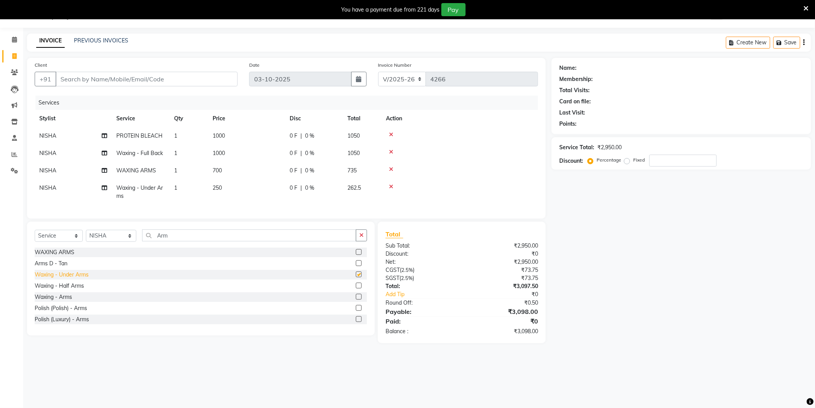
checkbox input "false"
click at [212, 237] on input "Arm" at bounding box center [249, 235] width 214 height 12
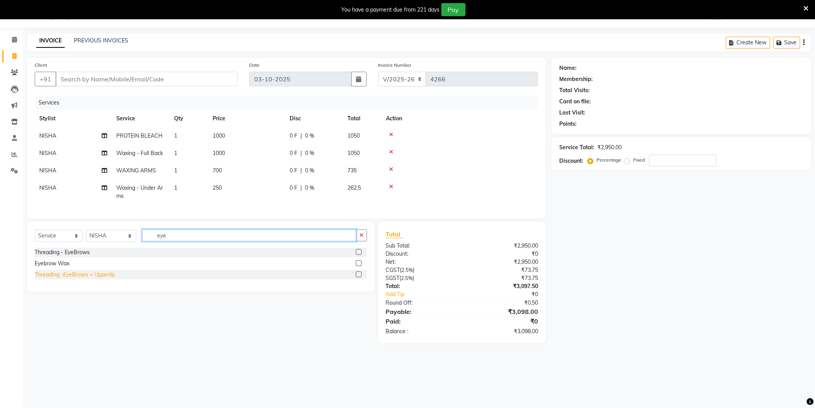
type input "eye"
click at [72, 279] on div "Threading -EyeBrows + Upperlip" at bounding box center [75, 275] width 80 height 8
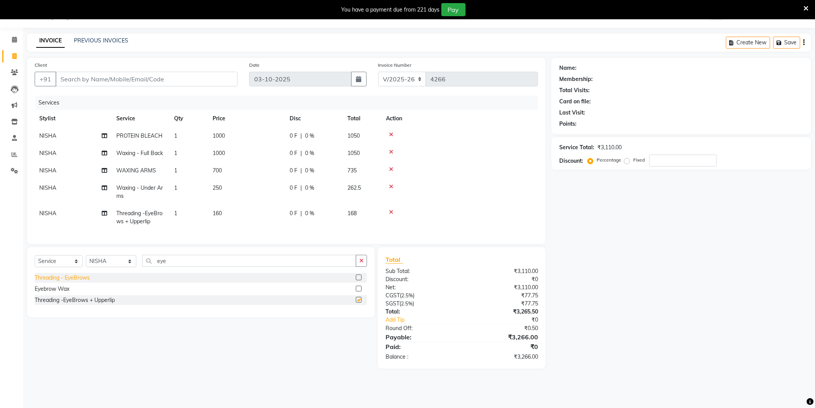
checkbox input "false"
click at [201, 265] on input "eye" at bounding box center [249, 261] width 214 height 12
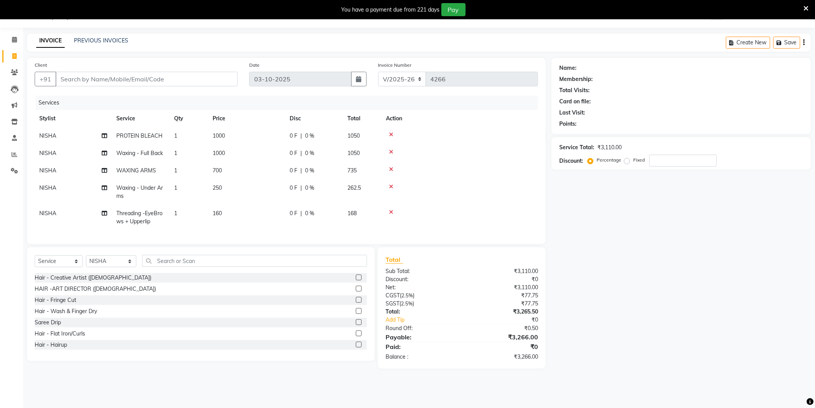
click at [248, 182] on td "250" at bounding box center [246, 191] width 77 height 25
select select "57650"
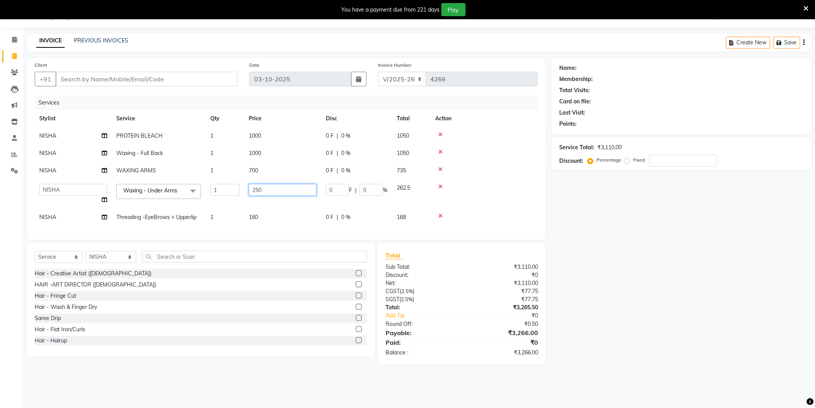
click at [274, 188] on input "250" at bounding box center [283, 190] width 68 height 12
click at [275, 188] on input "250" at bounding box center [283, 190] width 68 height 12
type input "400"
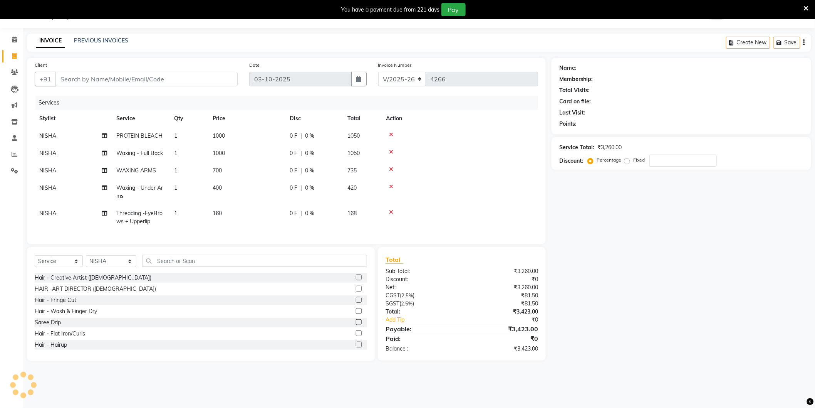
click at [638, 225] on div "Name: Membership: Total Visits: Card on file: Last Visit: Points: Service Total…" at bounding box center [685, 209] width 266 height 303
click at [139, 77] on input "Client" at bounding box center [146, 79] width 182 height 15
type input "8"
type input "0"
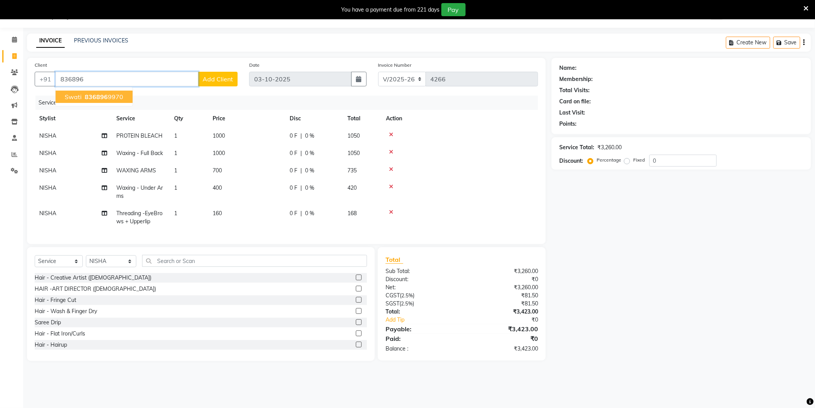
click at [121, 92] on button "swati 836896 9970" at bounding box center [93, 97] width 77 height 12
type input "8368969970"
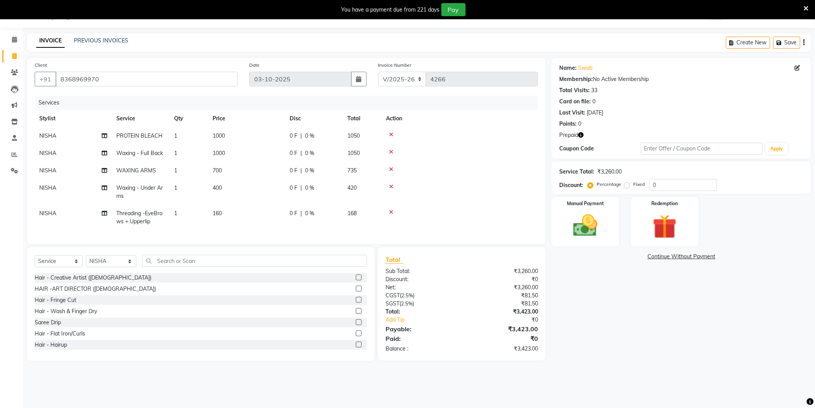
click at [583, 133] on icon "button" at bounding box center [580, 134] width 5 height 5
click at [101, 267] on select "Select Stylist [PERSON_NAME] [PERSON_NAME] [PERSON_NAME] [PERSON_NAME] [PERSON_…" at bounding box center [111, 261] width 50 height 12
select select "44687"
click at [86, 262] on select "Select Stylist [PERSON_NAME] [PERSON_NAME] [PERSON_NAME] [PERSON_NAME] [PERSON_…" at bounding box center [111, 261] width 50 height 12
click at [171, 266] on input "text" at bounding box center [254, 261] width 225 height 12
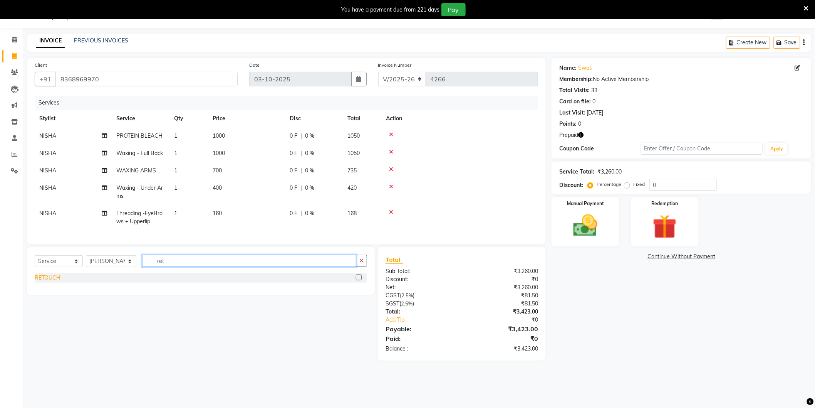
type input "ret"
click at [50, 280] on div "RETOUCH" at bounding box center [48, 278] width 26 height 8
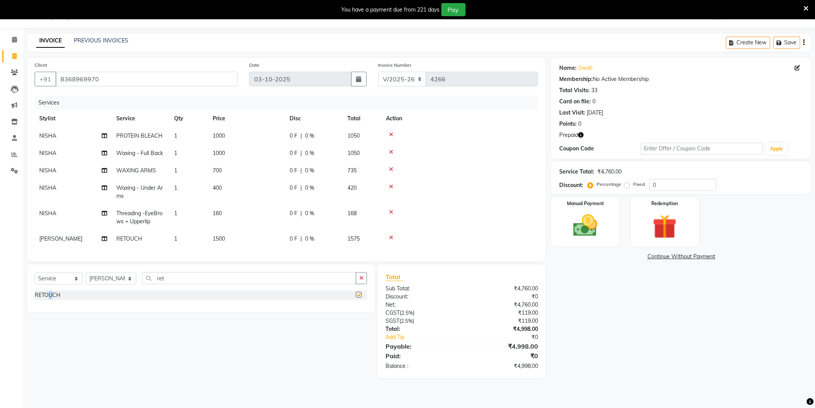
checkbox input "false"
click at [191, 284] on input "ret" at bounding box center [249, 278] width 214 height 12
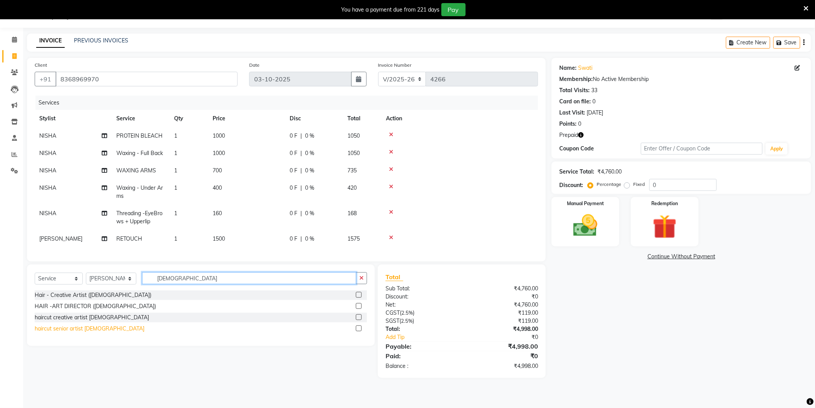
type input "MAle"
click at [80, 332] on div "haircut senior artist [DEMOGRAPHIC_DATA]" at bounding box center [90, 329] width 110 height 8
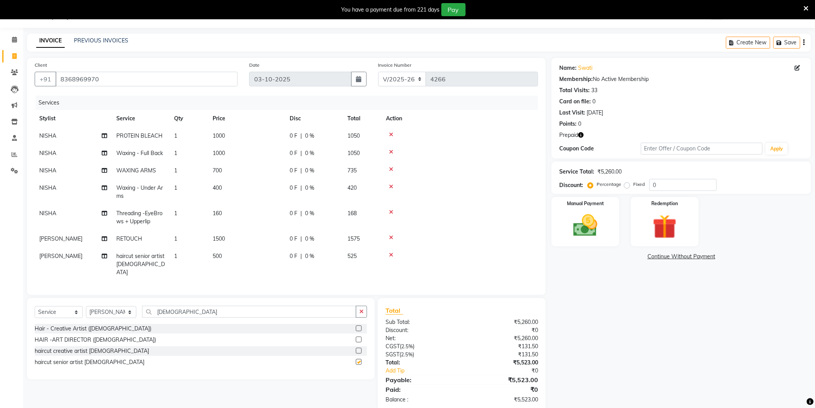
checkbox input "false"
click at [215, 306] on input "MAle" at bounding box center [249, 312] width 214 height 12
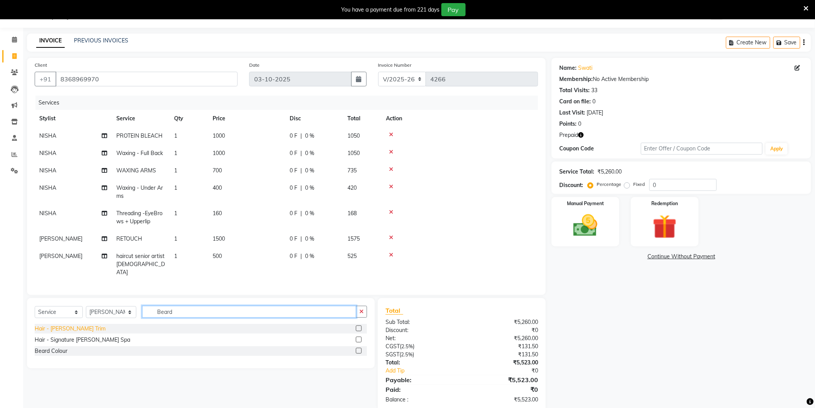
type input "Beard"
click at [68, 325] on div "Hair - Beard Trim" at bounding box center [70, 329] width 71 height 8
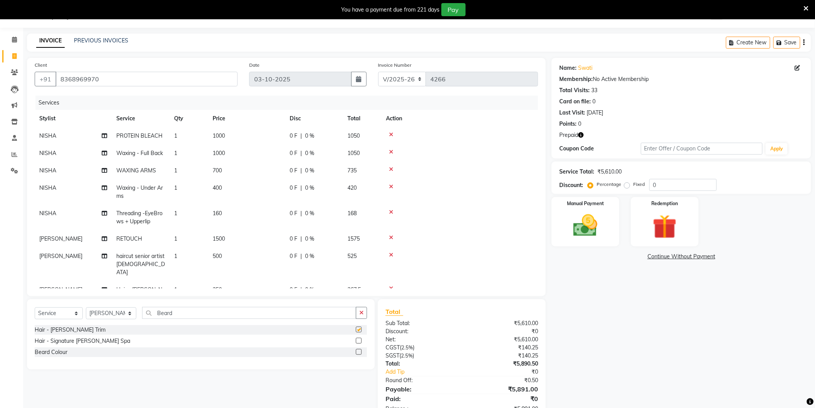
checkbox input "false"
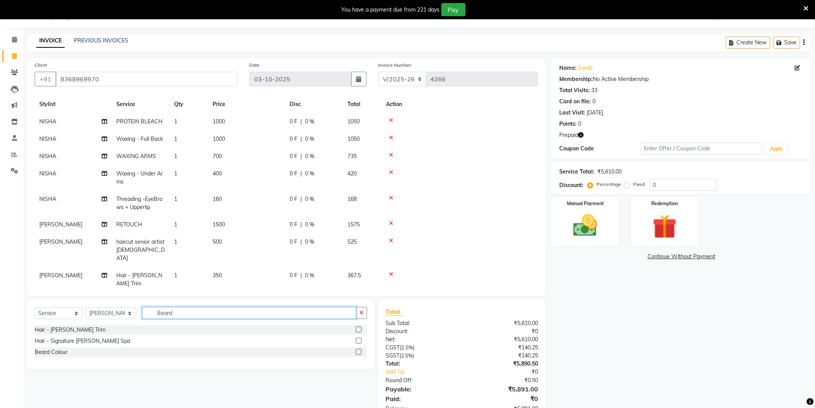
click at [179, 314] on input "Beard" at bounding box center [249, 313] width 214 height 12
click at [180, 314] on input "Beard" at bounding box center [249, 313] width 214 height 12
type input "ret"
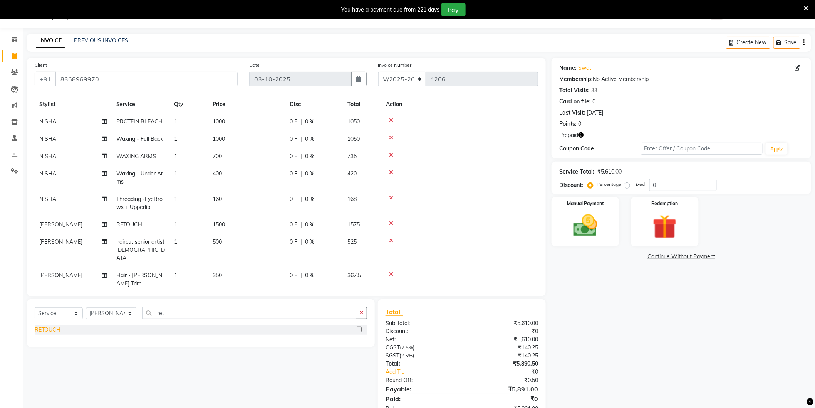
click at [53, 331] on div "RETOUCH" at bounding box center [48, 330] width 26 height 8
checkbox input "false"
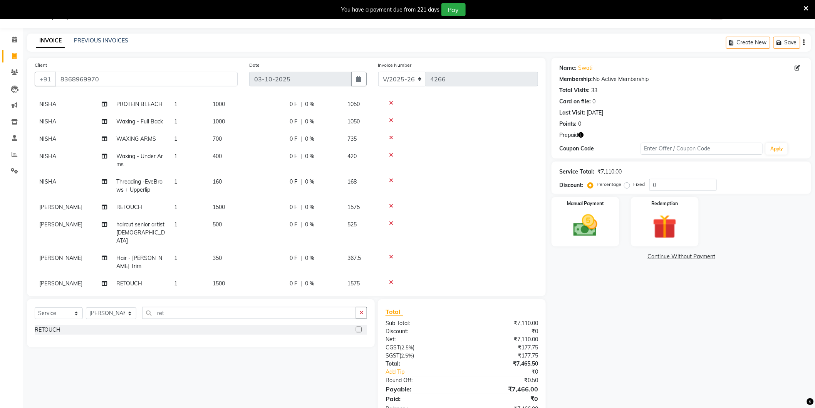
click at [259, 275] on td "1500" at bounding box center [246, 283] width 77 height 17
select select "44687"
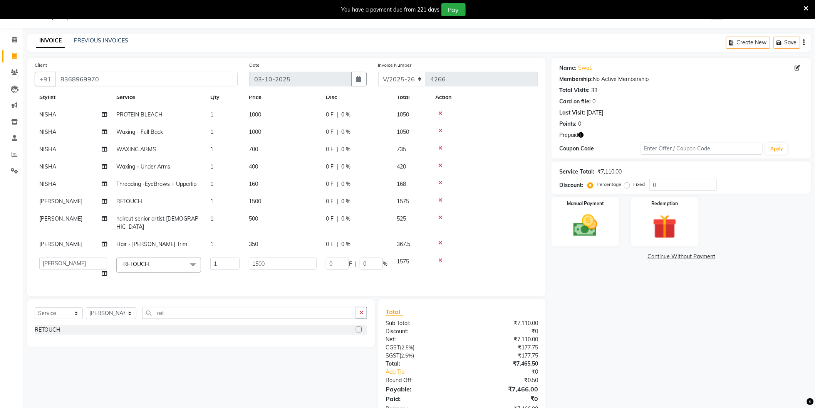
scroll to position [19, 0]
click at [280, 262] on input "1500" at bounding box center [283, 265] width 68 height 12
click at [280, 261] on input "1500" at bounding box center [283, 265] width 68 height 12
click at [281, 261] on input "1500" at bounding box center [283, 265] width 68 height 12
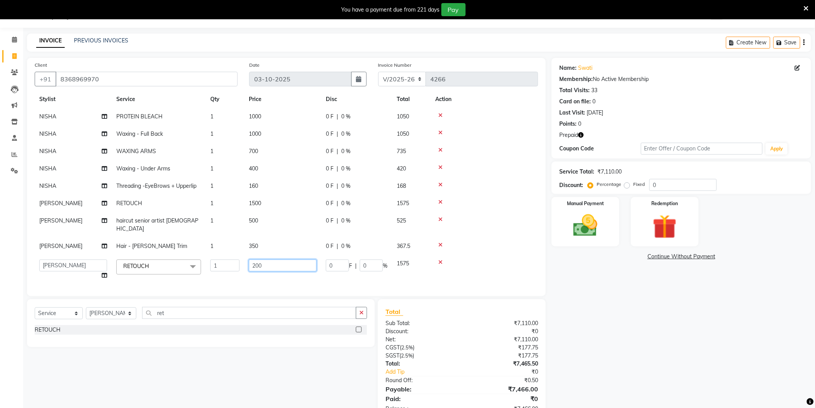
type input "2000"
click at [611, 337] on div "Name: Swati Membership: No Active Membership Total Visits: 33 Card on file: 0 L…" at bounding box center [685, 239] width 266 height 363
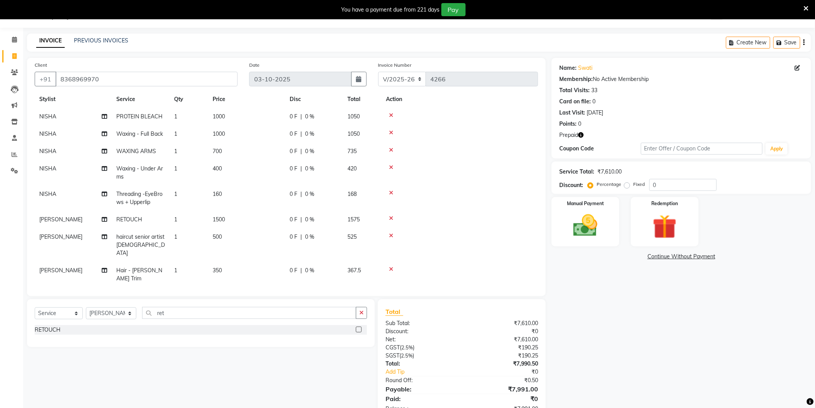
scroll to position [32, 0]
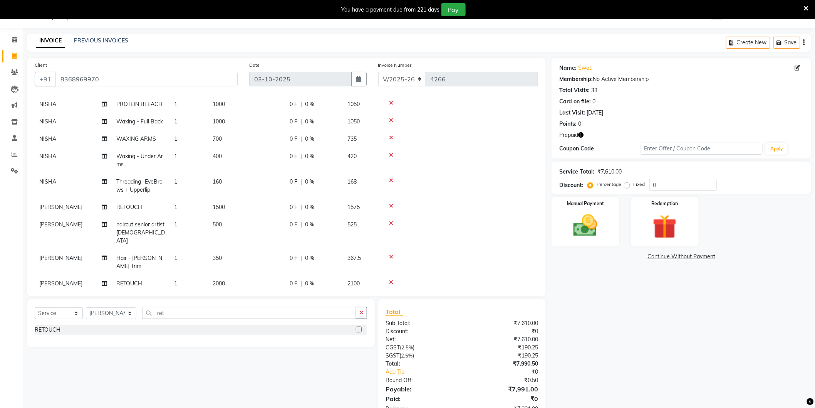
click at [248, 225] on td "500" at bounding box center [246, 233] width 77 height 34
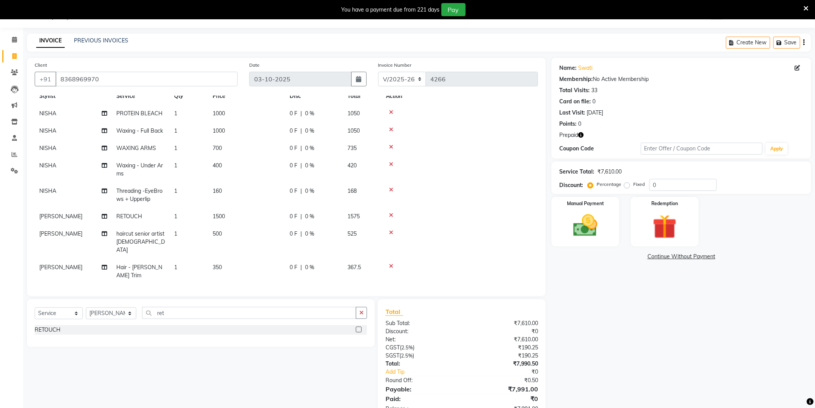
select select "44687"
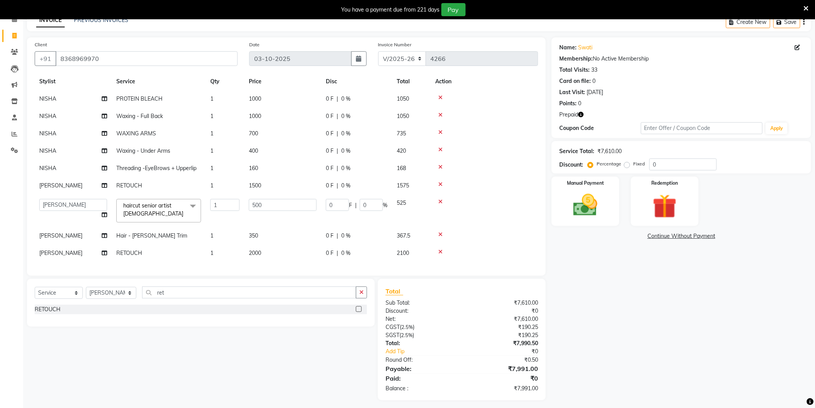
scroll to position [43, 0]
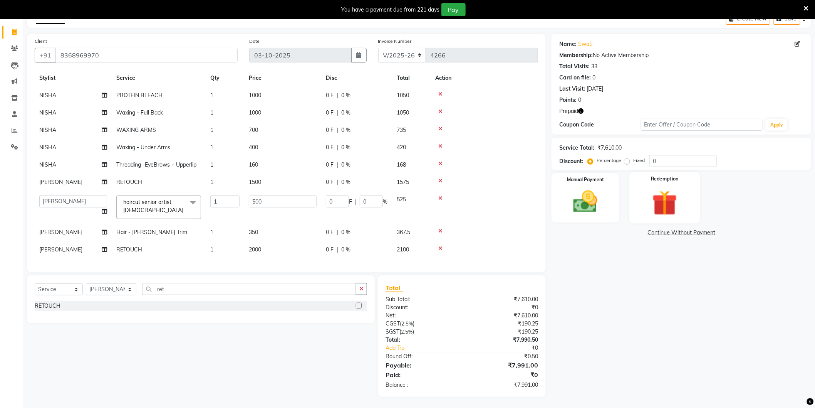
click at [665, 198] on img at bounding box center [665, 202] width 41 height 31
click at [668, 234] on span "Prepaid 1" at bounding box center [669, 233] width 25 height 9
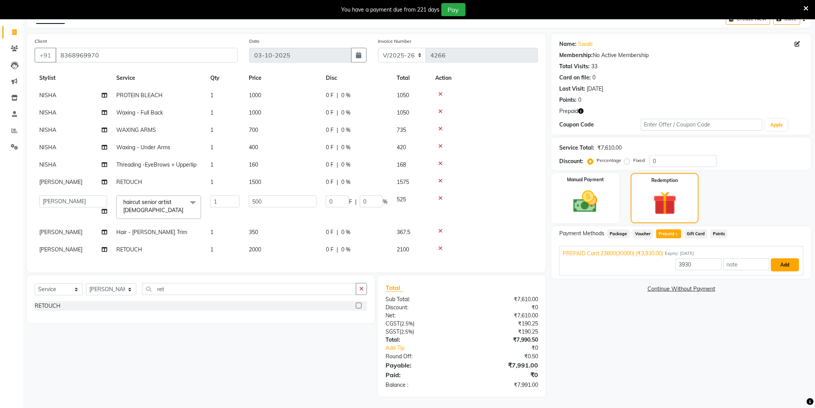
click at [797, 264] on button "Add" at bounding box center [786, 264] width 28 height 13
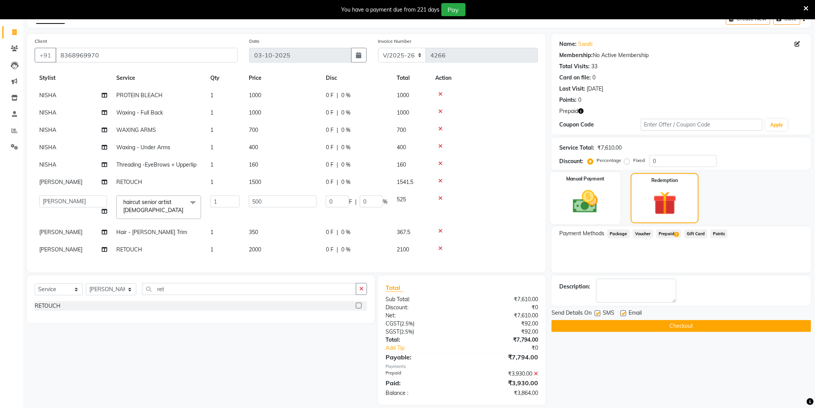
click at [600, 203] on img at bounding box center [585, 201] width 41 height 29
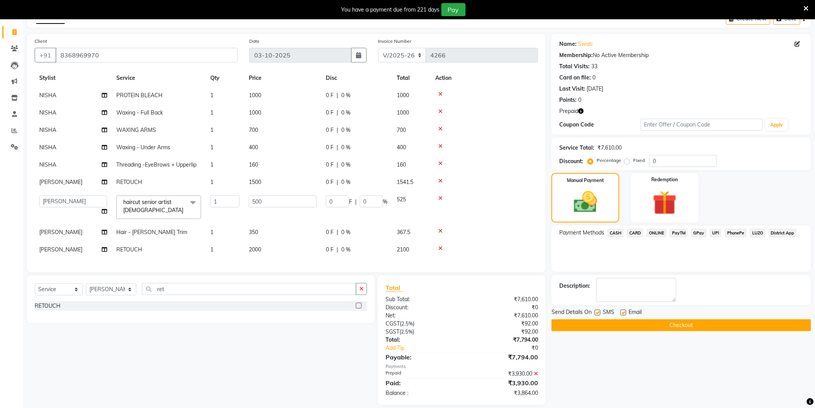
click at [657, 233] on span "ONLINE" at bounding box center [657, 233] width 20 height 9
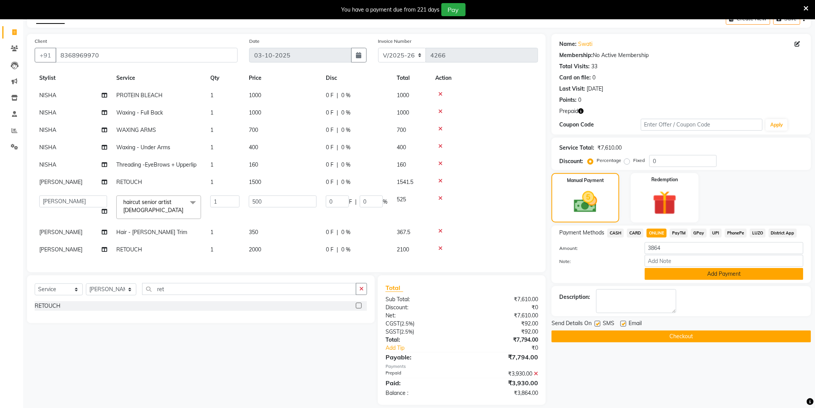
click at [723, 273] on button "Add Payment" at bounding box center [724, 274] width 159 height 12
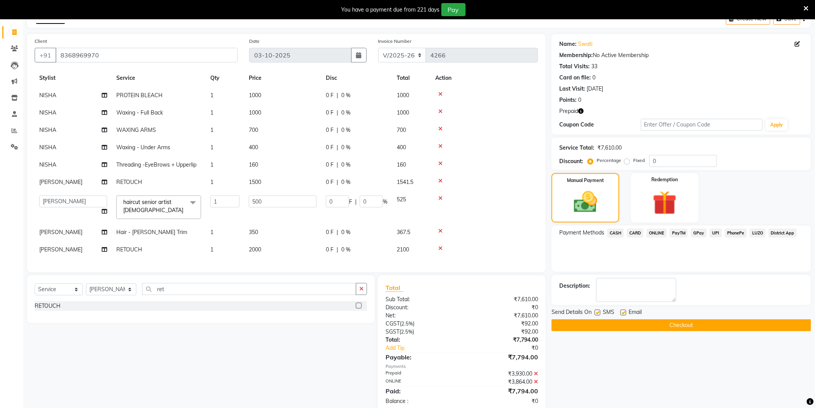
scroll to position [59, 0]
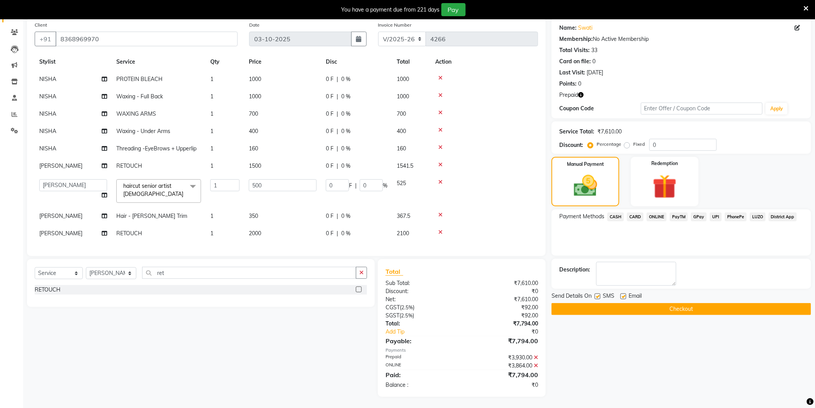
click at [536, 363] on icon at bounding box center [536, 365] width 4 height 5
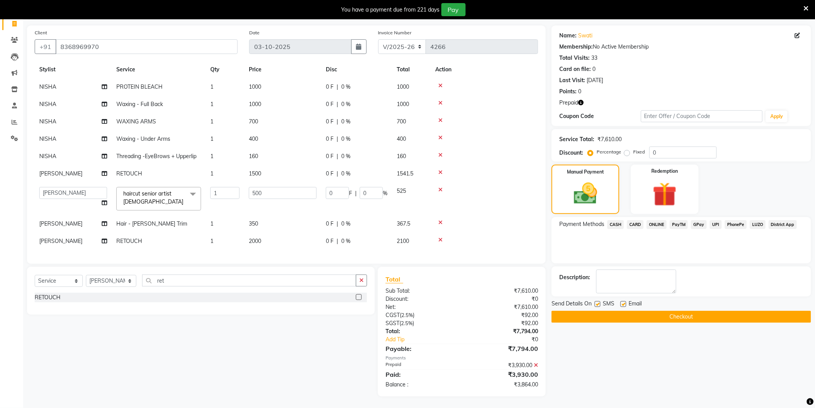
scroll to position [51, 0]
click at [654, 223] on span "ONLINE" at bounding box center [657, 224] width 20 height 9
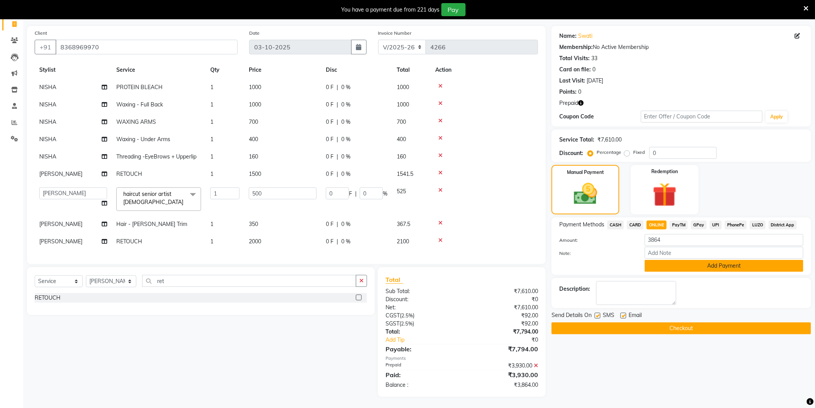
click at [676, 262] on button "Add Payment" at bounding box center [724, 266] width 159 height 12
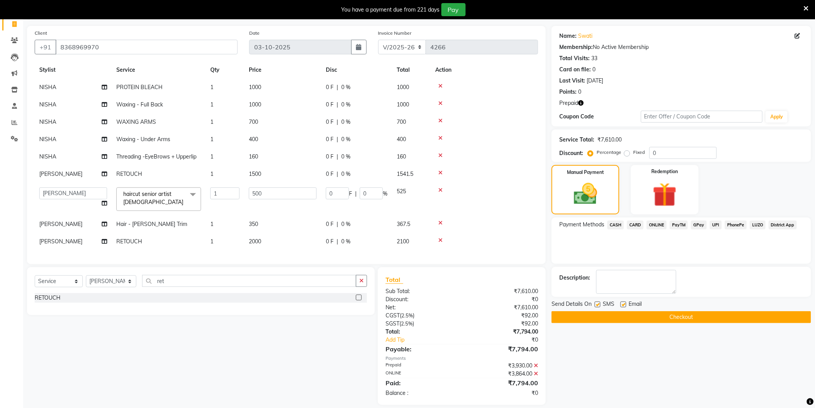
scroll to position [59, 0]
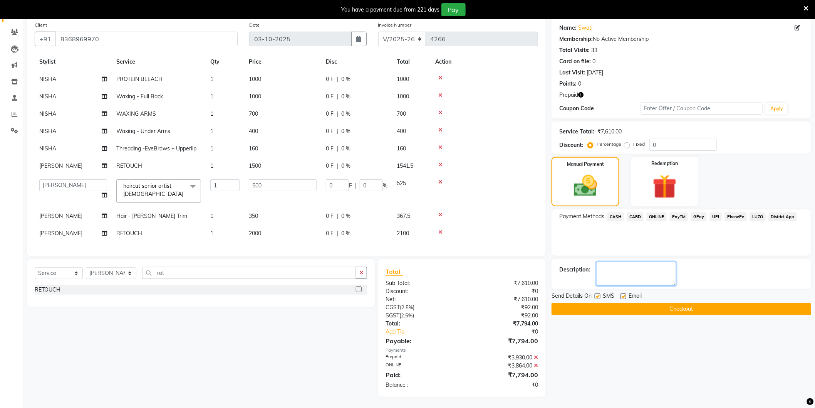
click at [641, 275] on textarea at bounding box center [637, 274] width 80 height 24
click at [537, 364] on icon at bounding box center [536, 365] width 4 height 5
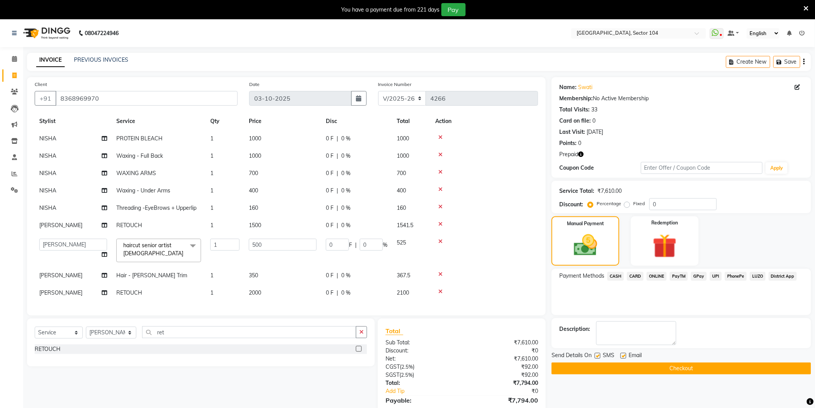
scroll to position [51, 0]
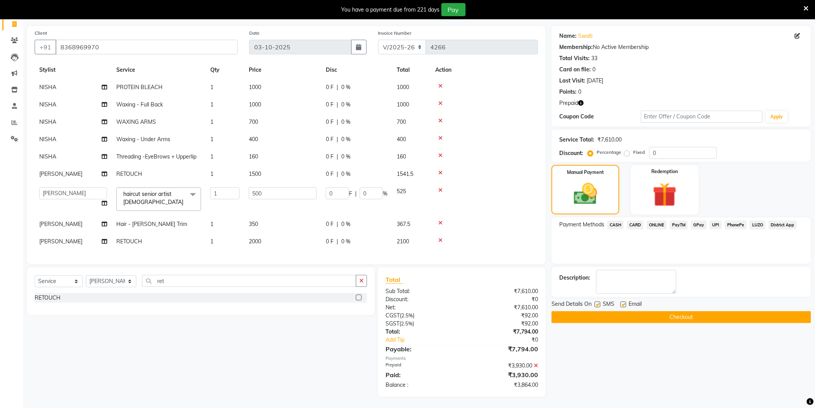
click at [536, 363] on icon at bounding box center [536, 365] width 4 height 5
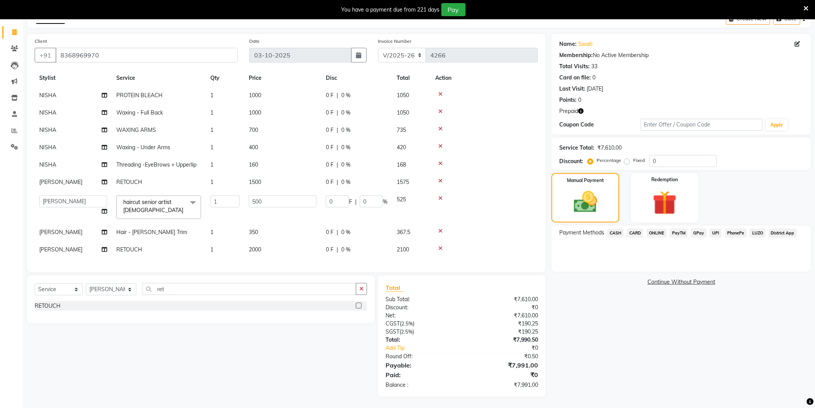
scroll to position [0, 0]
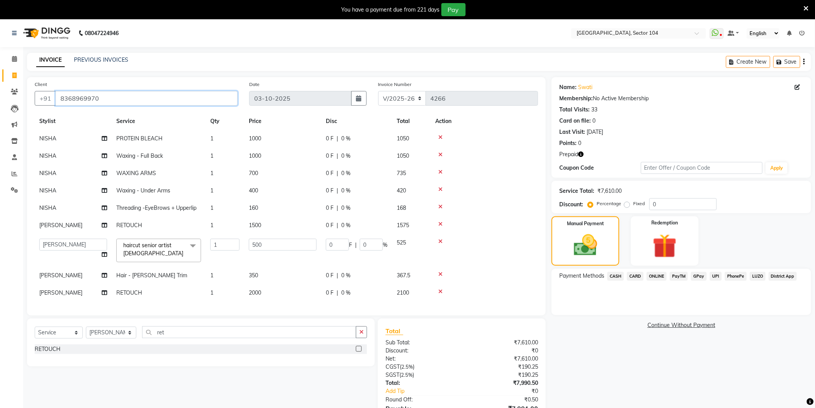
click at [110, 99] on input "8368969970" at bounding box center [146, 98] width 182 height 15
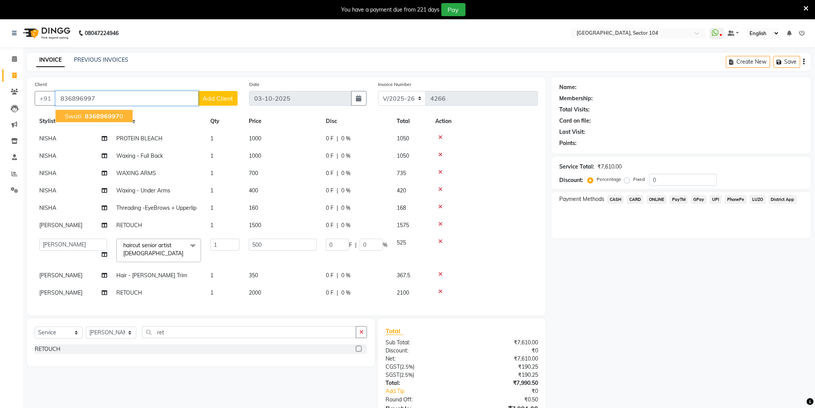
click at [117, 121] on button "swati 836896997 0" at bounding box center [93, 116] width 77 height 12
type input "8368969970"
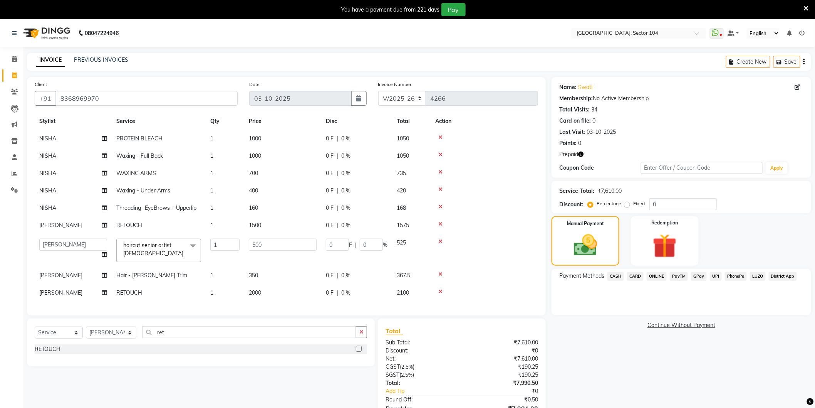
scroll to position [43, 0]
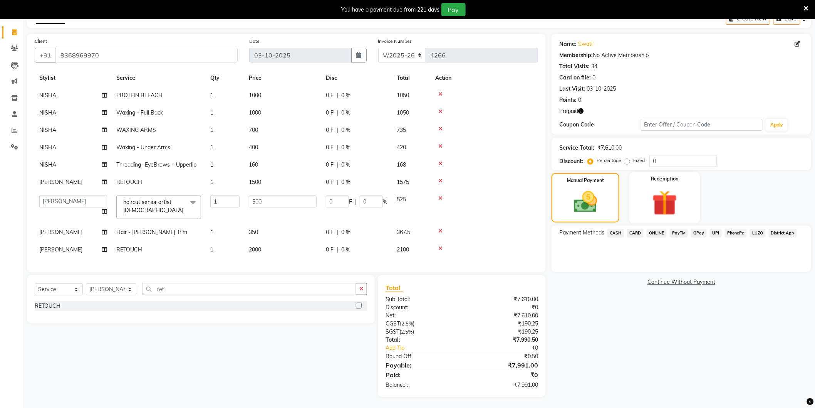
click at [654, 205] on img at bounding box center [665, 202] width 41 height 31
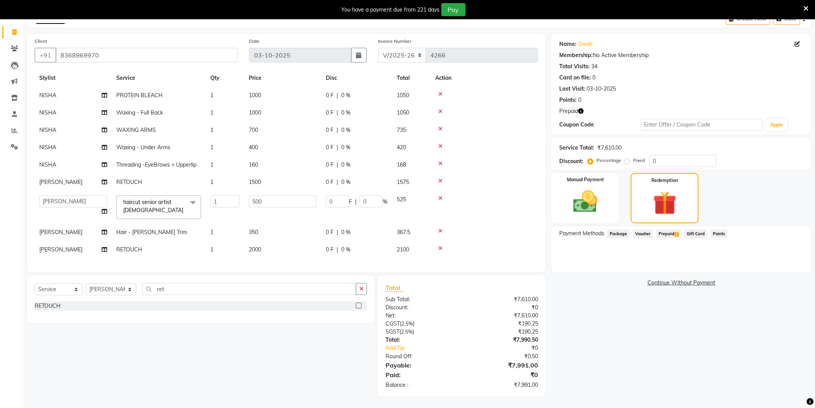
click at [663, 230] on span "Prepaid 2" at bounding box center [669, 233] width 25 height 9
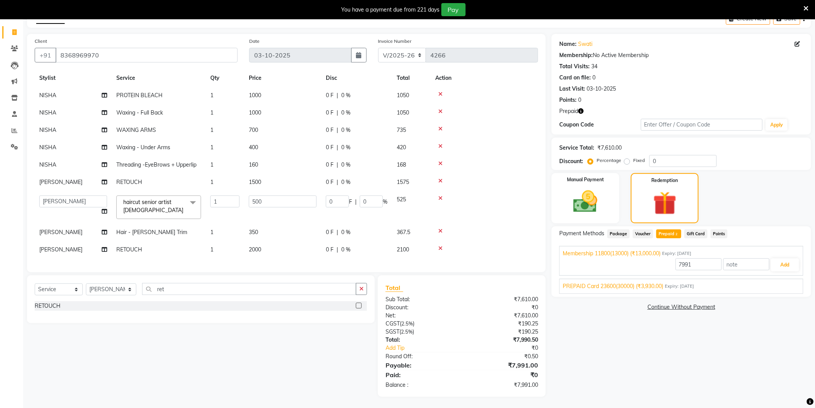
click at [762, 284] on div "PREPAID Card 23600(30000) (₹3,930.00) Expiry: 13-08-2026" at bounding box center [681, 286] width 237 height 8
click at [786, 282] on button "Add" at bounding box center [786, 282] width 28 height 13
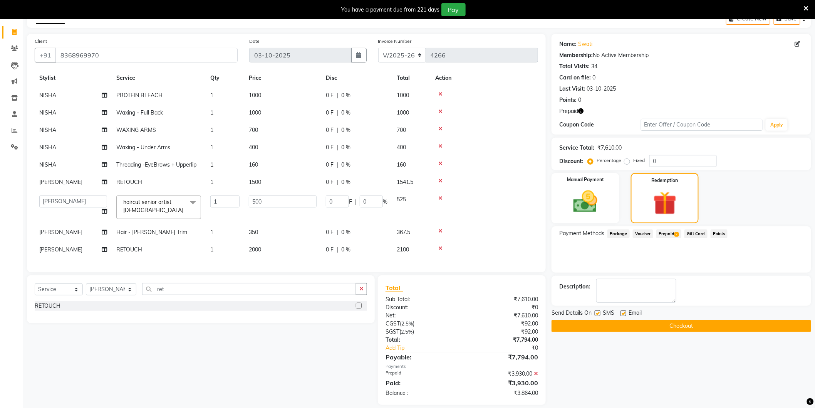
click at [673, 234] on span "Prepaid 2" at bounding box center [669, 233] width 25 height 9
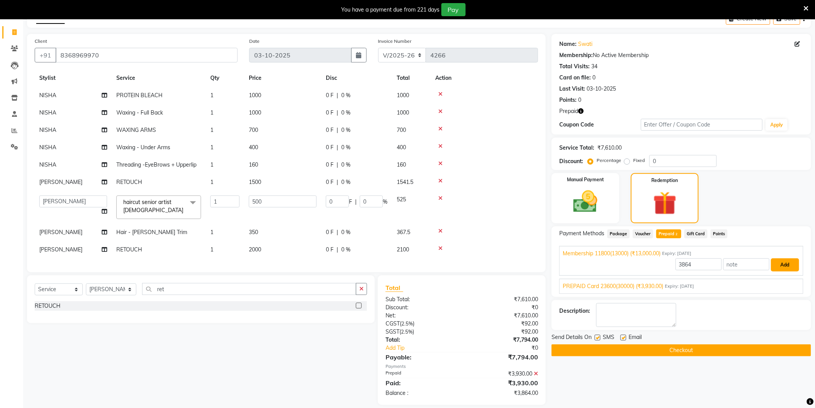
click at [787, 264] on button "Add" at bounding box center [786, 264] width 28 height 13
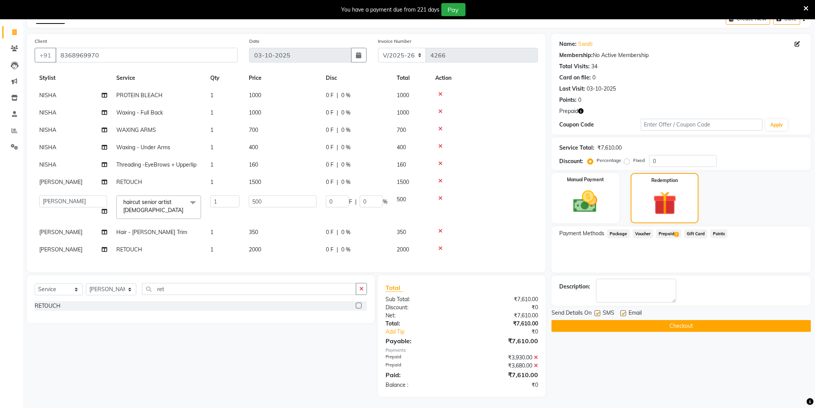
click at [646, 323] on button "Checkout" at bounding box center [682, 326] width 260 height 12
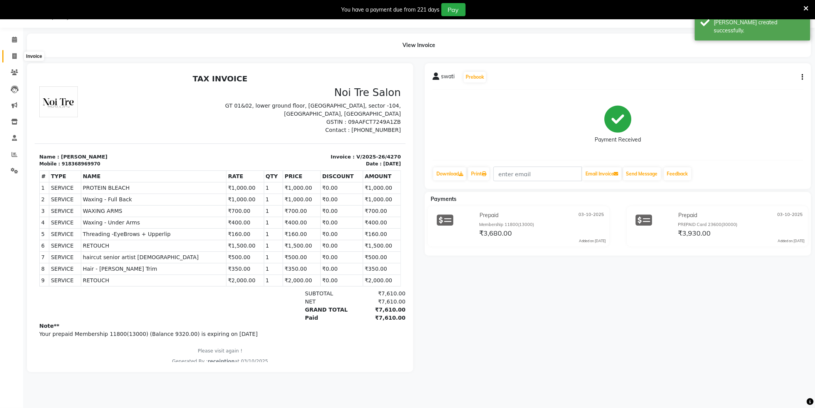
click at [14, 56] on icon at bounding box center [14, 56] width 4 height 6
select select "4009"
select select "service"
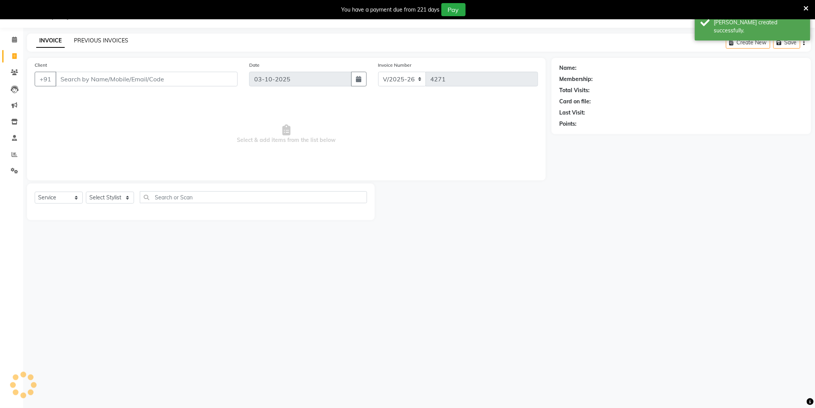
click at [80, 41] on link "PREVIOUS INVOICES" at bounding box center [101, 40] width 54 height 7
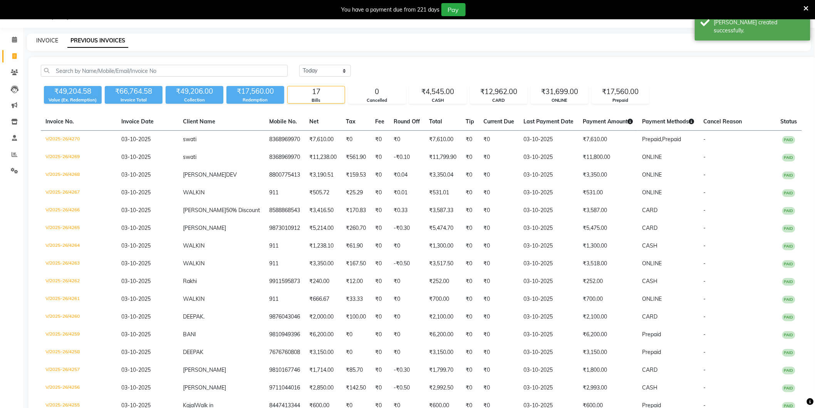
click at [45, 37] on link "INVOICE" at bounding box center [47, 40] width 22 height 7
select select "service"
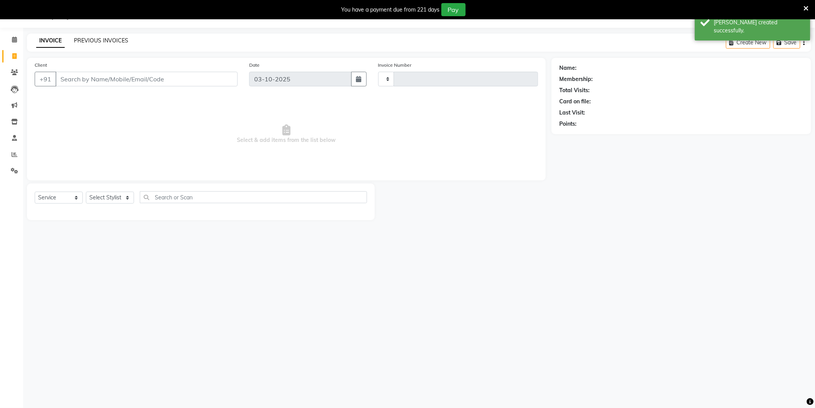
type input "4271"
select select "4009"
click at [86, 40] on link "PREVIOUS INVOICES" at bounding box center [101, 40] width 54 height 7
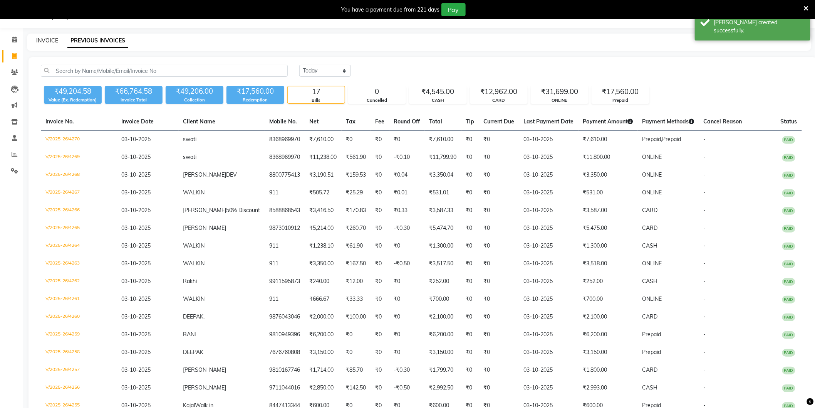
click at [54, 39] on link "INVOICE" at bounding box center [47, 40] width 22 height 7
select select "service"
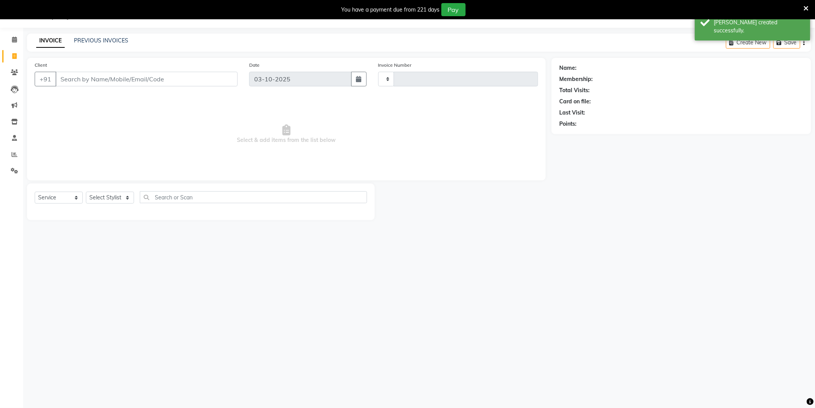
type input "4271"
select select "4009"
click at [79, 77] on input "Client" at bounding box center [146, 79] width 182 height 15
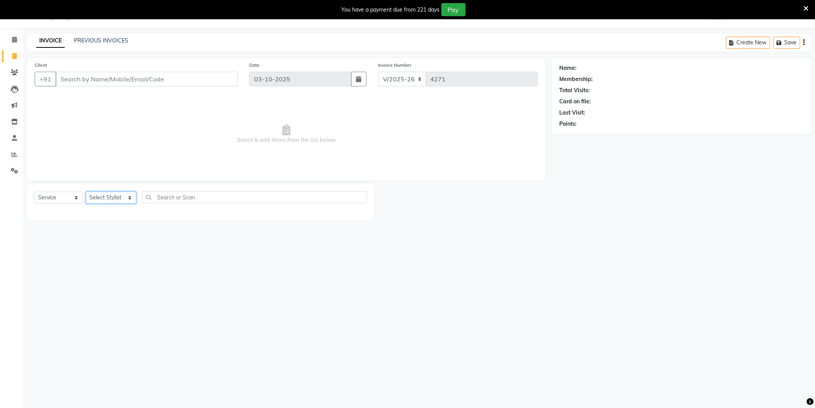
click at [119, 195] on select "Select Stylist AAMIR Aashis ajay AJEET akram Ali Alic ashok vihar Alice makeup …" at bounding box center [111, 198] width 50 height 12
select select "88373"
click at [86, 192] on select "Select Stylist AAMIR Aashis ajay AJEET akram Ali Alic ashok vihar Alice makeup …" at bounding box center [111, 198] width 50 height 12
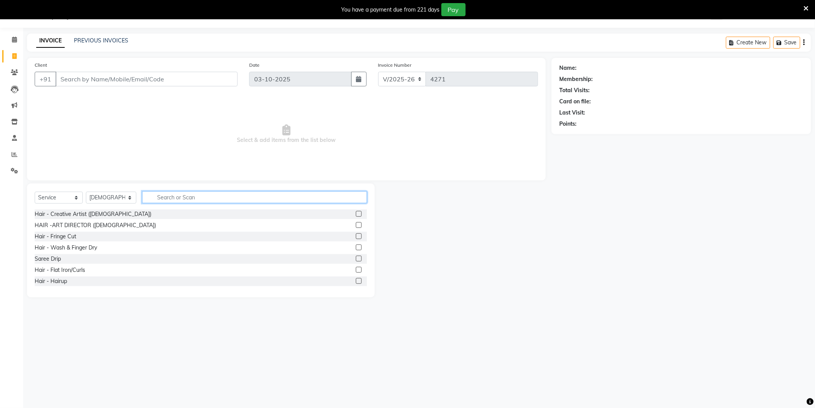
click at [194, 200] on input "text" at bounding box center [254, 197] width 225 height 12
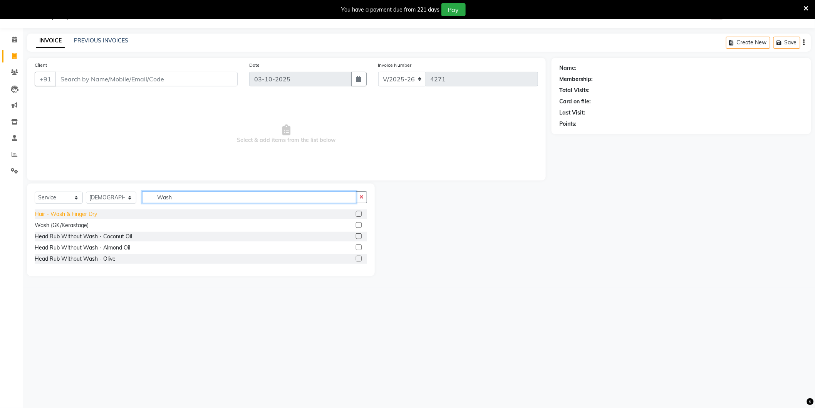
type input "Wash"
click at [94, 214] on div "Hair - Wash & Finger Dry" at bounding box center [66, 214] width 62 height 8
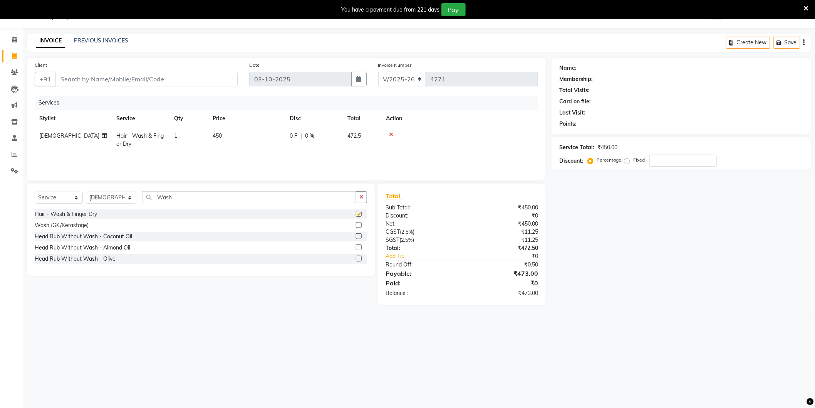
checkbox input "false"
click at [164, 82] on input "Client" at bounding box center [146, 79] width 182 height 15
type input "7"
type input "0"
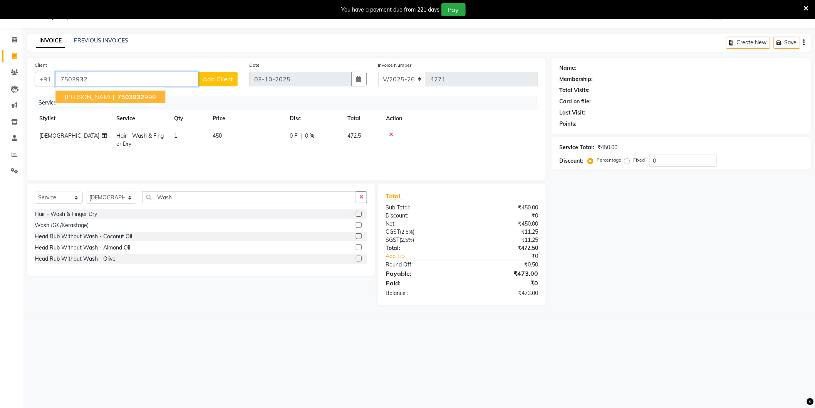
click at [118, 98] on span "7503932" at bounding box center [131, 97] width 27 height 8
type input "7503932999"
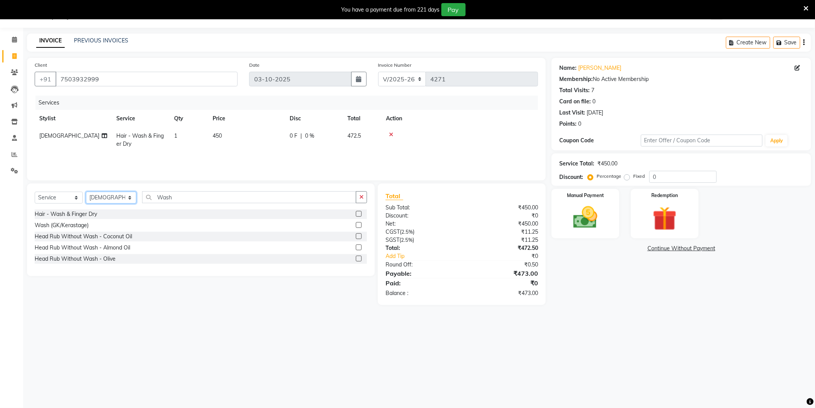
click at [102, 197] on select "Select Stylist AAMIR Aashis ajay AJEET akram Ali Alic ashok vihar Alice makeup …" at bounding box center [111, 198] width 50 height 12
click at [105, 197] on select "Select Stylist AAMIR Aashis ajay AJEET akram Ali Alic ashok vihar Alice makeup …" at bounding box center [111, 198] width 50 height 12
select select "57650"
click at [86, 192] on select "Select Stylist AAMIR Aashis ajay AJEET akram Ali Alic ashok vihar Alice makeup …" at bounding box center [111, 198] width 50 height 12
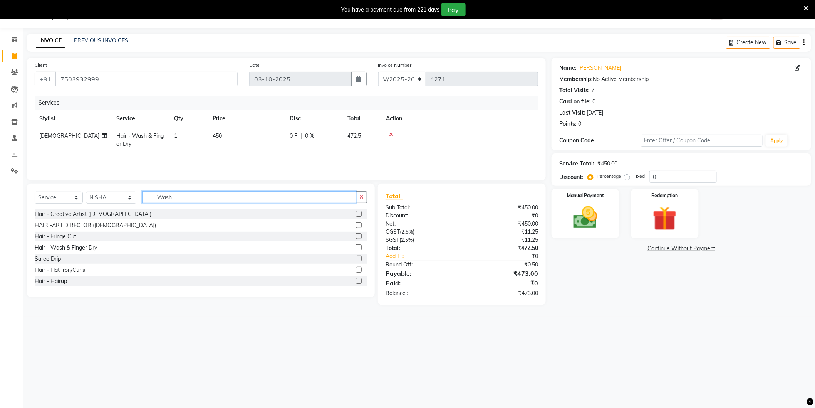
click at [187, 197] on input "Wash" at bounding box center [249, 197] width 214 height 12
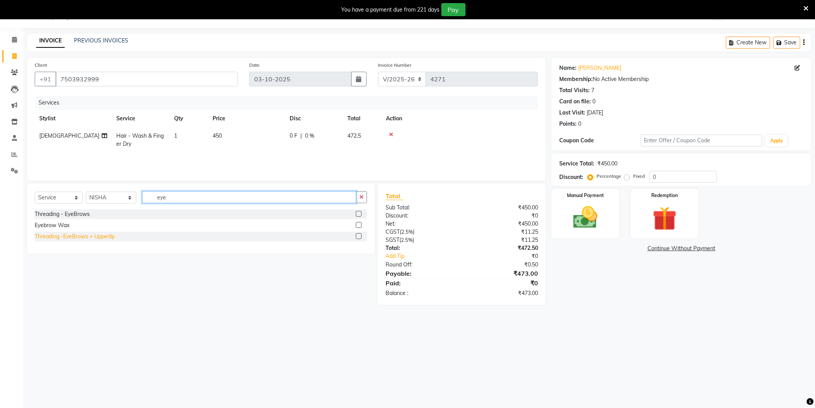
type input "eye"
click at [104, 240] on div "Threading -EyeBrows + Upperlip" at bounding box center [75, 236] width 80 height 8
checkbox input "false"
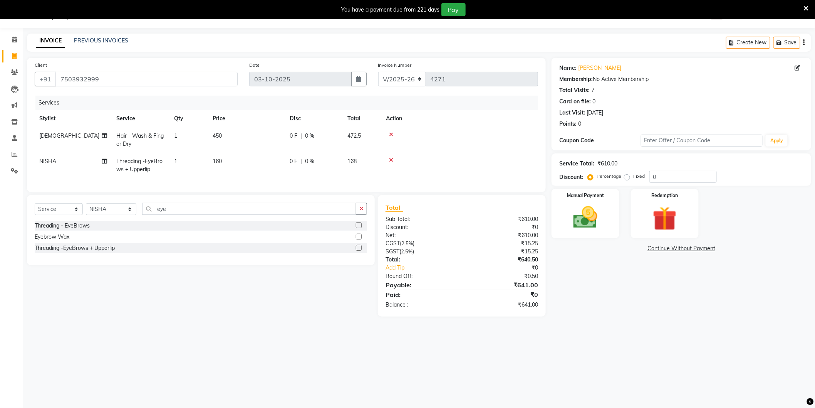
click at [66, 136] on td "[DEMOGRAPHIC_DATA]" at bounding box center [73, 139] width 77 height 25
select select "88373"
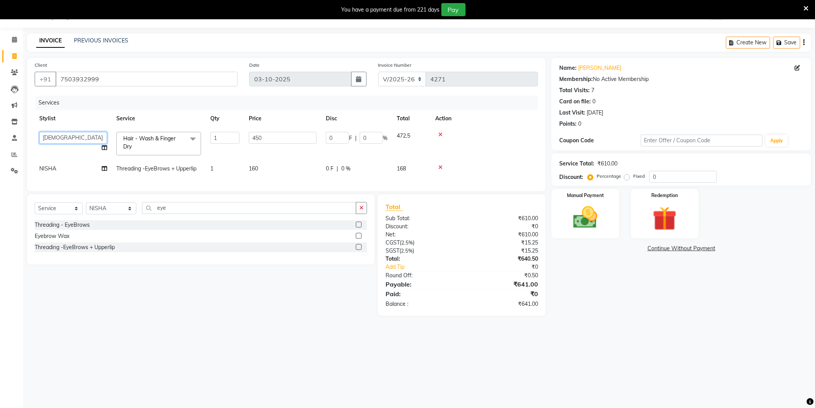
click at [70, 136] on select "AAMIR Aashis ajay AJEET akram Ali Alic ashok vihar Alice makeup alisha Alisha A…" at bounding box center [73, 138] width 68 height 12
select select "44687"
click at [632, 316] on div "Name: Vidushi Membership: No Active Membership Total Visits: 7 Card on file: 0 …" at bounding box center [685, 187] width 266 height 258
click at [593, 67] on link "Vidushi" at bounding box center [599, 68] width 43 height 8
click at [594, 221] on img at bounding box center [585, 217] width 41 height 29
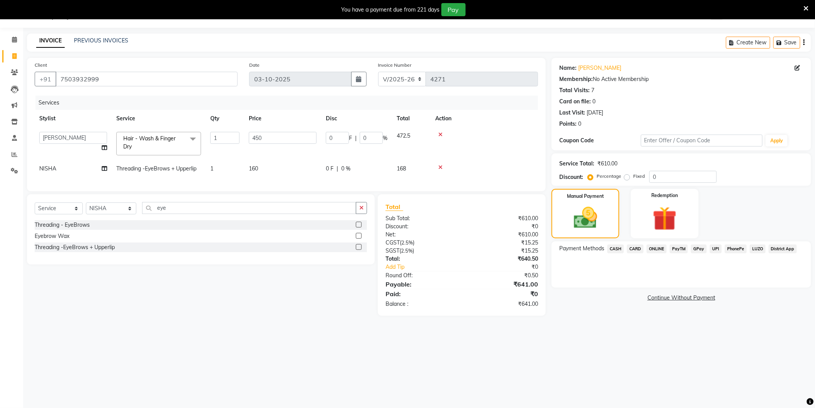
click at [652, 247] on span "ONLINE" at bounding box center [657, 248] width 20 height 9
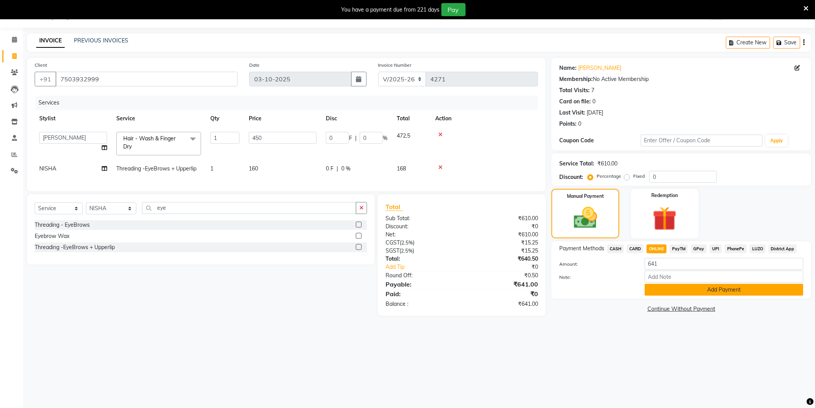
click at [679, 288] on button "Add Payment" at bounding box center [724, 290] width 159 height 12
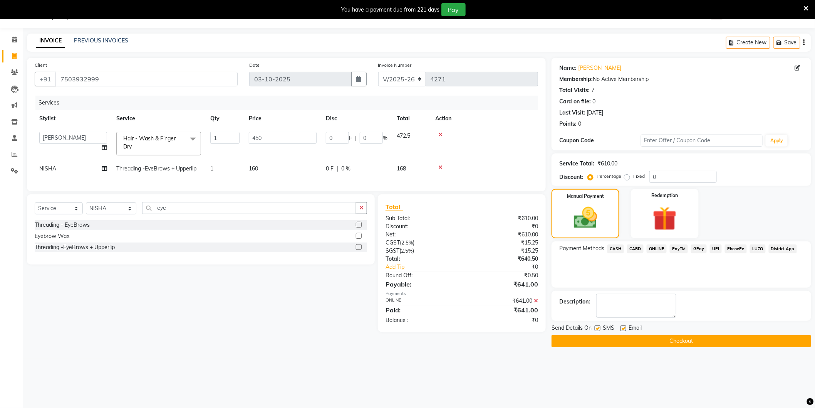
click at [599, 336] on button "Checkout" at bounding box center [682, 341] width 260 height 12
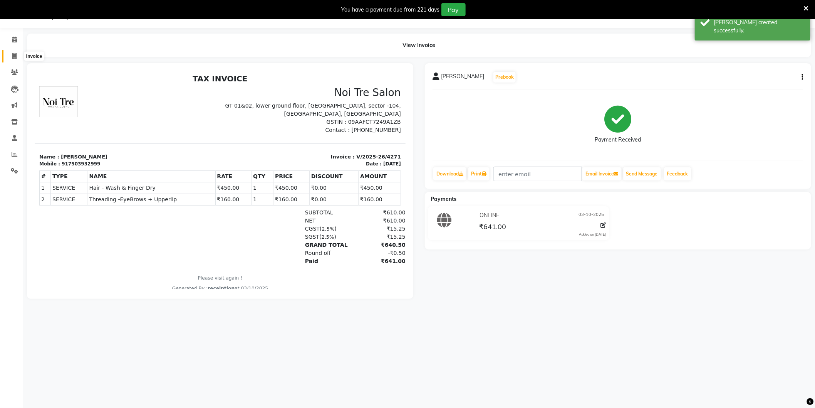
click at [14, 51] on link "Invoice" at bounding box center [11, 56] width 18 height 13
select select "service"
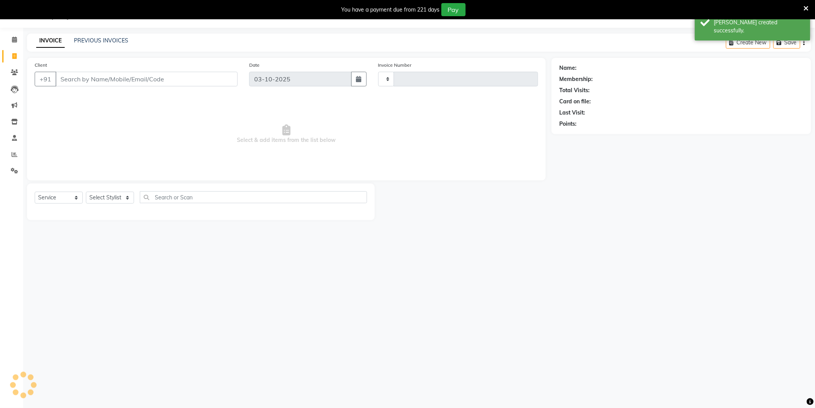
type input "4272"
select select "4009"
click at [86, 82] on input "Client" at bounding box center [146, 79] width 182 height 15
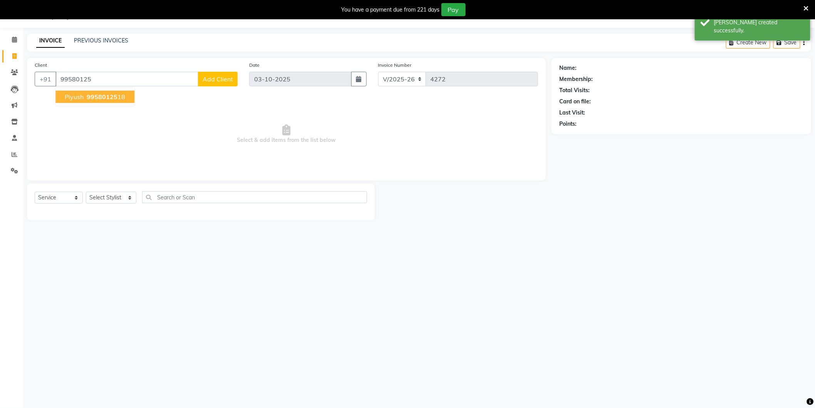
click at [91, 103] on button "piyush 99580125 18" at bounding box center [94, 97] width 79 height 12
type input "9958012518"
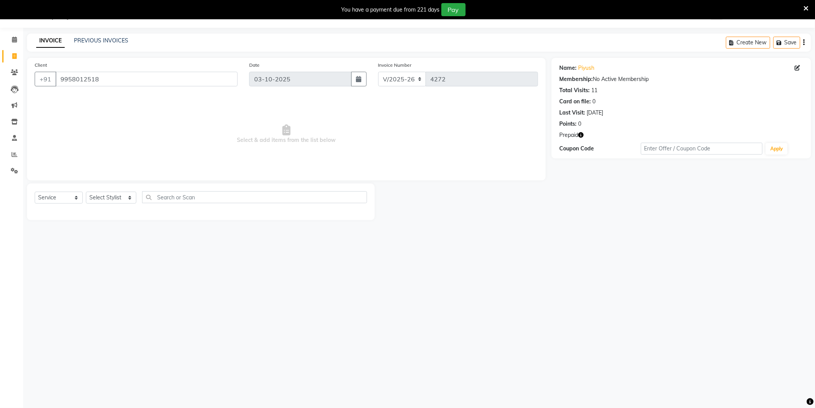
click at [582, 134] on icon "button" at bounding box center [580, 134] width 5 height 5
click at [118, 197] on select "Select Stylist AAMIR Aashis ajay AJEET akram Ali Alic ashok vihar Alice makeup …" at bounding box center [111, 198] width 50 height 12
select select "58995"
click at [86, 192] on select "Select Stylist AAMIR Aashis ajay AJEET akram Ali Alic ashok vihar Alice makeup …" at bounding box center [111, 198] width 50 height 12
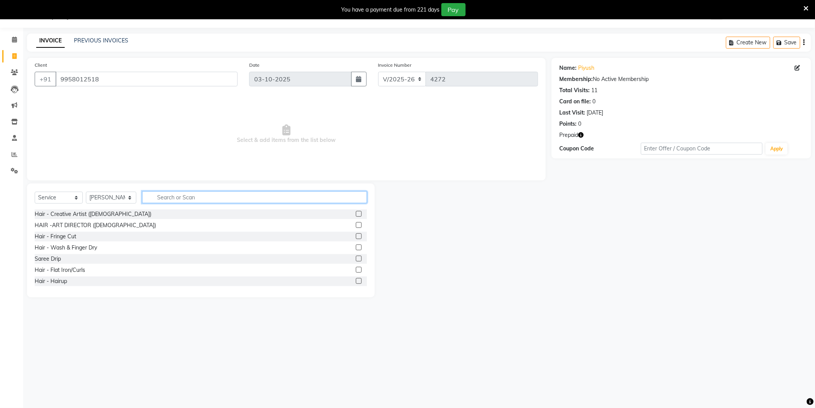
click at [171, 199] on input "text" at bounding box center [254, 197] width 225 height 12
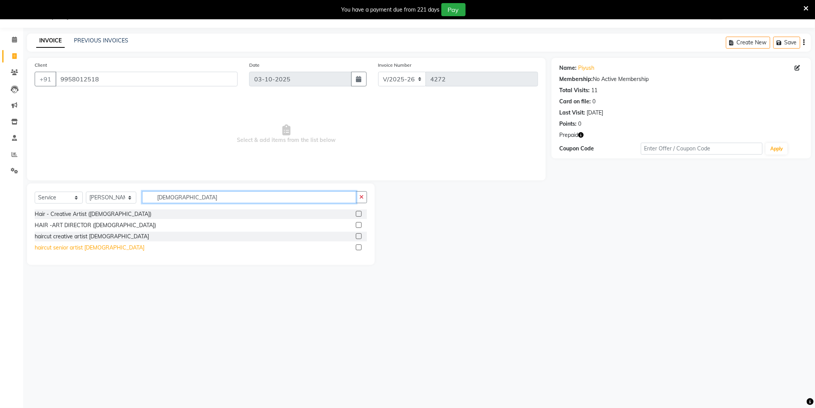
type input "Male"
click at [75, 248] on div "haircut senior artist [DEMOGRAPHIC_DATA]" at bounding box center [90, 248] width 110 height 8
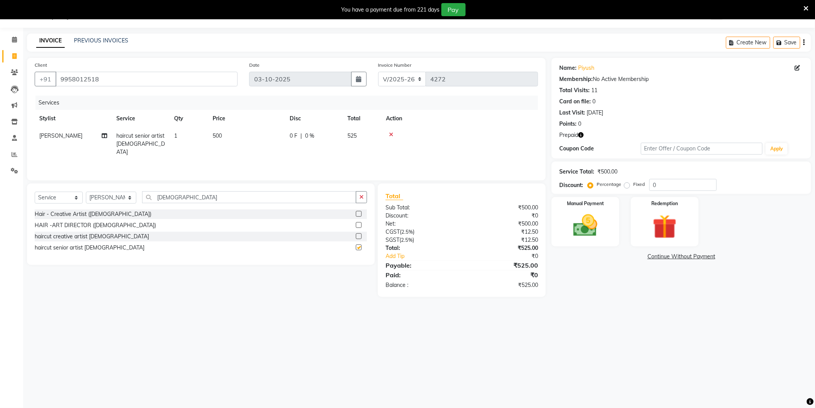
checkbox input "false"
click at [254, 194] on input "Male" at bounding box center [249, 197] width 214 height 12
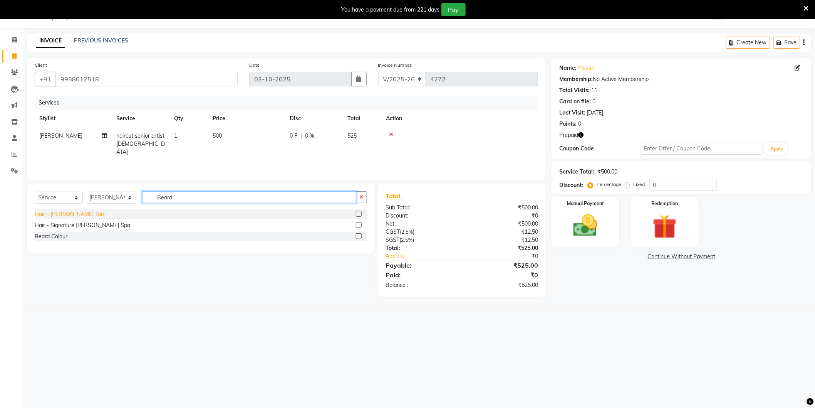
type input "Beard"
click at [62, 215] on div "Hair - Beard Trim" at bounding box center [70, 214] width 71 height 8
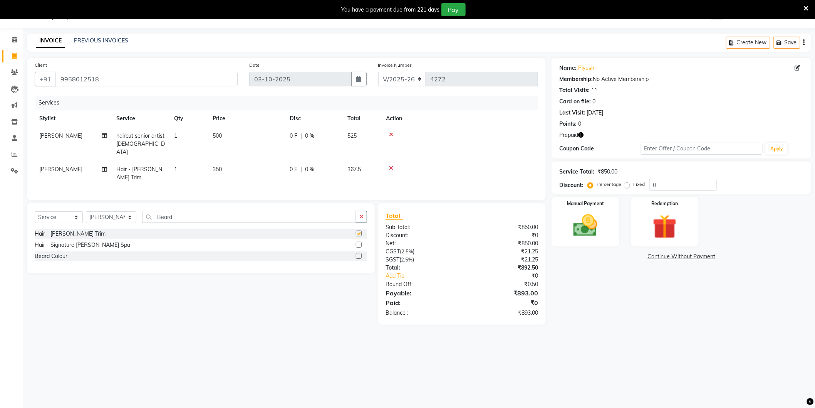
checkbox input "false"
click at [104, 211] on select "Select Stylist AAMIR Aashis ajay AJEET akram Ali Alic ashok vihar Alice makeup …" at bounding box center [111, 217] width 50 height 12
select select "20899"
click at [86, 211] on select "Select Stylist AAMIR Aashis ajay AJEET akram Ali Alic ashok vihar Alice makeup …" at bounding box center [111, 217] width 50 height 12
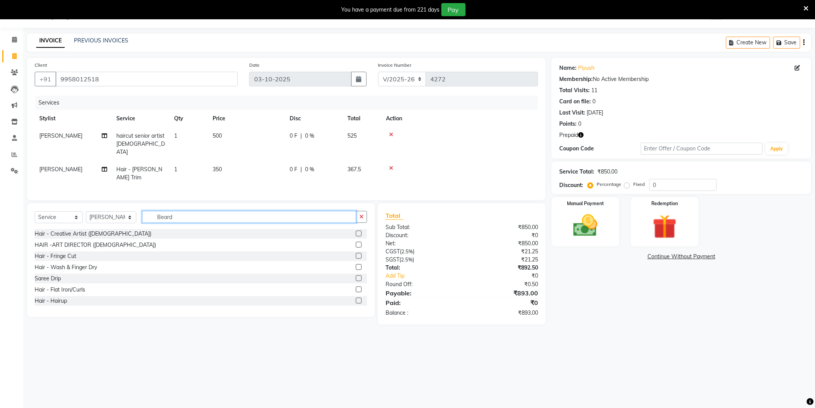
click at [178, 211] on input "Beard" at bounding box center [249, 217] width 214 height 12
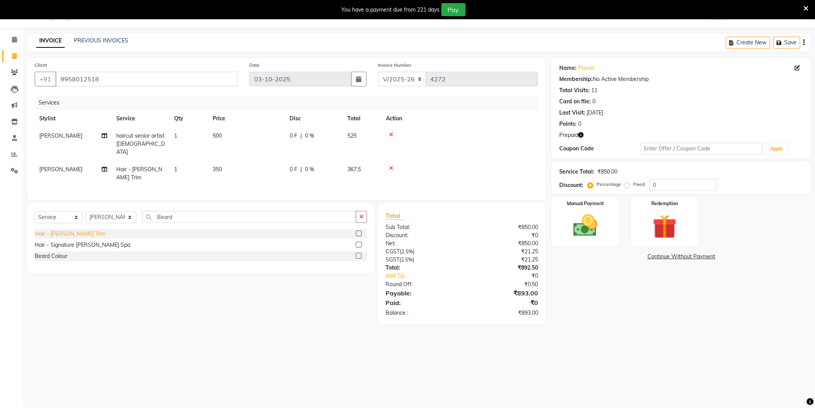
click at [74, 230] on div "Hair - Beard Trim" at bounding box center [70, 234] width 71 height 8
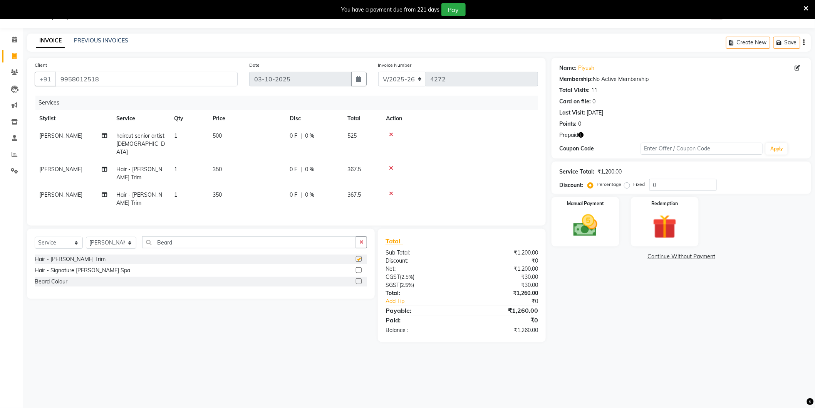
checkbox input "false"
click at [185, 236] on input "Beard" at bounding box center [249, 242] width 214 height 12
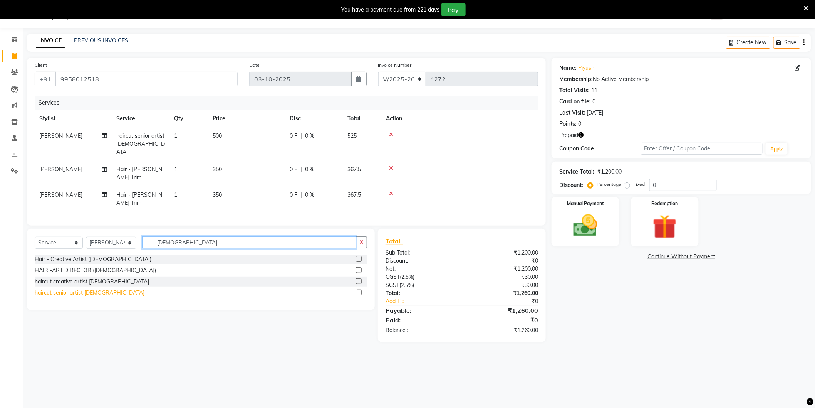
type input "Male"
click at [67, 289] on div "haircut senior artist [DEMOGRAPHIC_DATA]" at bounding box center [90, 293] width 110 height 8
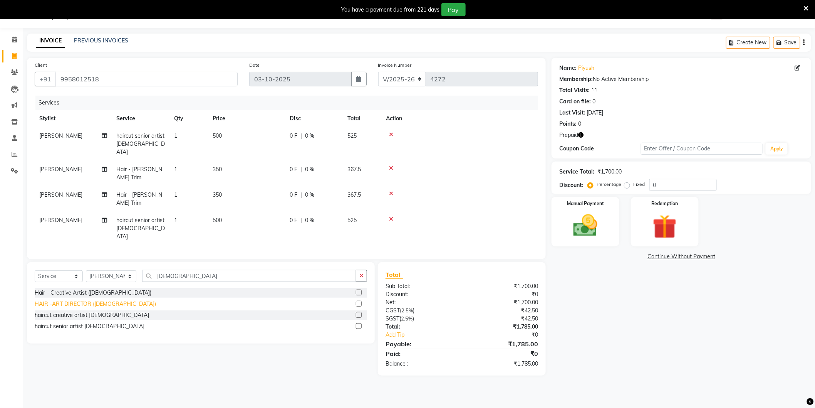
click at [61, 322] on div "haircut senior artist [DEMOGRAPHIC_DATA]" at bounding box center [90, 326] width 110 height 8
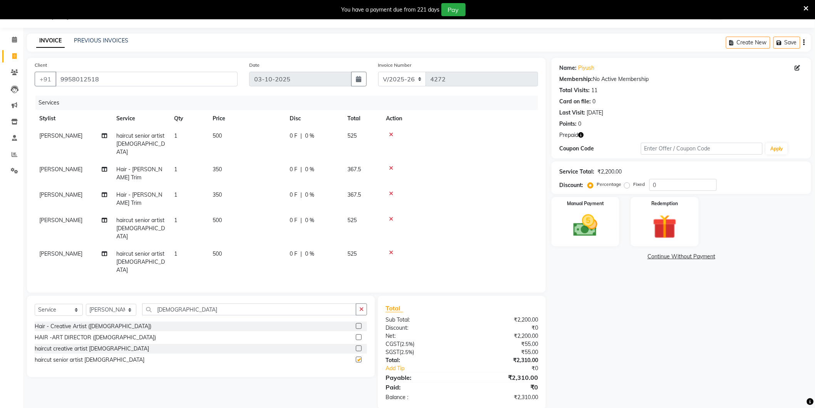
checkbox input "false"
click at [582, 136] on icon "button" at bounding box center [580, 134] width 5 height 5
click at [657, 220] on img at bounding box center [665, 226] width 41 height 31
click at [672, 253] on span "Prepaid 1" at bounding box center [669, 257] width 25 height 9
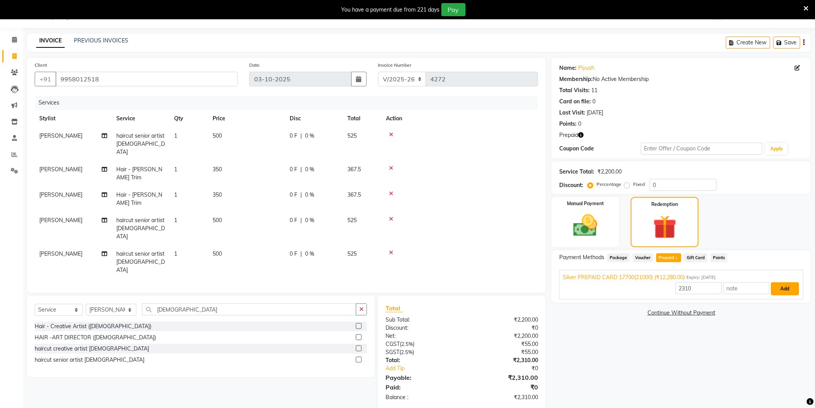
click at [784, 289] on button "Add" at bounding box center [786, 288] width 28 height 13
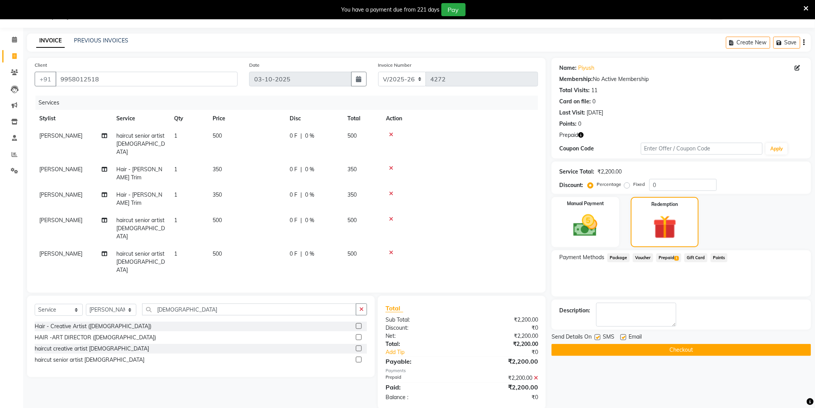
click at [739, 353] on button "Checkout" at bounding box center [682, 350] width 260 height 12
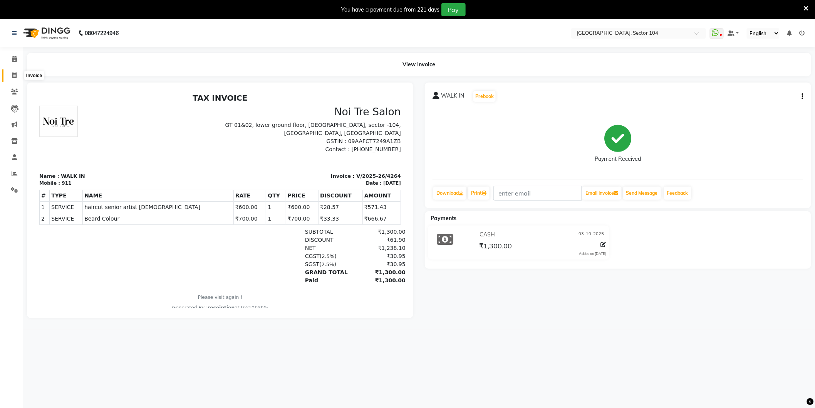
click at [12, 73] on icon at bounding box center [14, 75] width 4 height 6
select select "service"
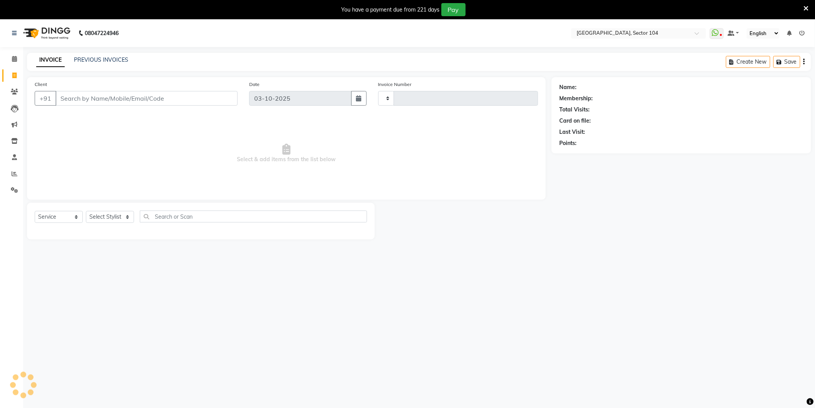
click at [81, 97] on input "Client" at bounding box center [146, 98] width 182 height 15
type input "4268"
select select "4009"
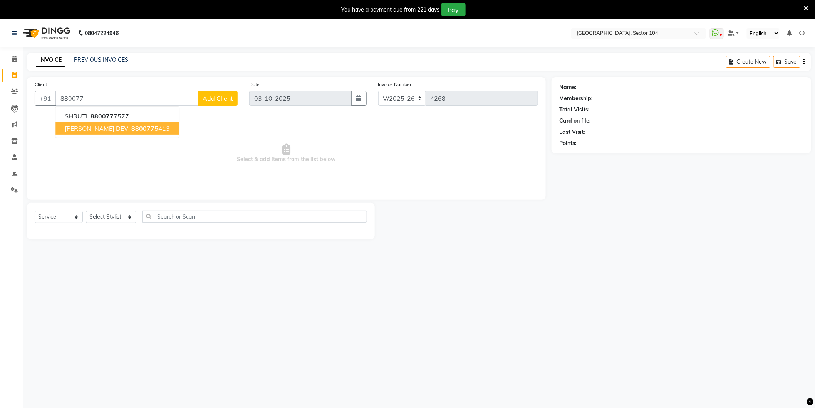
click at [131, 129] on span "880077" at bounding box center [142, 128] width 23 height 8
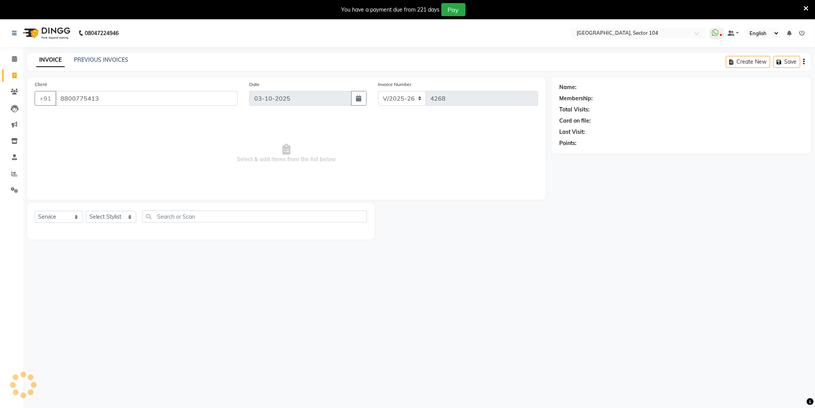
type input "8800775413"
click at [118, 221] on select "Select Stylist [PERSON_NAME] [PERSON_NAME] [PERSON_NAME] [PERSON_NAME] [PERSON_…" at bounding box center [111, 217] width 50 height 12
select select "58995"
click at [86, 211] on select "Select Stylist [PERSON_NAME] [PERSON_NAME] [PERSON_NAME] [PERSON_NAME] [PERSON_…" at bounding box center [111, 217] width 50 height 12
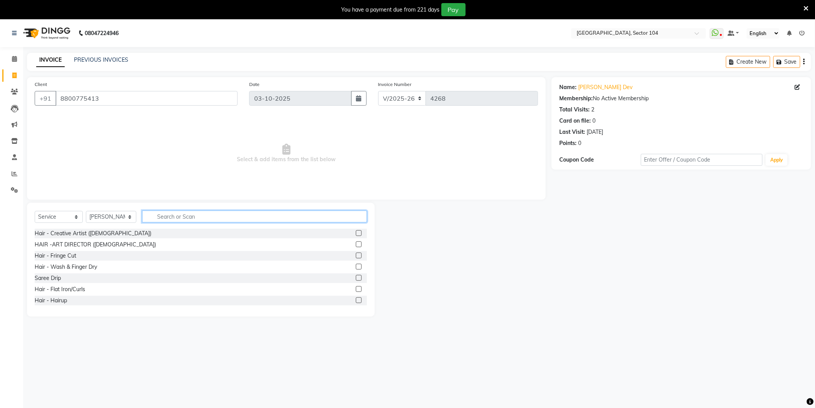
click at [183, 212] on input "text" at bounding box center [254, 216] width 225 height 12
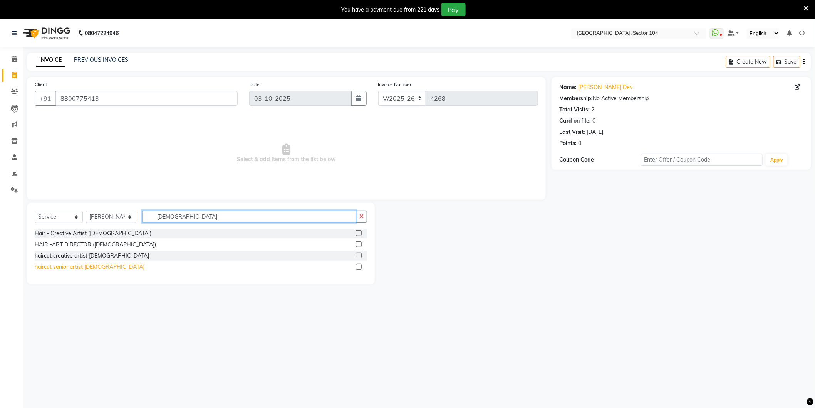
type input "[DEMOGRAPHIC_DATA]"
click at [76, 265] on div "haircut senior artist [DEMOGRAPHIC_DATA]" at bounding box center [90, 267] width 110 height 8
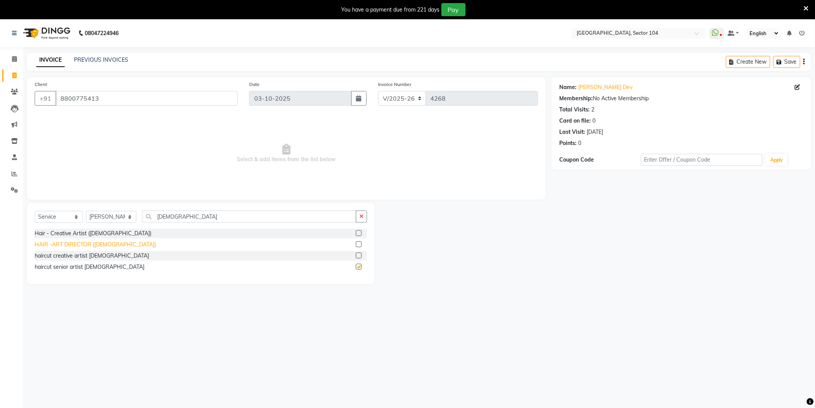
checkbox input "false"
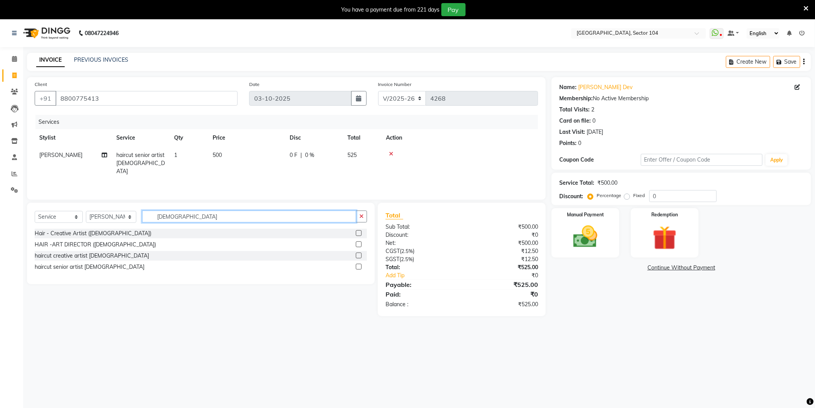
click at [179, 213] on input "[DEMOGRAPHIC_DATA]" at bounding box center [249, 216] width 214 height 12
click at [179, 212] on input "[DEMOGRAPHIC_DATA]" at bounding box center [249, 216] width 214 height 12
type input "beard"
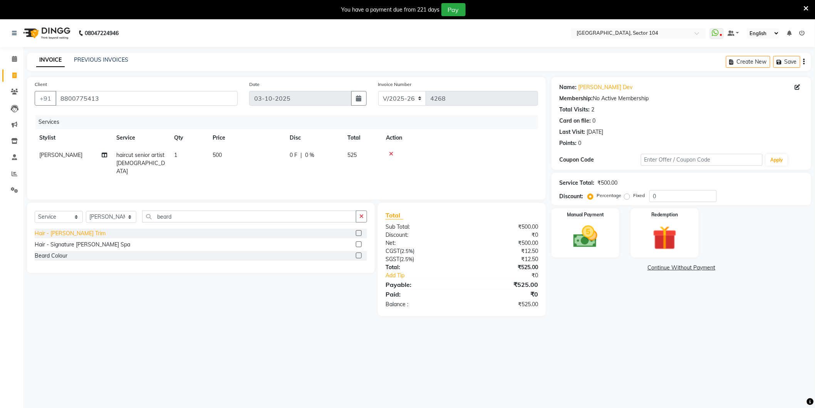
click at [63, 235] on div "Hair - [PERSON_NAME] Trim" at bounding box center [70, 233] width 71 height 8
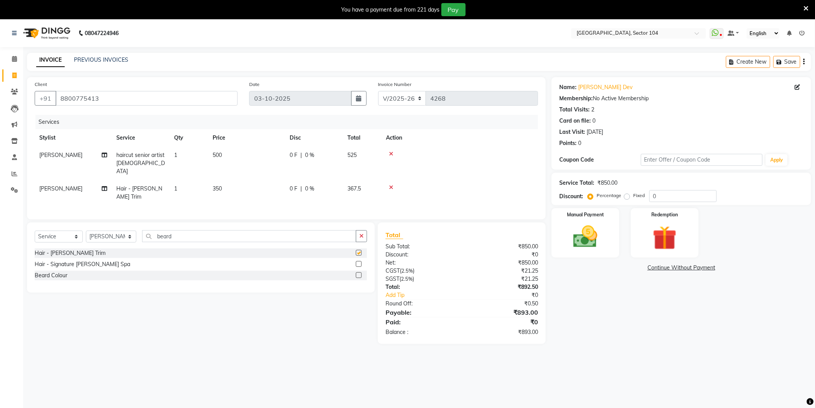
checkbox input "false"
click at [193, 230] on input "beard" at bounding box center [249, 236] width 214 height 12
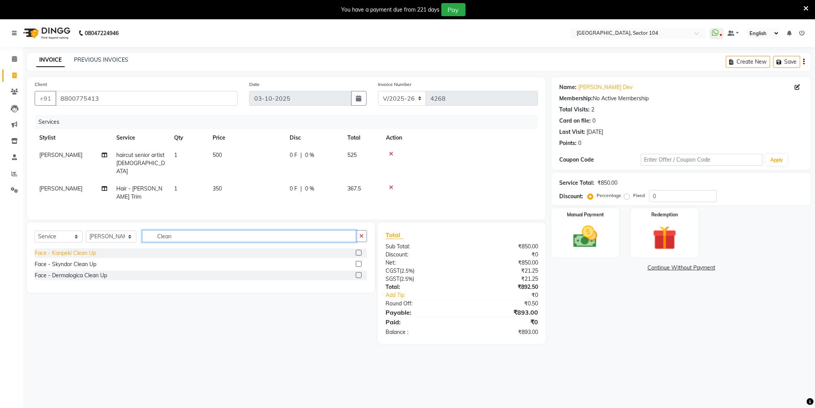
type input "Clean"
click at [72, 249] on div "Face - Kanpeki Clean Up" at bounding box center [65, 253] width 61 height 8
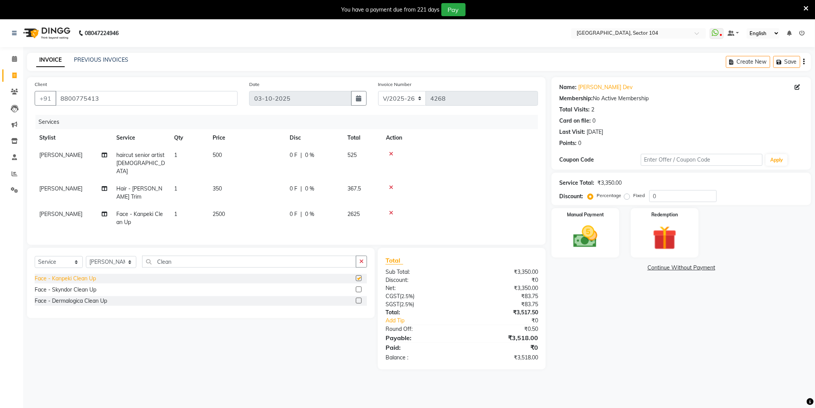
checkbox input "false"
click at [688, 193] on input "0" at bounding box center [683, 196] width 67 height 12
type input "4.761"
drag, startPoint x: 525, startPoint y: 324, endPoint x: 536, endPoint y: 325, distance: 10.9
click at [528, 333] on div "₹3,350.00" at bounding box center [503, 337] width 82 height 9
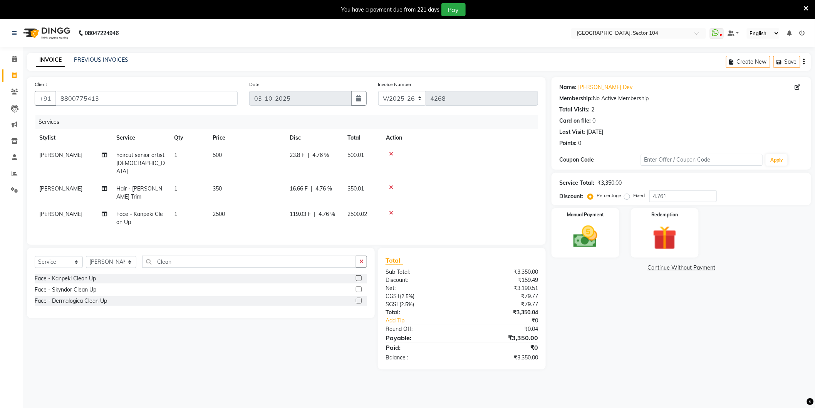
click at [629, 319] on div "Name: [PERSON_NAME] Dev Membership: No Active Membership Total Visits: 2 Card o…" at bounding box center [685, 223] width 266 height 292
click at [593, 237] on img at bounding box center [585, 236] width 41 height 29
click at [663, 265] on span "ONLINE" at bounding box center [657, 268] width 20 height 9
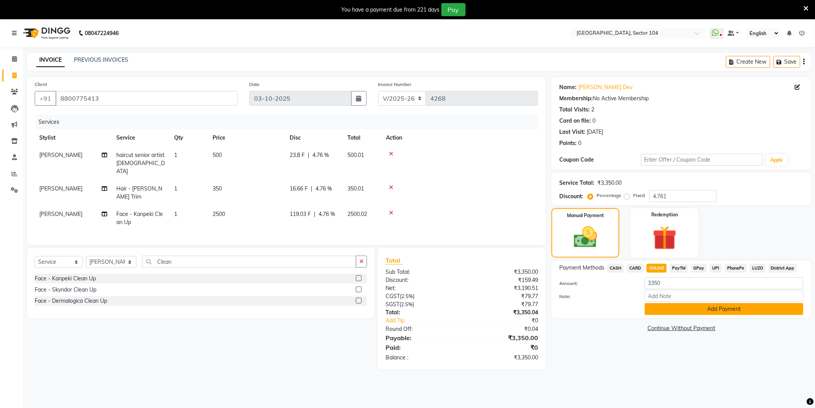
click at [673, 308] on button "Add Payment" at bounding box center [724, 309] width 159 height 12
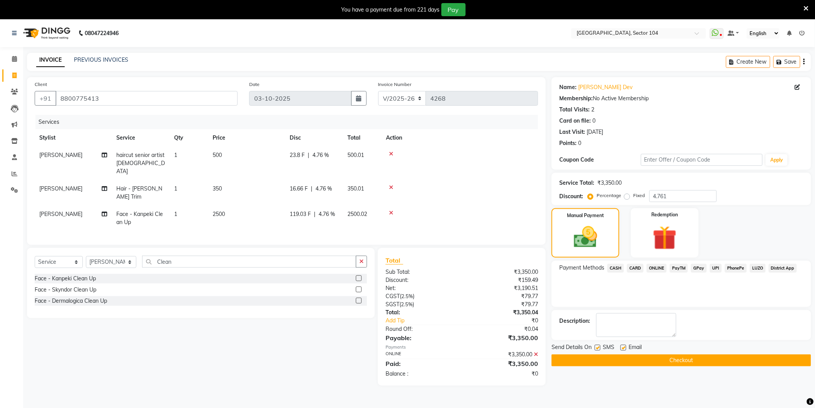
click at [645, 358] on button "Checkout" at bounding box center [682, 360] width 260 height 12
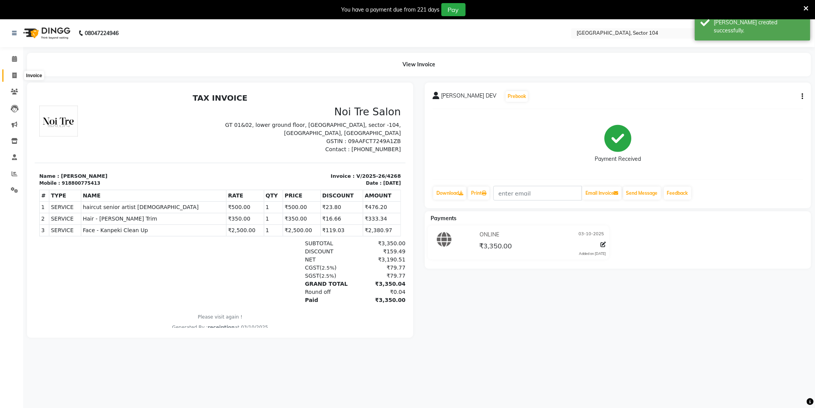
click at [18, 75] on span at bounding box center [14, 75] width 13 height 9
select select "service"
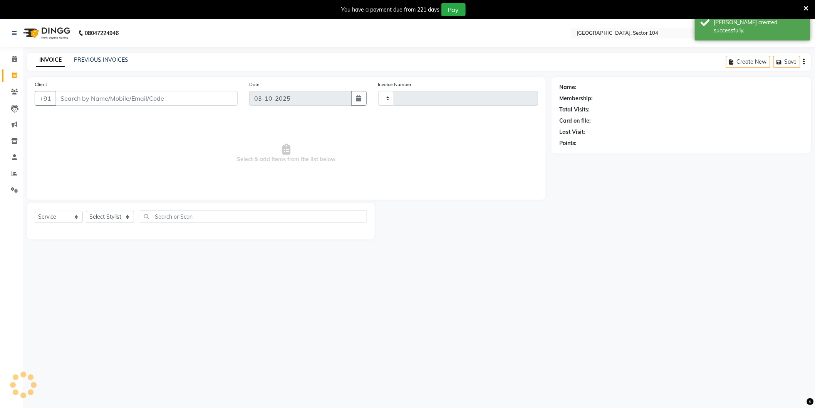
scroll to position [4, 0]
type input "4269"
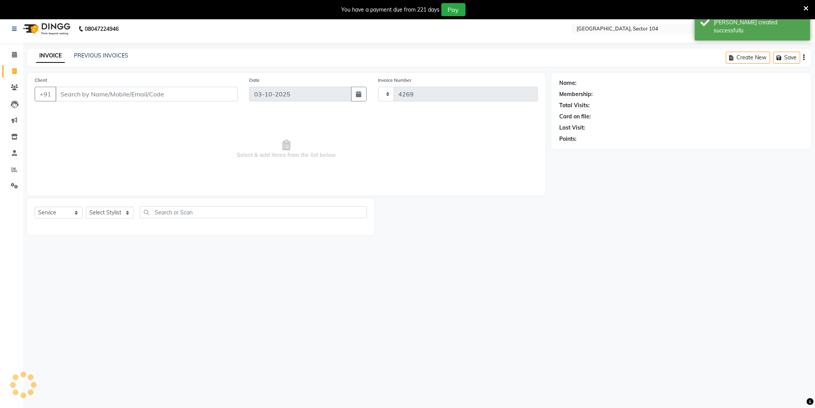
select select "4009"
click at [79, 53] on link "PREVIOUS INVOICES" at bounding box center [101, 55] width 54 height 7
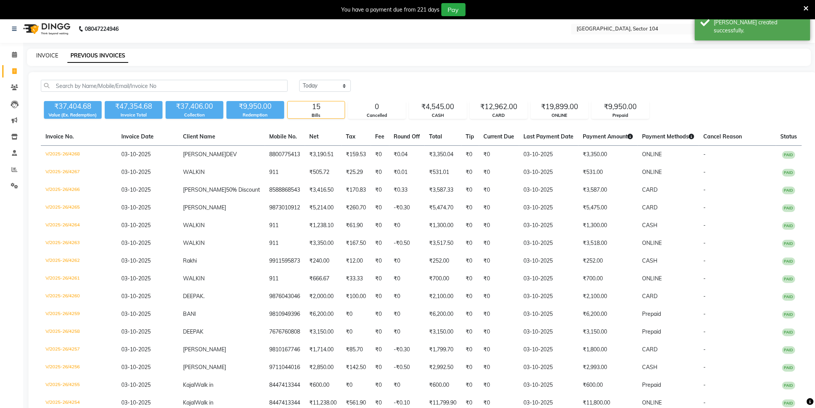
click at [49, 56] on link "INVOICE" at bounding box center [47, 55] width 22 height 7
select select "service"
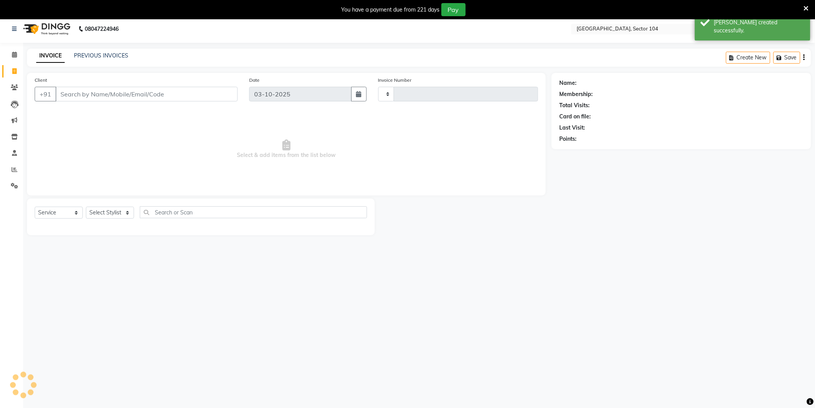
type input "4269"
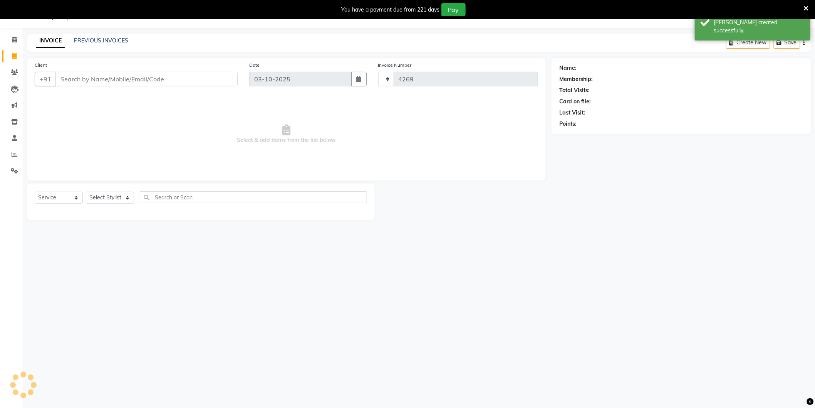
select select "4009"
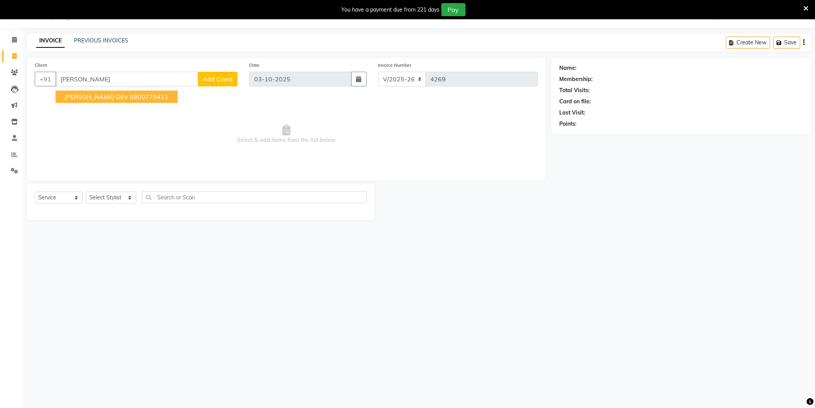
click at [91, 96] on span "[PERSON_NAME] DEV" at bounding box center [97, 97] width 64 height 8
type input "8800775413"
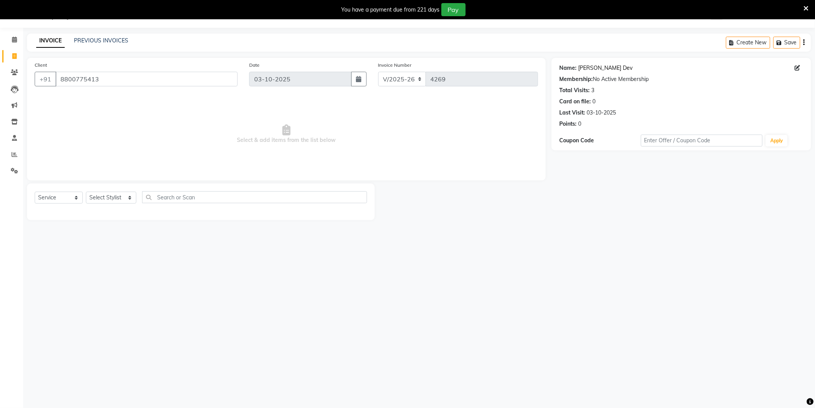
click at [596, 71] on link "[PERSON_NAME] Dev" at bounding box center [605, 68] width 54 height 8
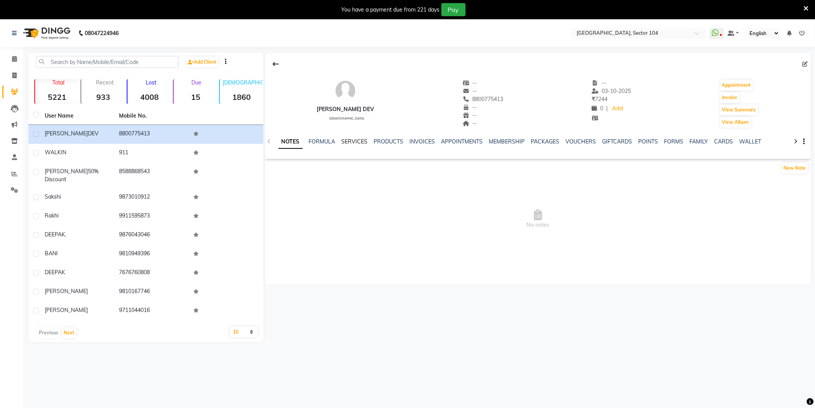
click at [354, 139] on link "SERVICES" at bounding box center [355, 141] width 26 height 7
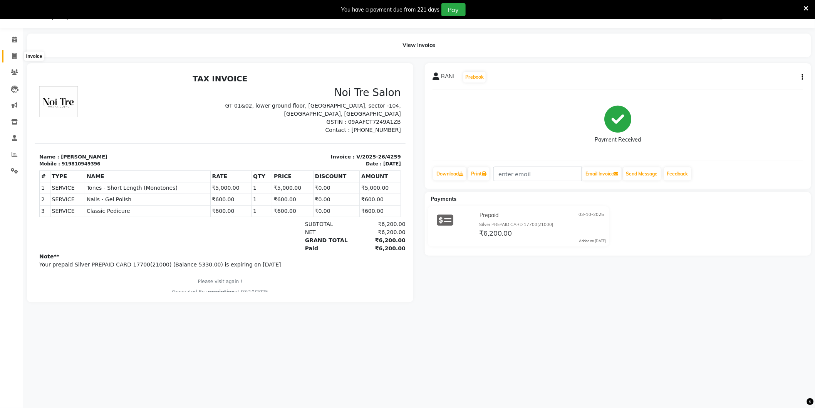
click at [16, 55] on icon at bounding box center [14, 56] width 4 height 6
select select "service"
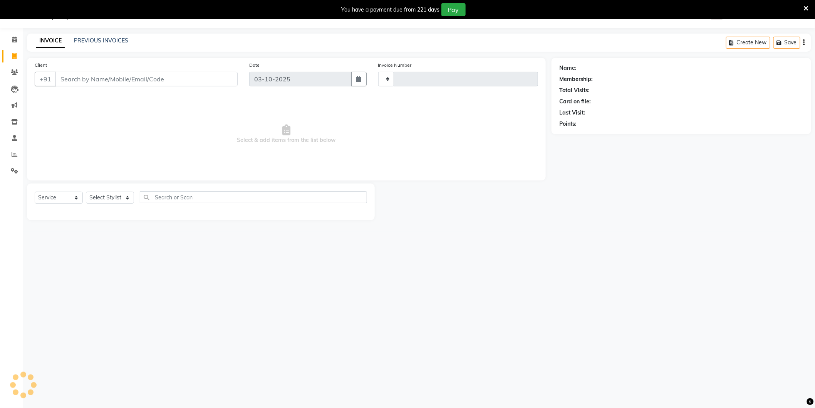
type input "4269"
select select "4009"
paste input "8368969970"
type input "8368969970"
click at [105, 196] on select "Select Stylist AAMIR Aashis ajay AJEET akram Ali Alic ashok vihar Alice makeup …" at bounding box center [111, 198] width 50 height 12
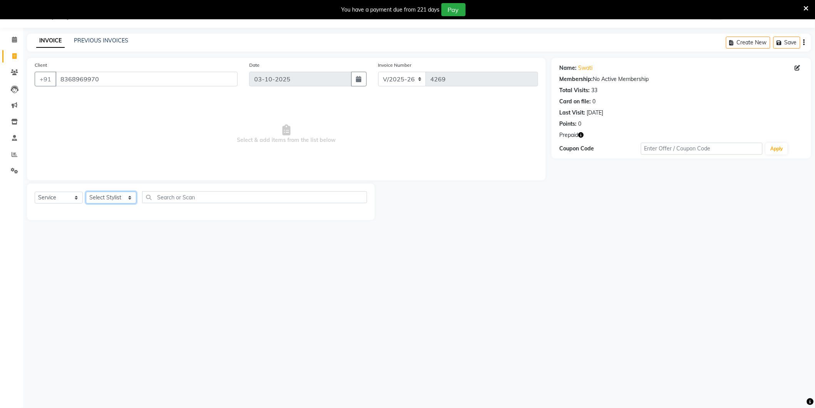
select select "44687"
click at [86, 192] on select "Select Stylist AAMIR Aashis ajay AJEET akram Ali Alic ashok vihar Alice makeup …" at bounding box center [111, 198] width 50 height 12
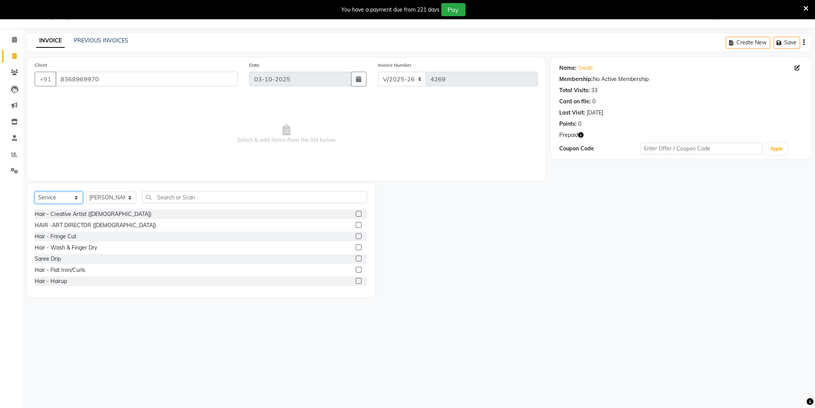
click at [74, 193] on select "Select Service Product Membership Package Voucher Prepaid Gift Card" at bounding box center [59, 198] width 48 height 12
select select "P"
click at [35, 192] on select "Select Service Product Membership Package Voucher Prepaid Gift Card" at bounding box center [59, 198] width 48 height 12
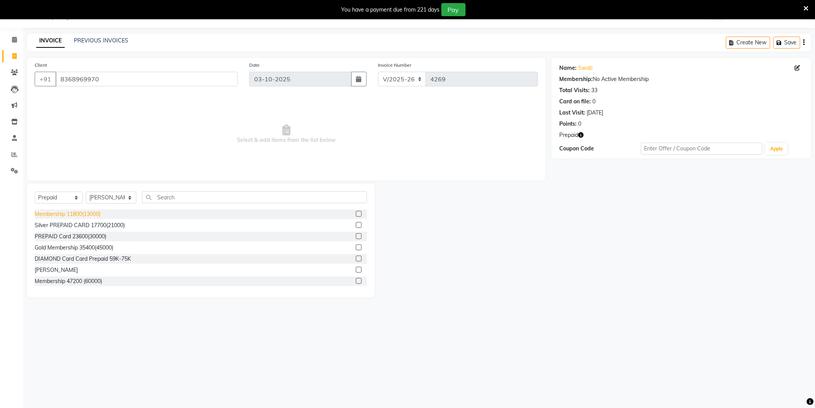
click at [97, 214] on div "Membership 11800(13000)" at bounding box center [68, 214] width 66 height 8
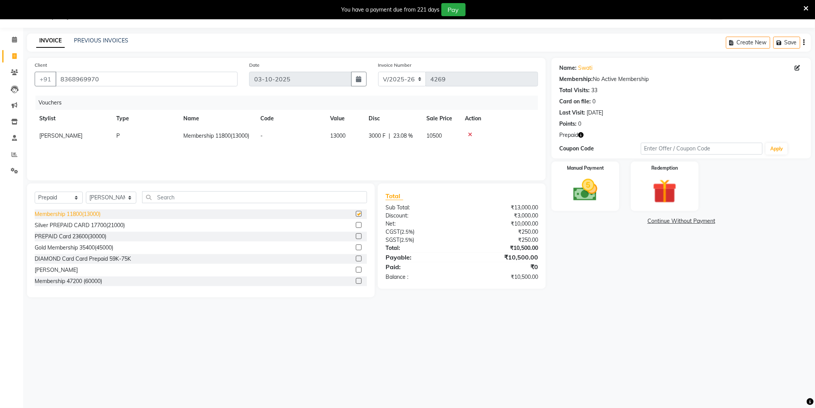
checkbox input "false"
click at [383, 136] on span "3000 F" at bounding box center [377, 136] width 17 height 8
select select "44687"
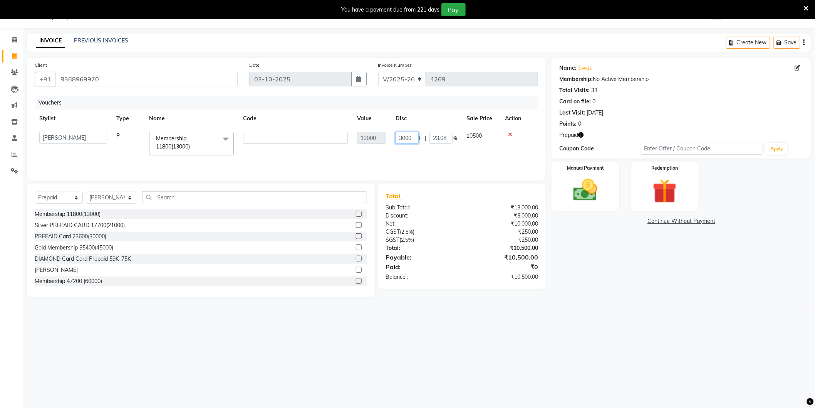
click at [409, 136] on input "3000" at bounding box center [407, 138] width 23 height 12
type input "1762"
click at [575, 326] on div "08047224946 Select Location × Noi Tre Salon, Sector 104 WhatsApp Status ✕ Statu…" at bounding box center [407, 204] width 815 height 408
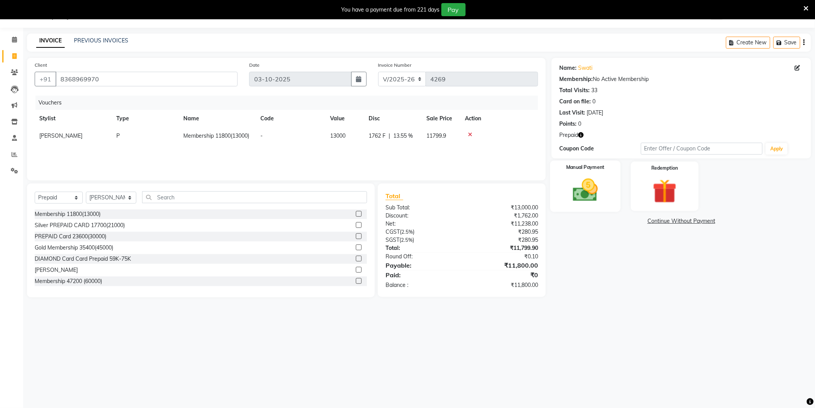
click at [613, 190] on div "Manual Payment" at bounding box center [586, 185] width 71 height 51
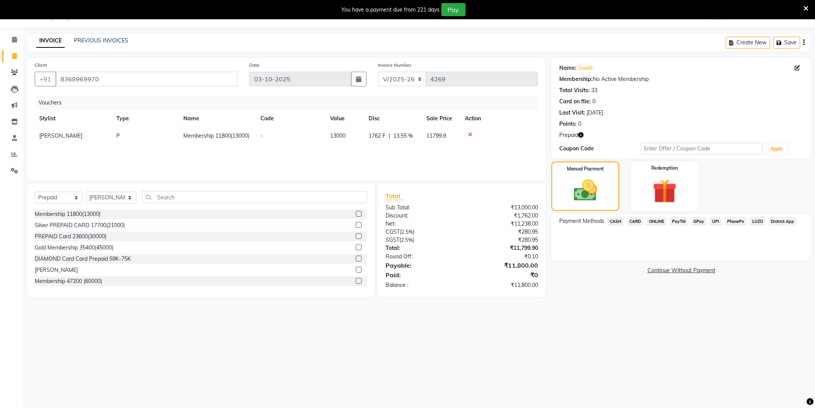
click at [662, 217] on span "ONLINE" at bounding box center [657, 221] width 20 height 9
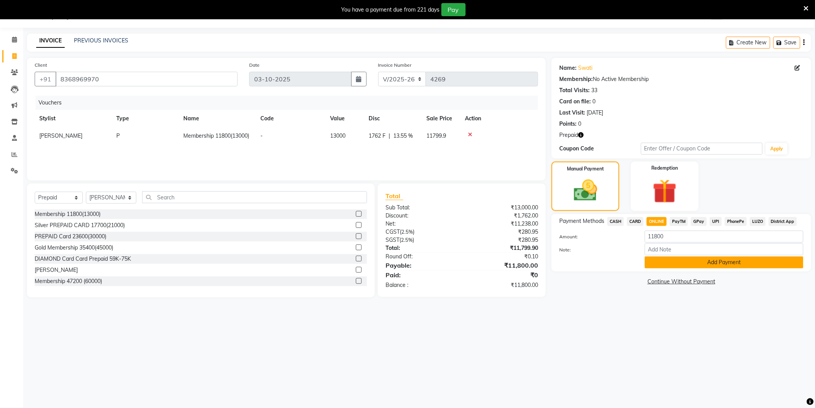
click at [678, 259] on button "Add Payment" at bounding box center [724, 262] width 159 height 12
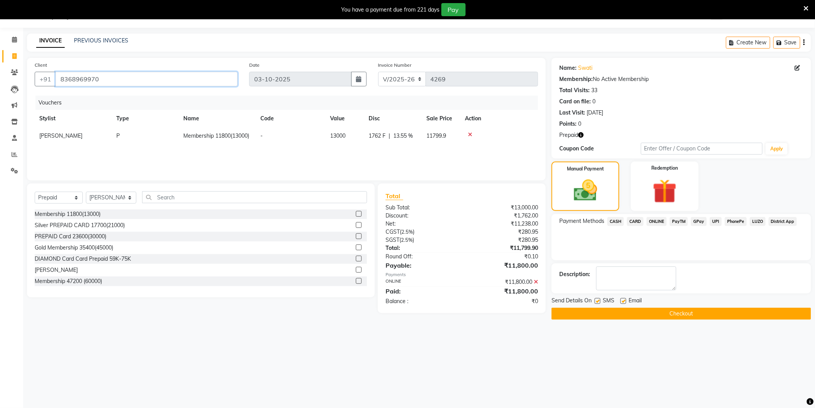
click at [198, 80] on input "8368969970" at bounding box center [146, 79] width 182 height 15
click at [198, 79] on input "8368969970" at bounding box center [146, 79] width 182 height 15
click at [630, 311] on button "Checkout" at bounding box center [682, 314] width 260 height 12
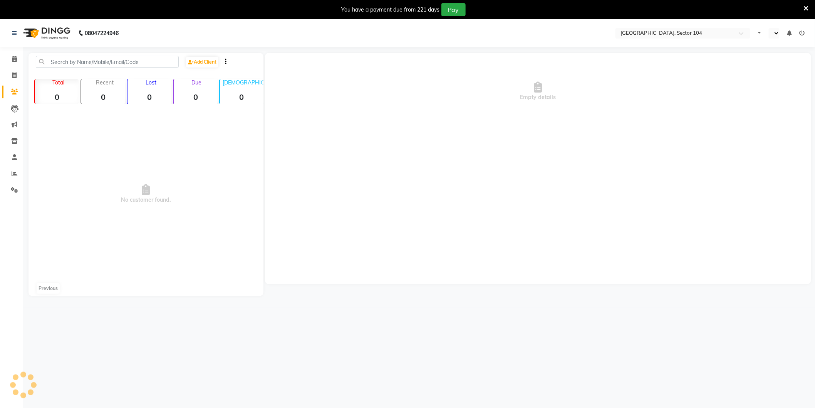
select select "en"
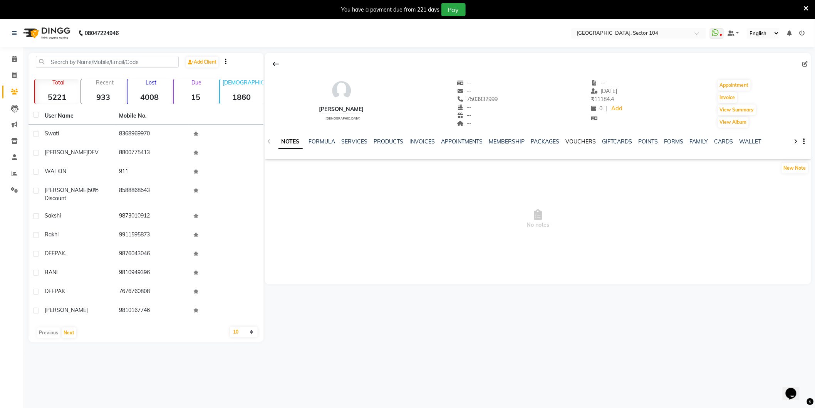
click at [589, 141] on link "VOUCHERS" at bounding box center [581, 141] width 30 height 7
click at [268, 141] on icon at bounding box center [269, 141] width 3 height 5
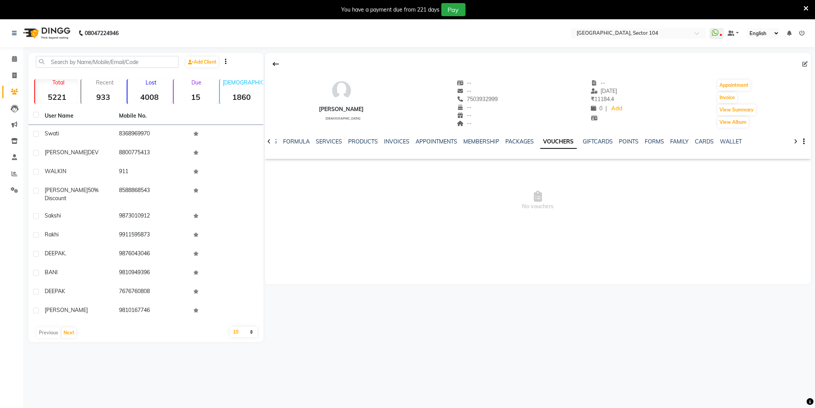
click at [268, 141] on icon at bounding box center [269, 141] width 3 height 5
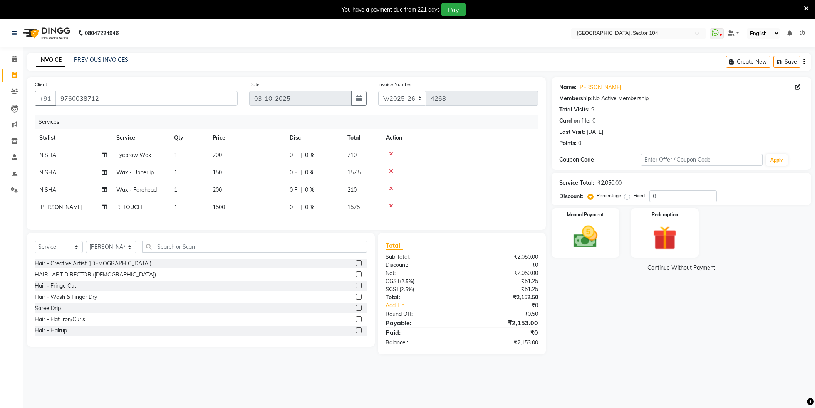
select select "4009"
select select "service"
select select "44687"
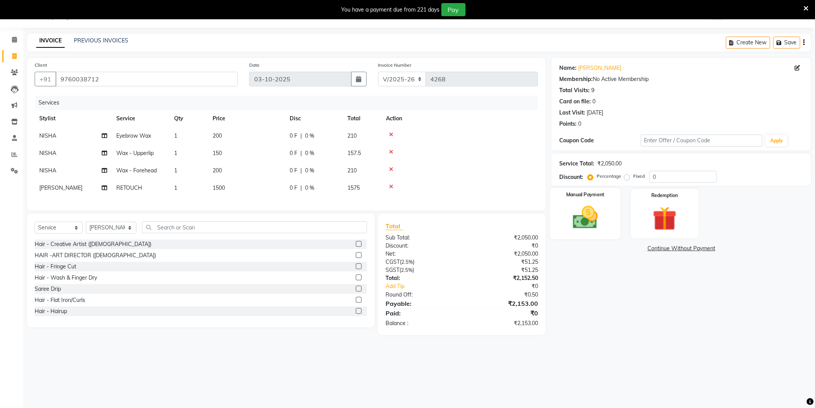
click at [602, 219] on img at bounding box center [585, 217] width 41 height 29
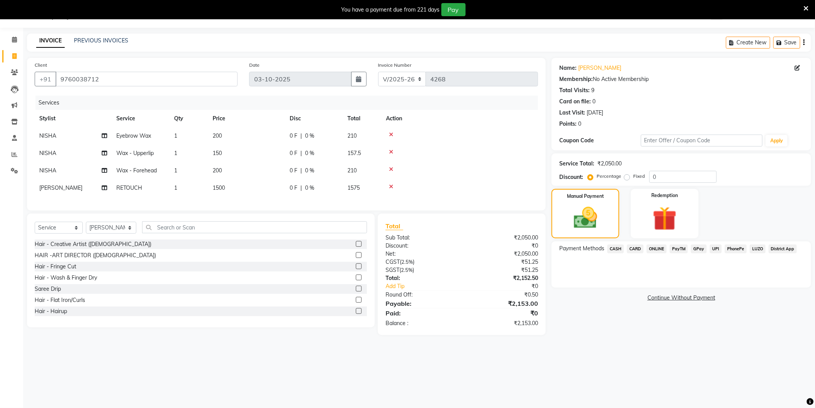
click at [654, 245] on span "ONLINE" at bounding box center [657, 248] width 20 height 9
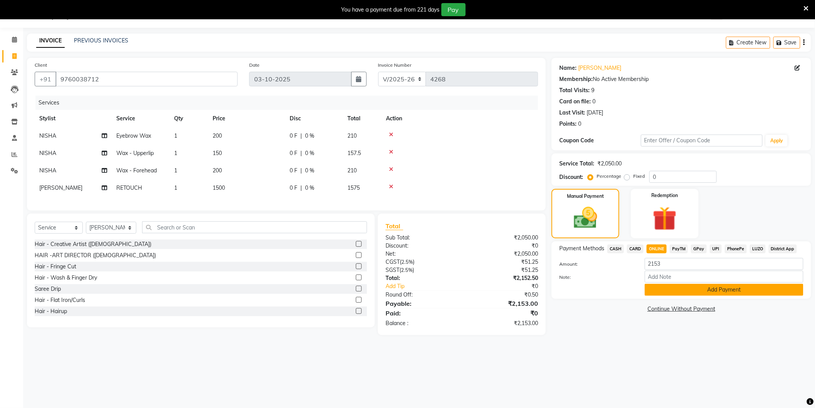
click at [691, 288] on button "Add Payment" at bounding box center [724, 290] width 159 height 12
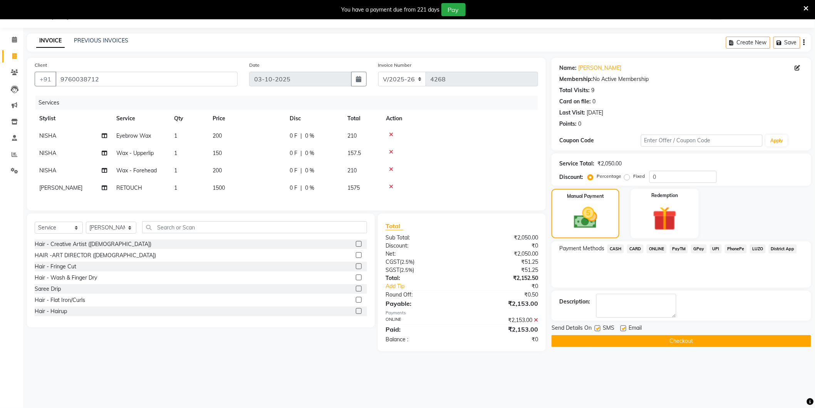
click at [777, 382] on div "08047224946 Select Location × [GEOGRAPHIC_DATA], Sector 104 WhatsApp Status ✕ S…" at bounding box center [407, 204] width 815 height 408
click at [778, 342] on button "Checkout" at bounding box center [682, 341] width 260 height 12
